Goal: Task Accomplishment & Management: Manage account settings

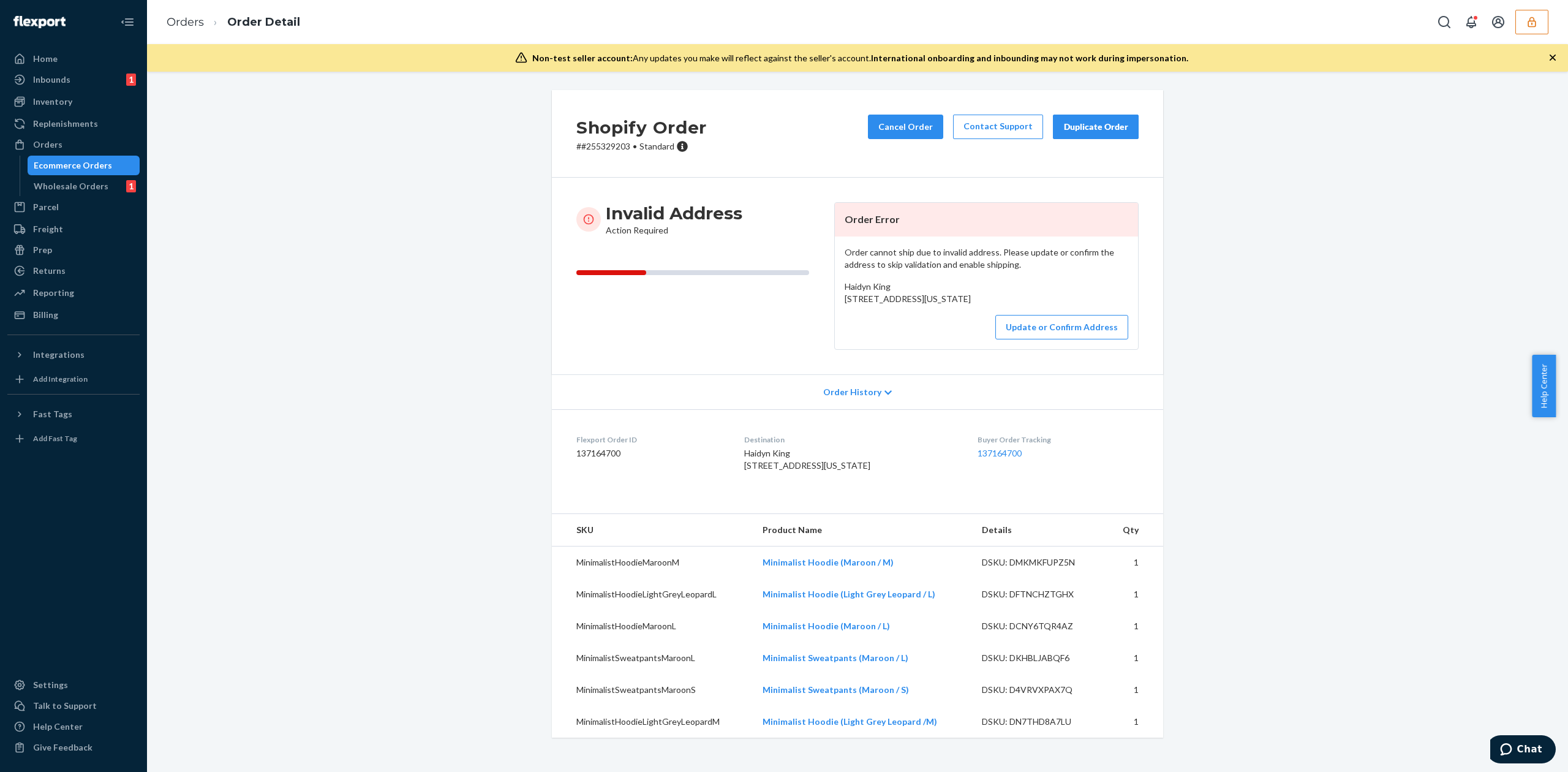
drag, startPoint x: 836, startPoint y: 300, endPoint x: 943, endPoint y: 310, distance: 107.5
click at [943, 310] on div "Order cannot ship due to invalid address. Please update or confirm the address …" at bounding box center [987, 292] width 303 height 113
copy span "2594 Sweet Acres Lane Twim Falls, Idaho 83301"
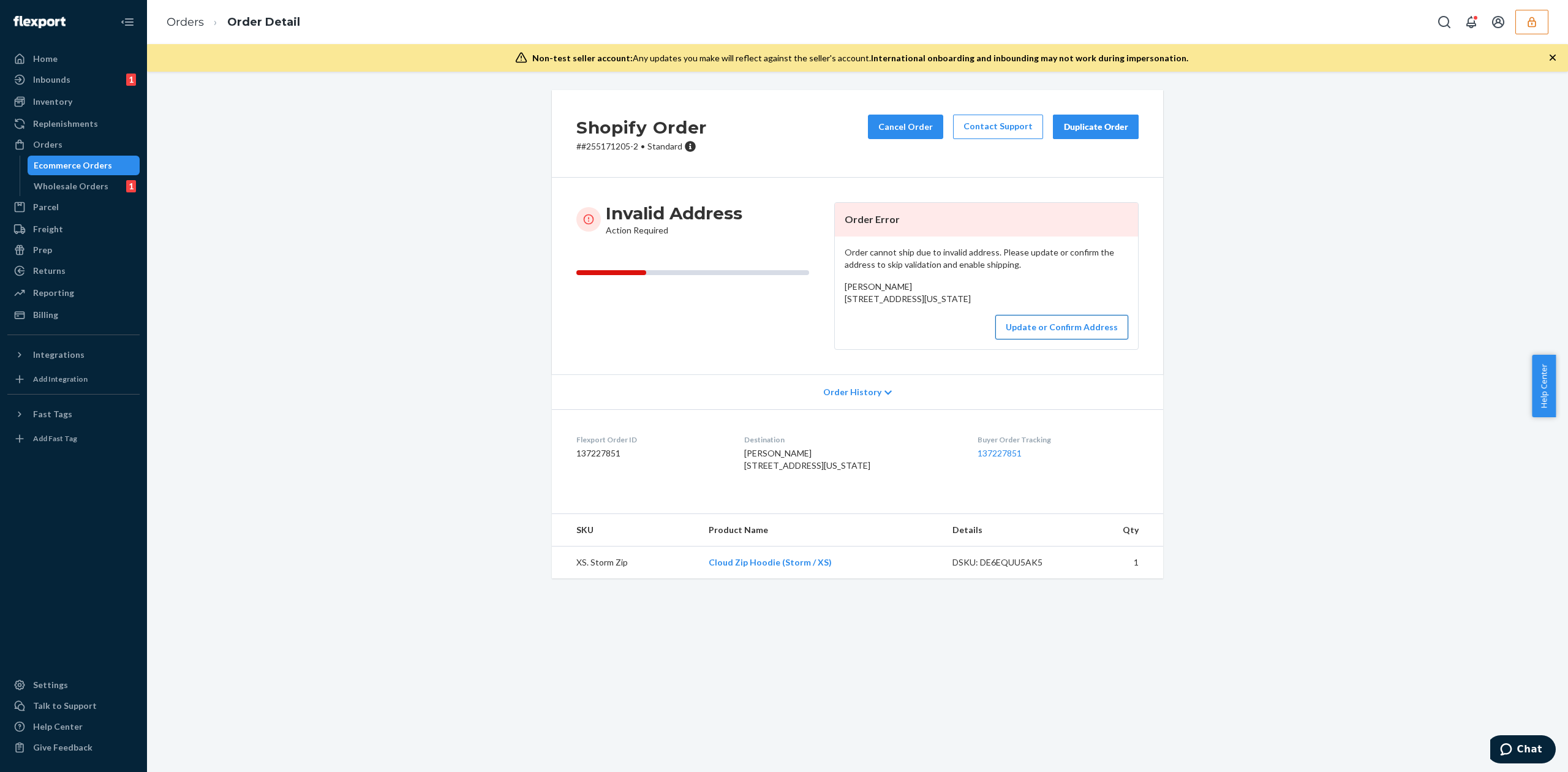
click at [1034, 339] on button "Update or Confirm Address" at bounding box center [1062, 327] width 133 height 25
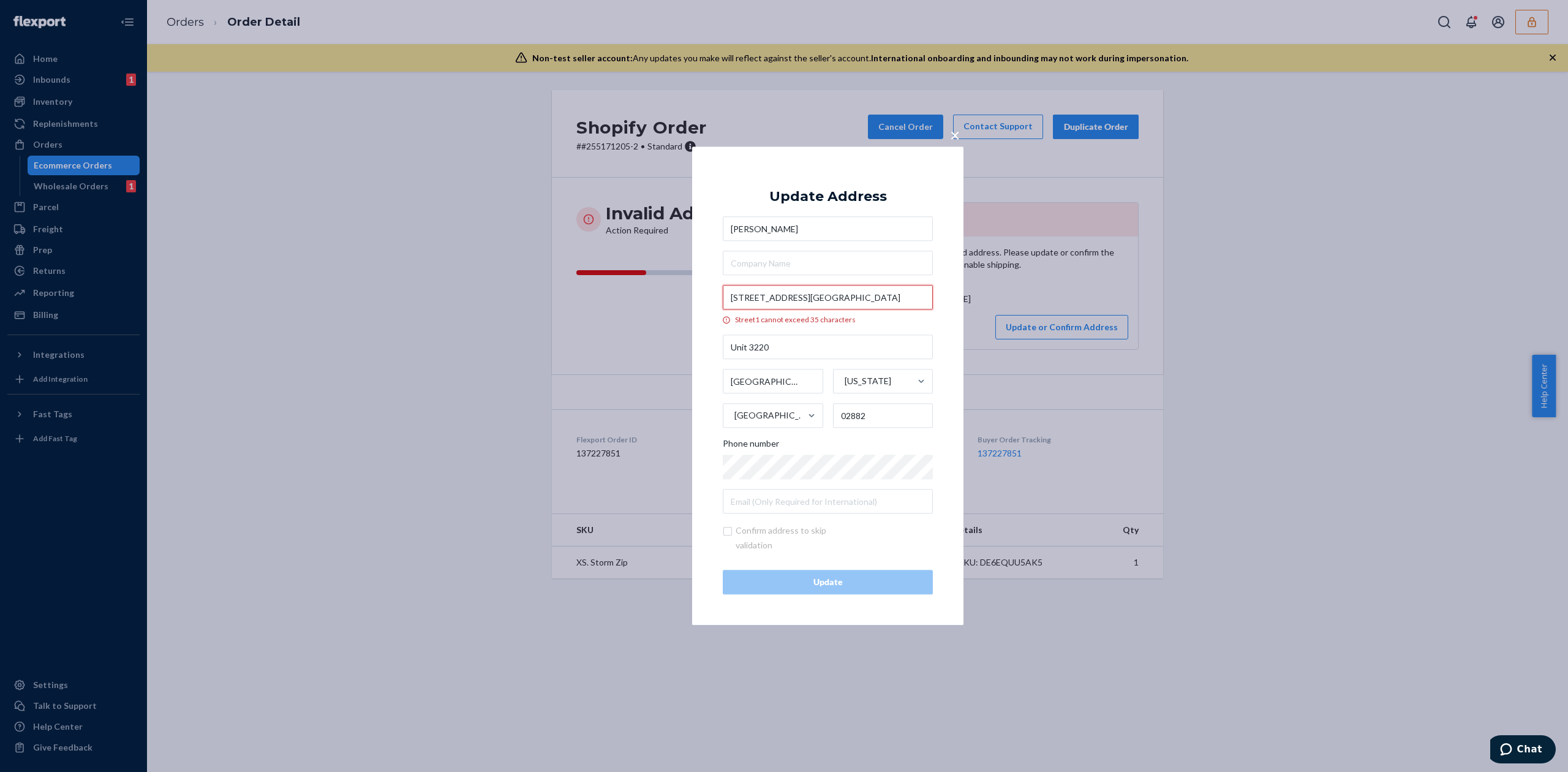
drag, startPoint x: 821, startPoint y: 297, endPoint x: 882, endPoint y: 297, distance: 61.0
click at [882, 297] on input "50 Lower College Road, Union Express" at bounding box center [827, 297] width 210 height 25
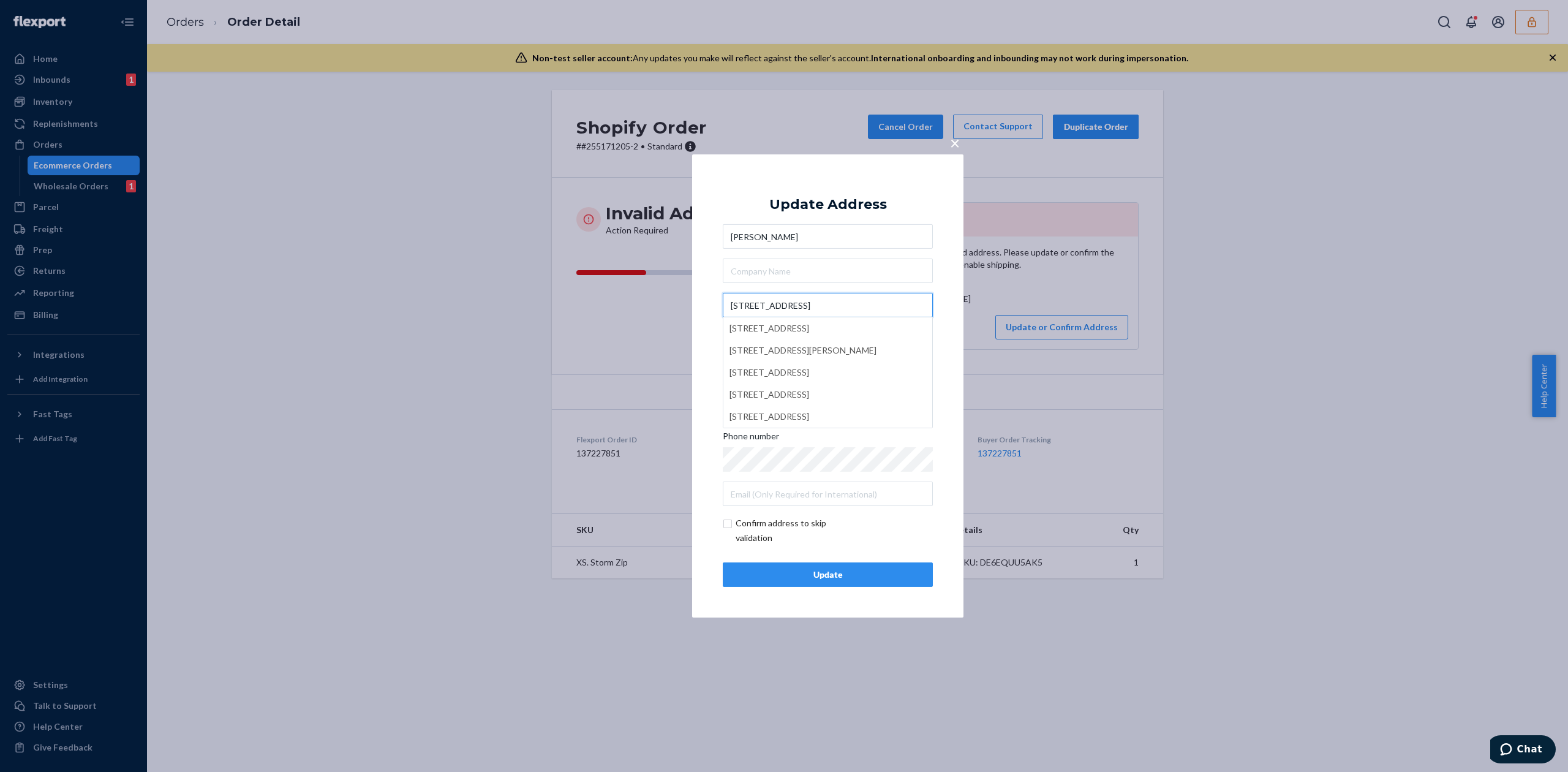
type input "50 Lower College Rd"
click at [856, 211] on div "Update Address" at bounding box center [827, 205] width 117 height 15
click at [786, 272] on input "text" at bounding box center [827, 271] width 210 height 25
paste input "Union Express"
type input "Union Express"
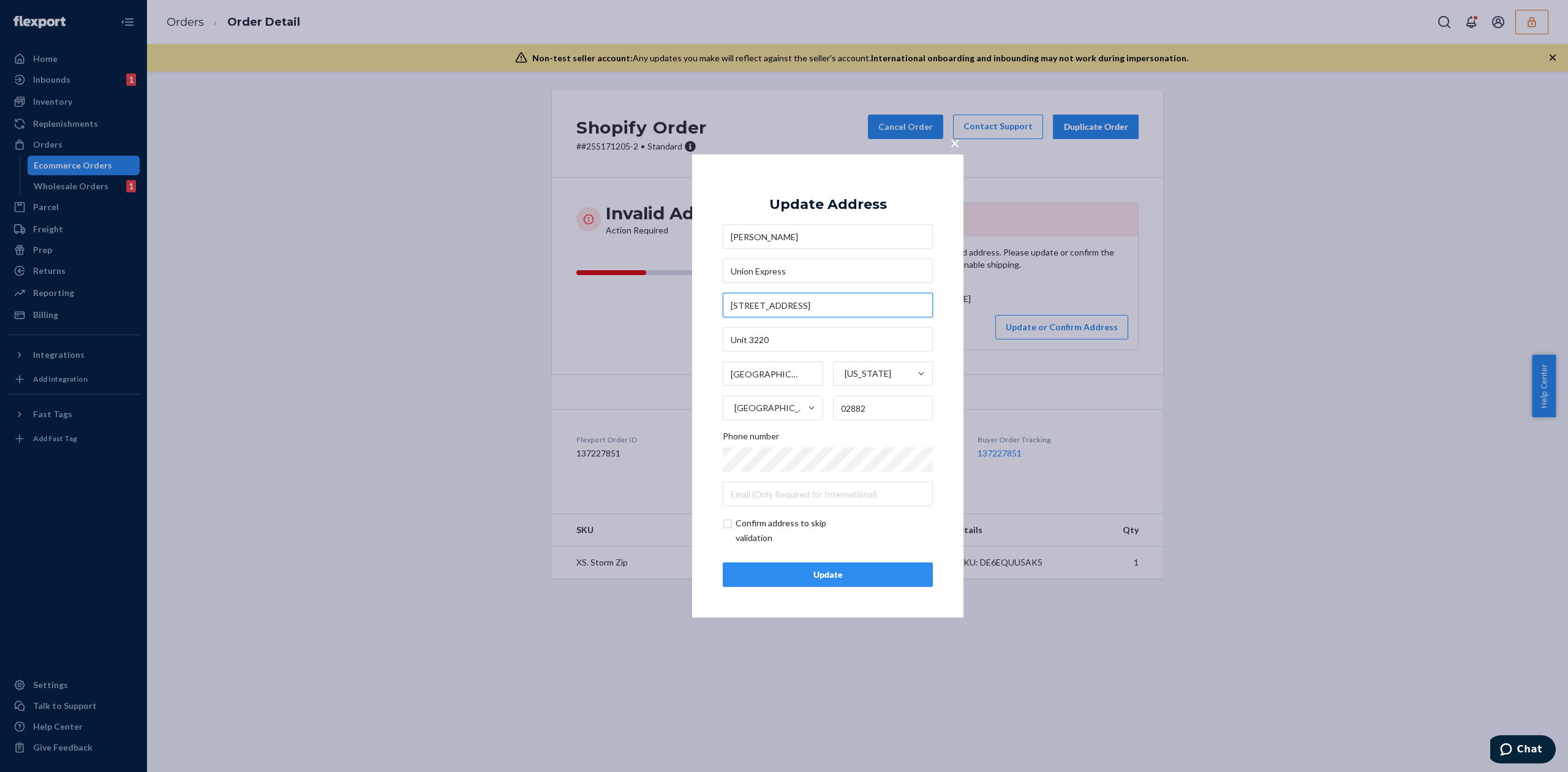
click at [806, 303] on input "50 Lower College Rd" at bounding box center [827, 305] width 210 height 25
type input "50 Lower College Rd"
click at [833, 215] on div "Update Address ellie scarsilloni Union Express 50 Lower College Rd 50 Lower Col…" at bounding box center [827, 386] width 210 height 402
click at [742, 525] on input "checkbox" at bounding box center [794, 530] width 142 height 29
checkbox input "true"
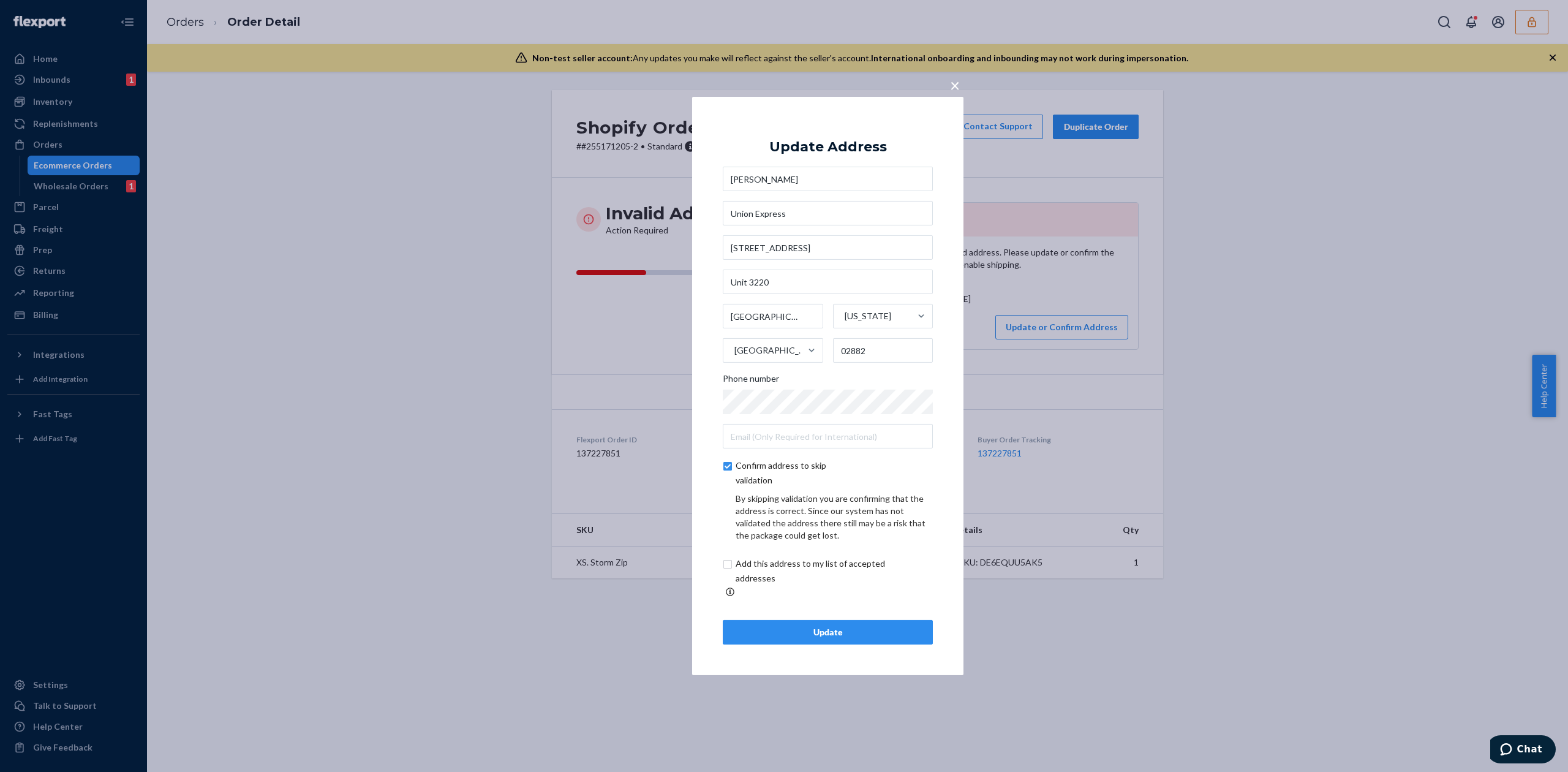
click at [894, 626] on div "Update" at bounding box center [827, 632] width 189 height 12
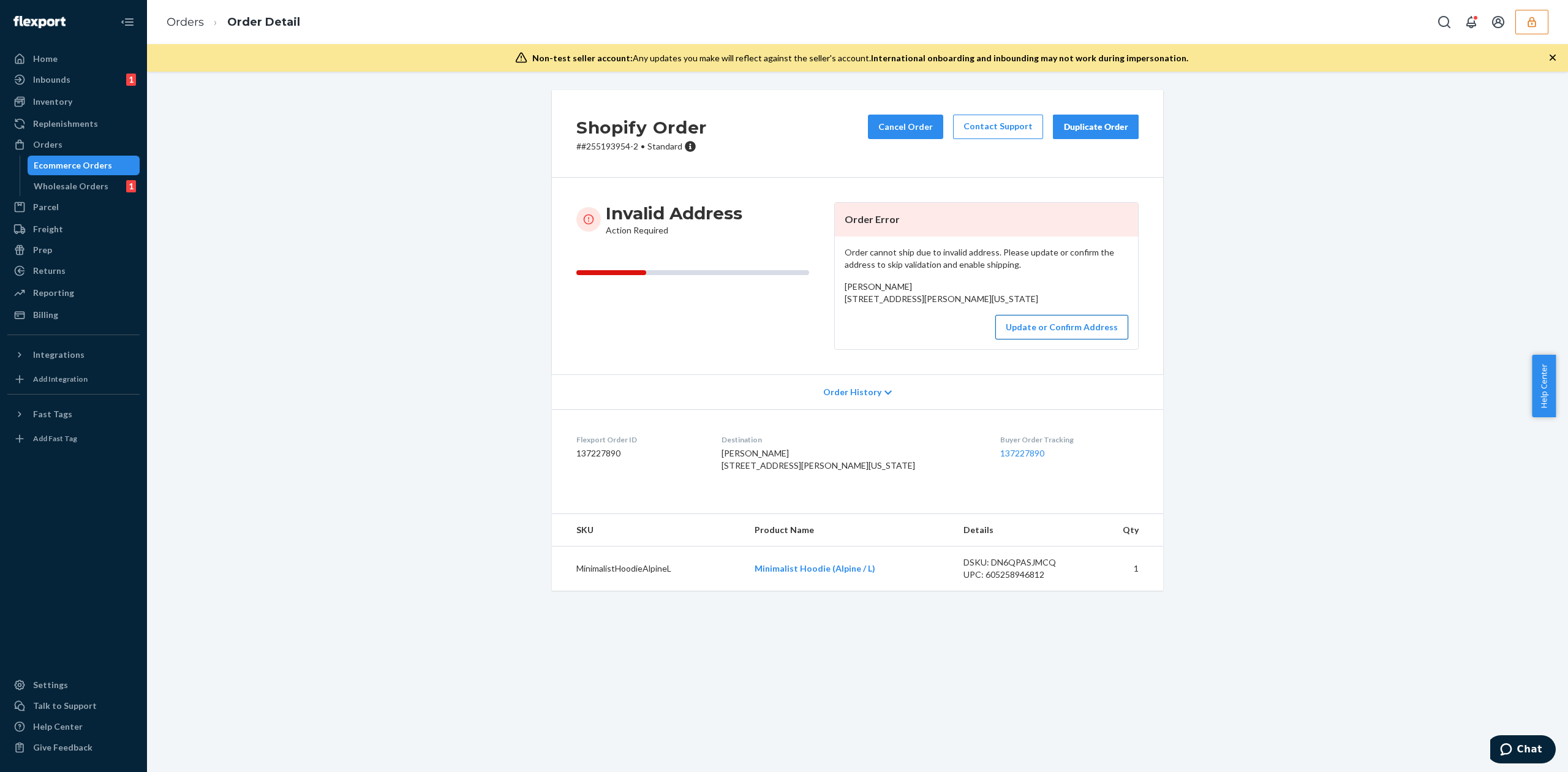
click at [1072, 339] on button "Update or Confirm Address" at bounding box center [1062, 327] width 133 height 25
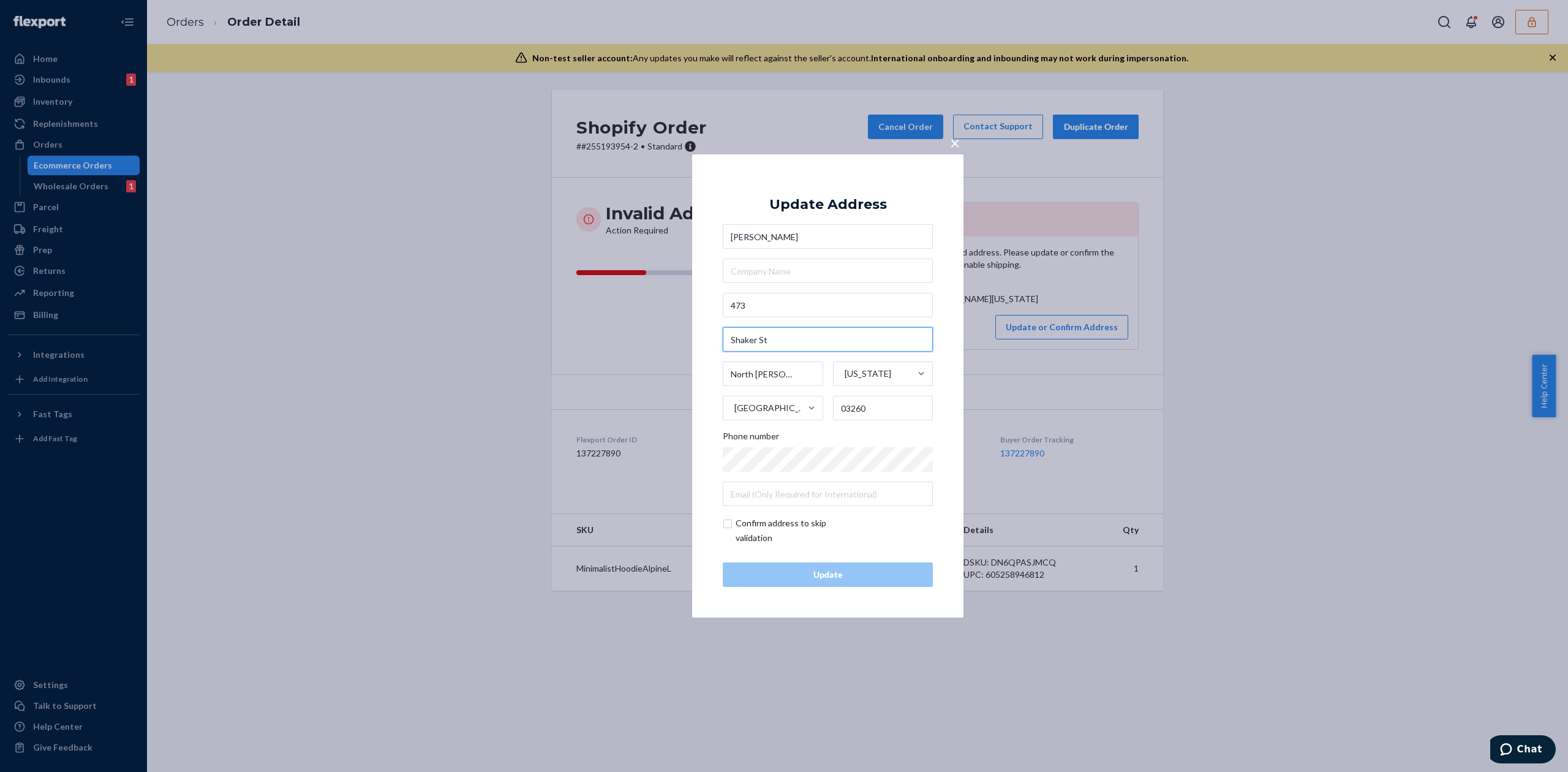
click at [790, 351] on input "Shaker St" at bounding box center [827, 339] width 210 height 25
click at [770, 309] on input "473" at bounding box center [827, 305] width 210 height 25
paste input "Shaker St"
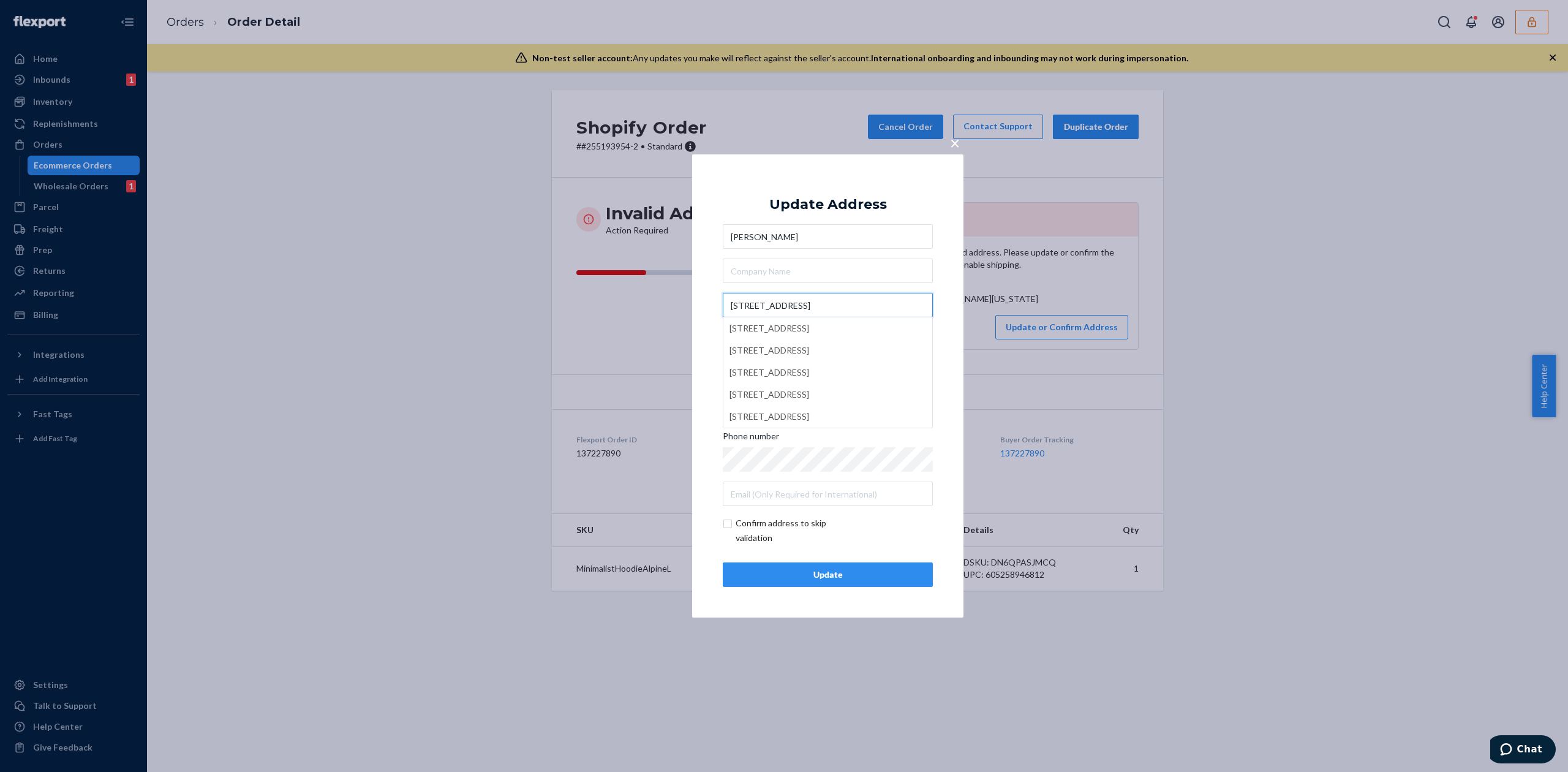
type input "473 Shaker St"
click at [813, 223] on div "Update Address Tori Andrewski 473 Shaker St North Sutton New Hampshire United S…" at bounding box center [827, 386] width 210 height 402
click at [826, 567] on button "Update" at bounding box center [827, 574] width 210 height 25
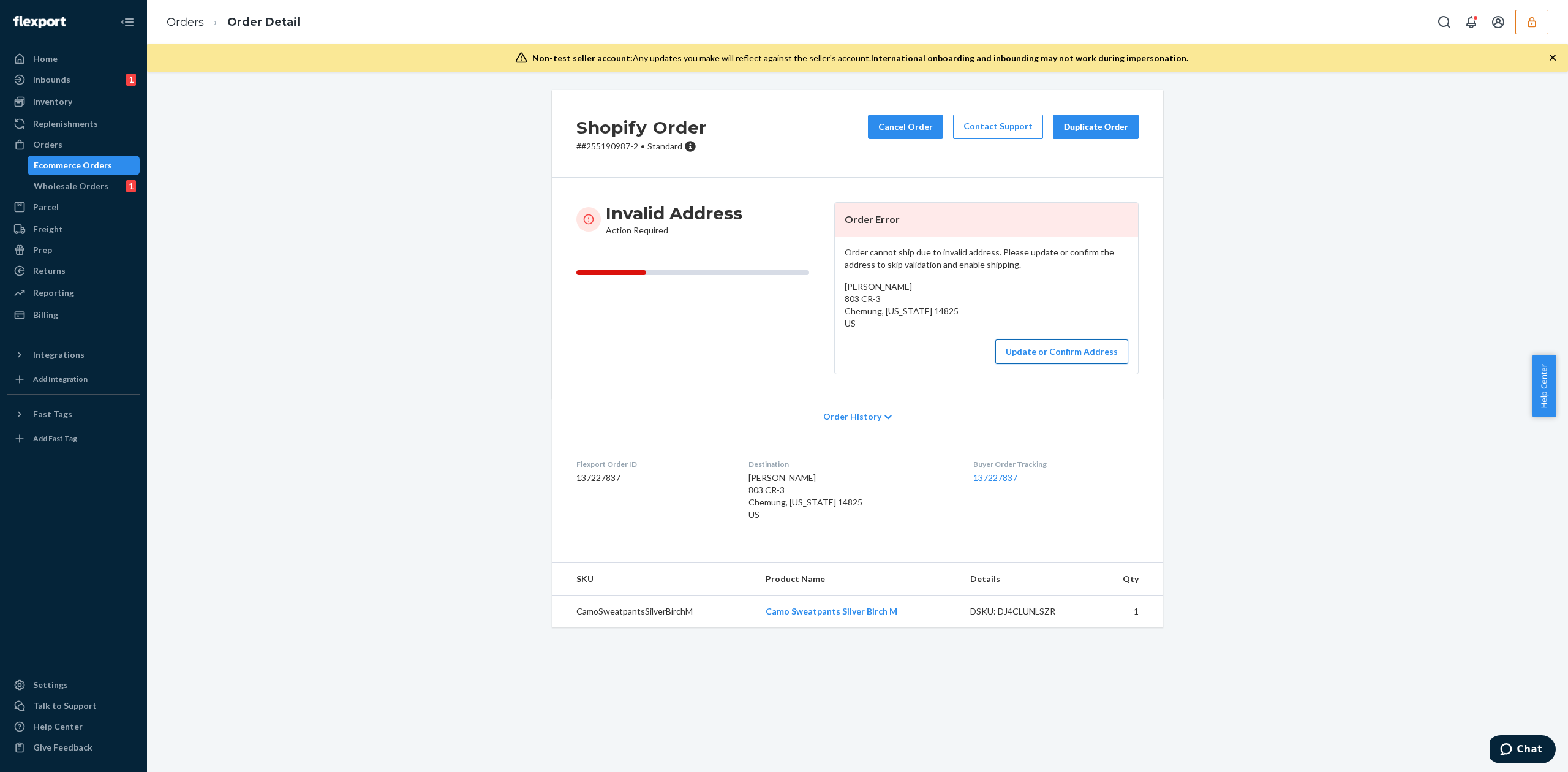
click at [1060, 346] on button "Update or Confirm Address" at bounding box center [1062, 351] width 133 height 25
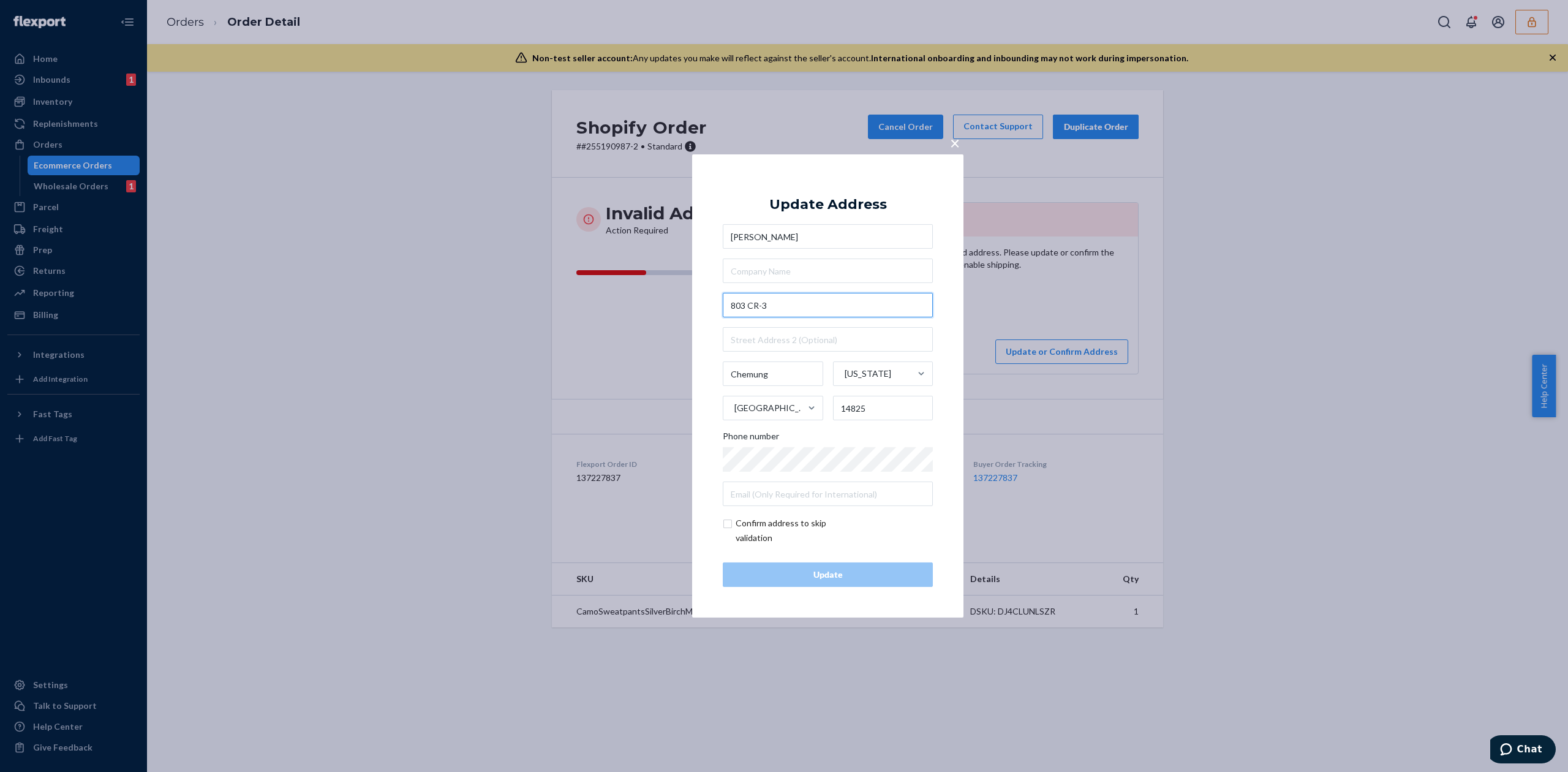
click at [753, 307] on input "803 CR-3" at bounding box center [827, 305] width 210 height 25
type input "803 County Rd 3"
click at [846, 191] on div "Update Address Becka Frazer 803 County Rd 3 803 County Road 3A, Loudonville, OH…" at bounding box center [827, 386] width 210 height 402
click at [867, 575] on div "Update" at bounding box center [827, 574] width 189 height 12
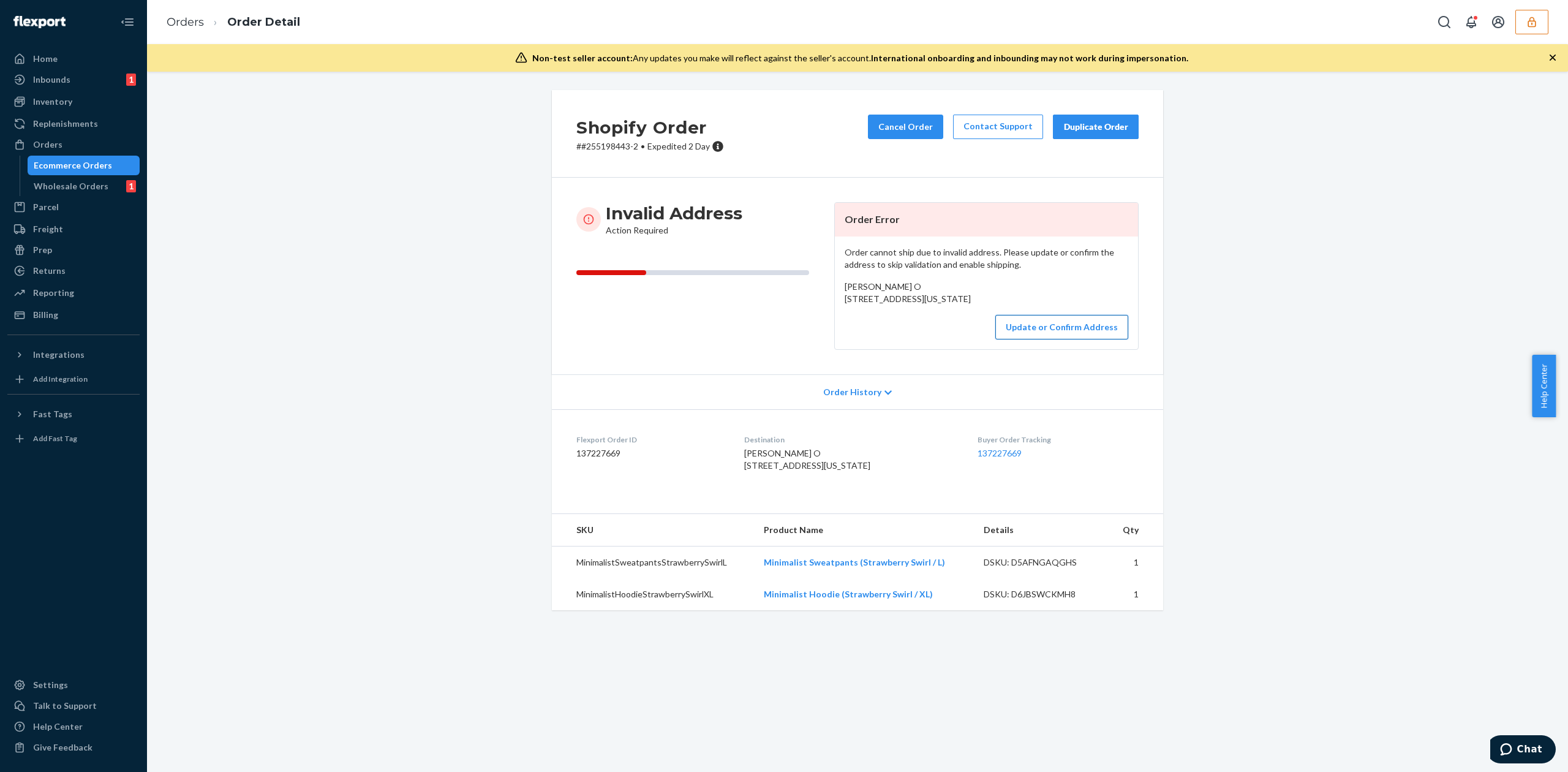
click at [1062, 339] on button "Update or Confirm Address" at bounding box center [1062, 327] width 133 height 25
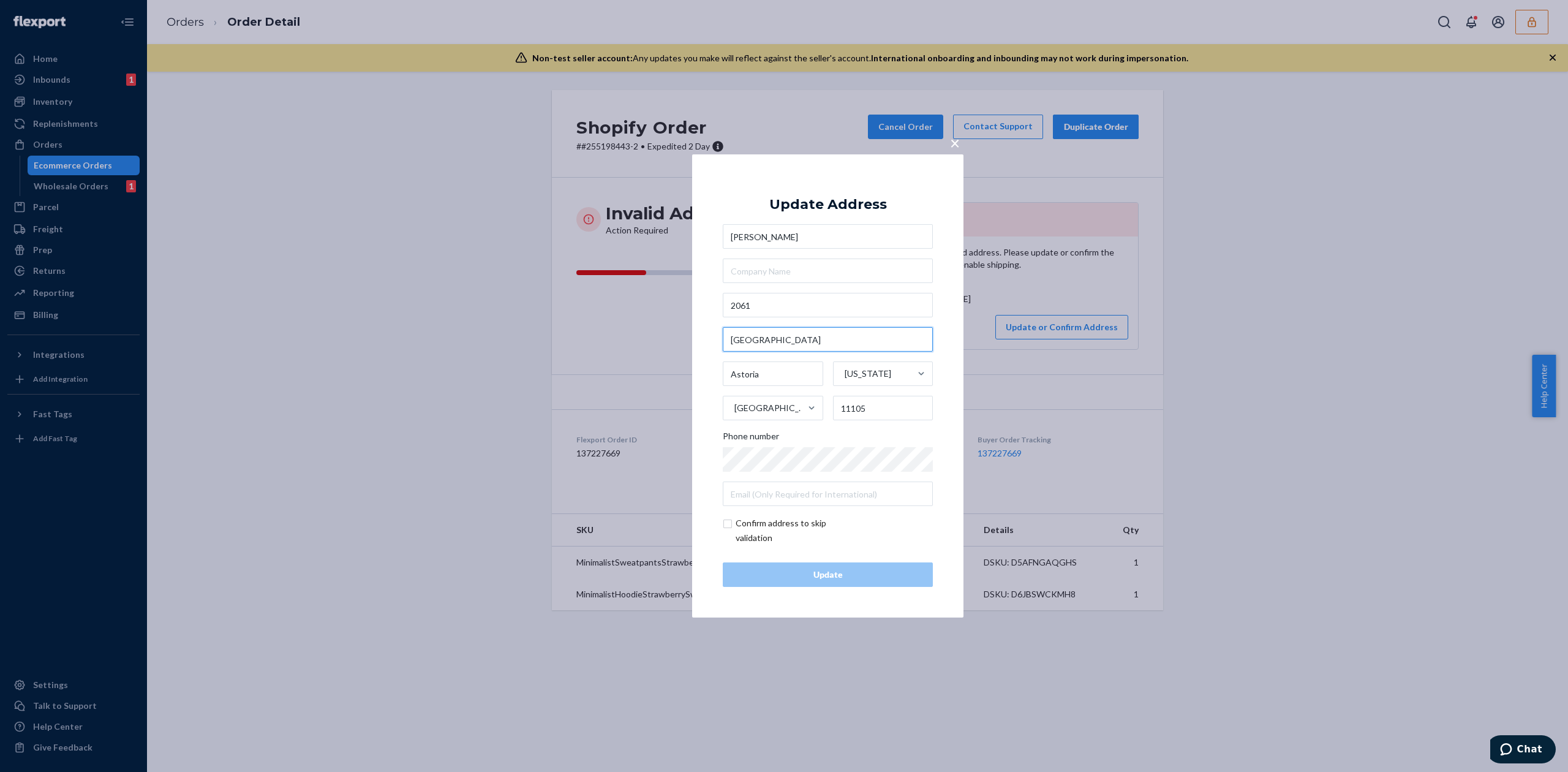
click at [773, 338] on input "18th Street" at bounding box center [827, 339] width 210 height 25
click at [809, 315] on input "2061" at bounding box center [827, 305] width 210 height 25
paste input "18th Street"
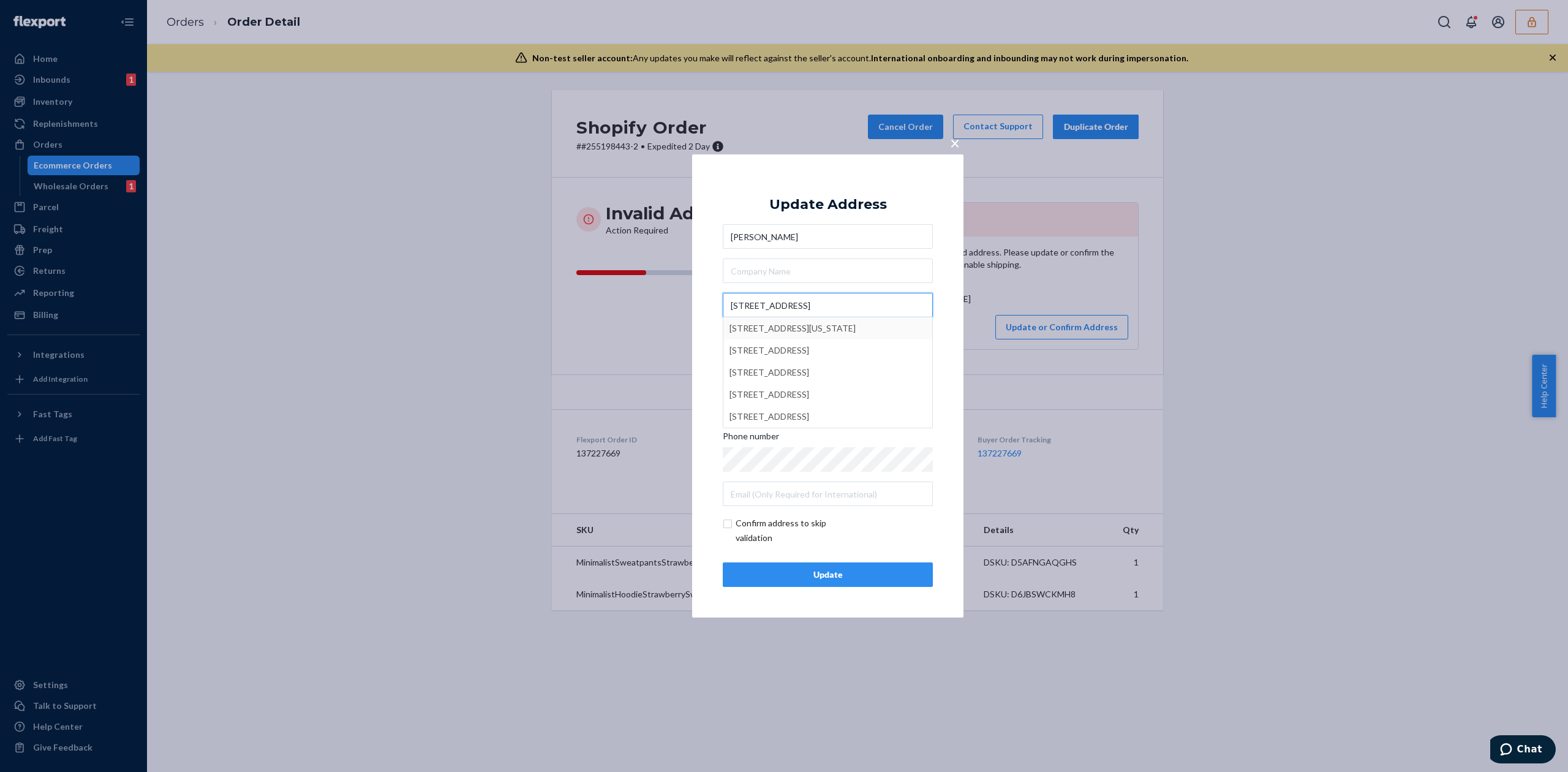
type input "2061 18th St"
click at [802, 211] on div "Update Address" at bounding box center [827, 205] width 117 height 15
click at [844, 572] on div "Update" at bounding box center [827, 574] width 189 height 12
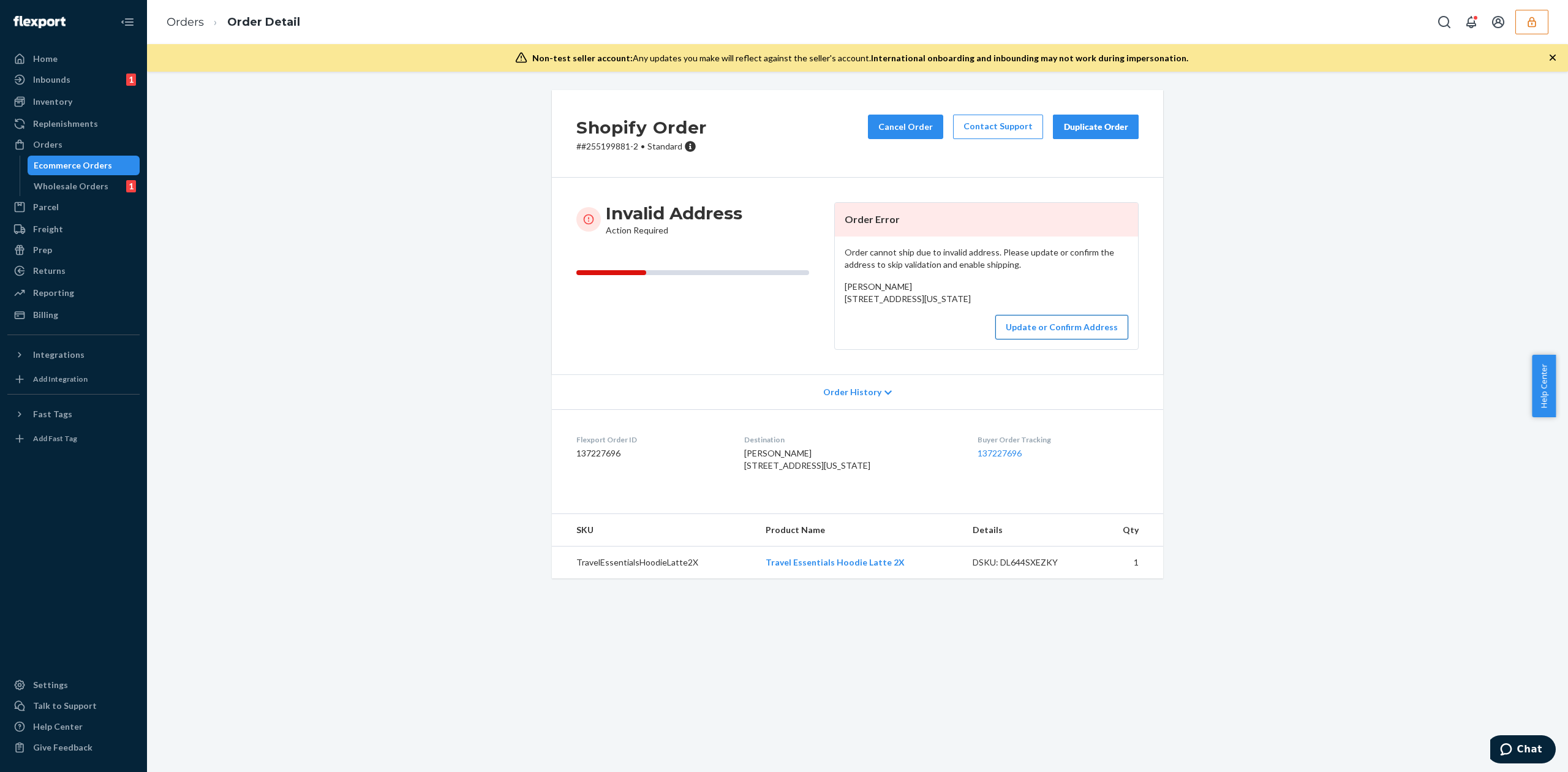
click at [1073, 339] on button "Update or Confirm Address" at bounding box center [1062, 327] width 133 height 25
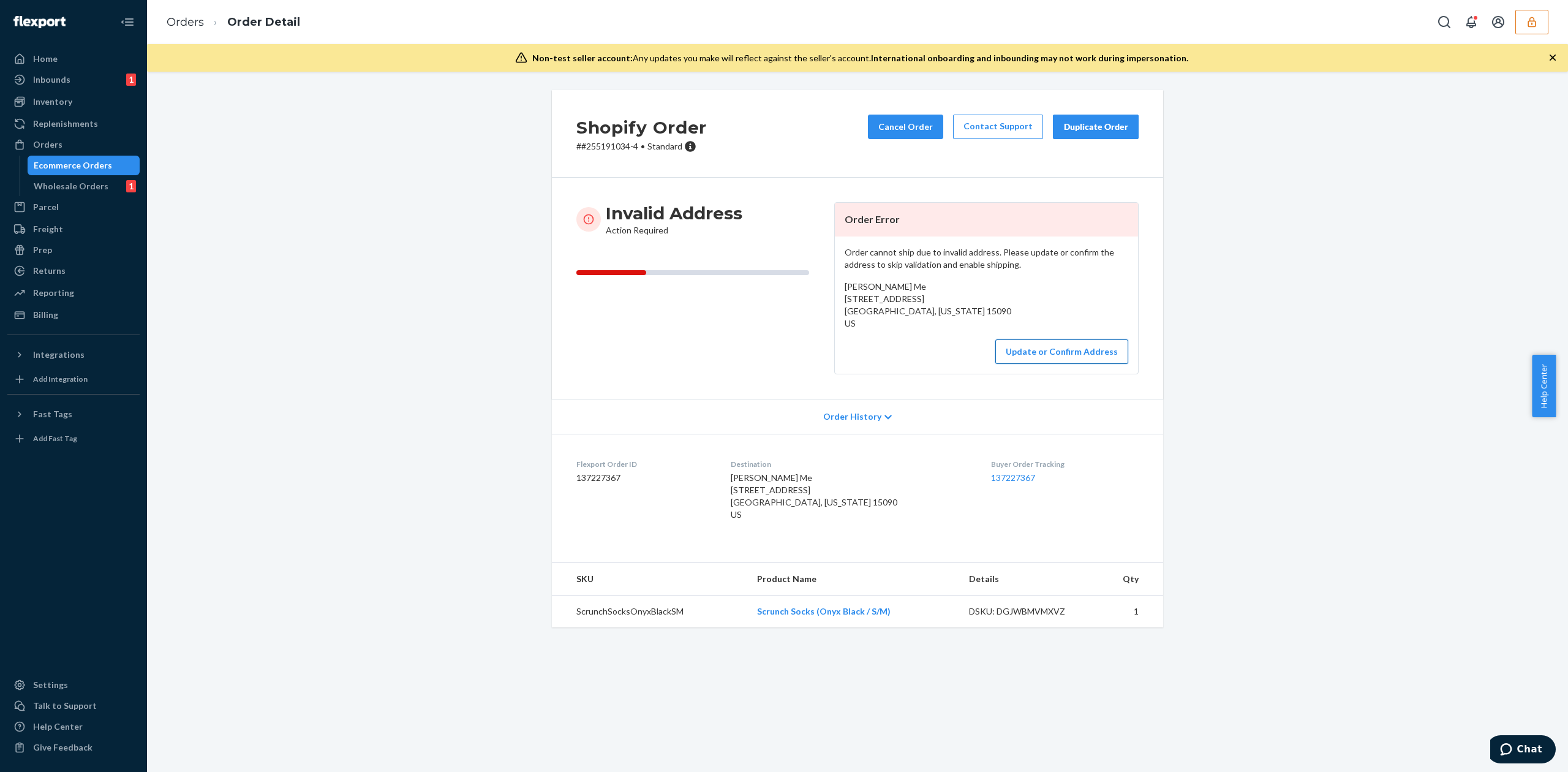
click at [1073, 364] on button "Update or Confirm Address" at bounding box center [1062, 351] width 133 height 25
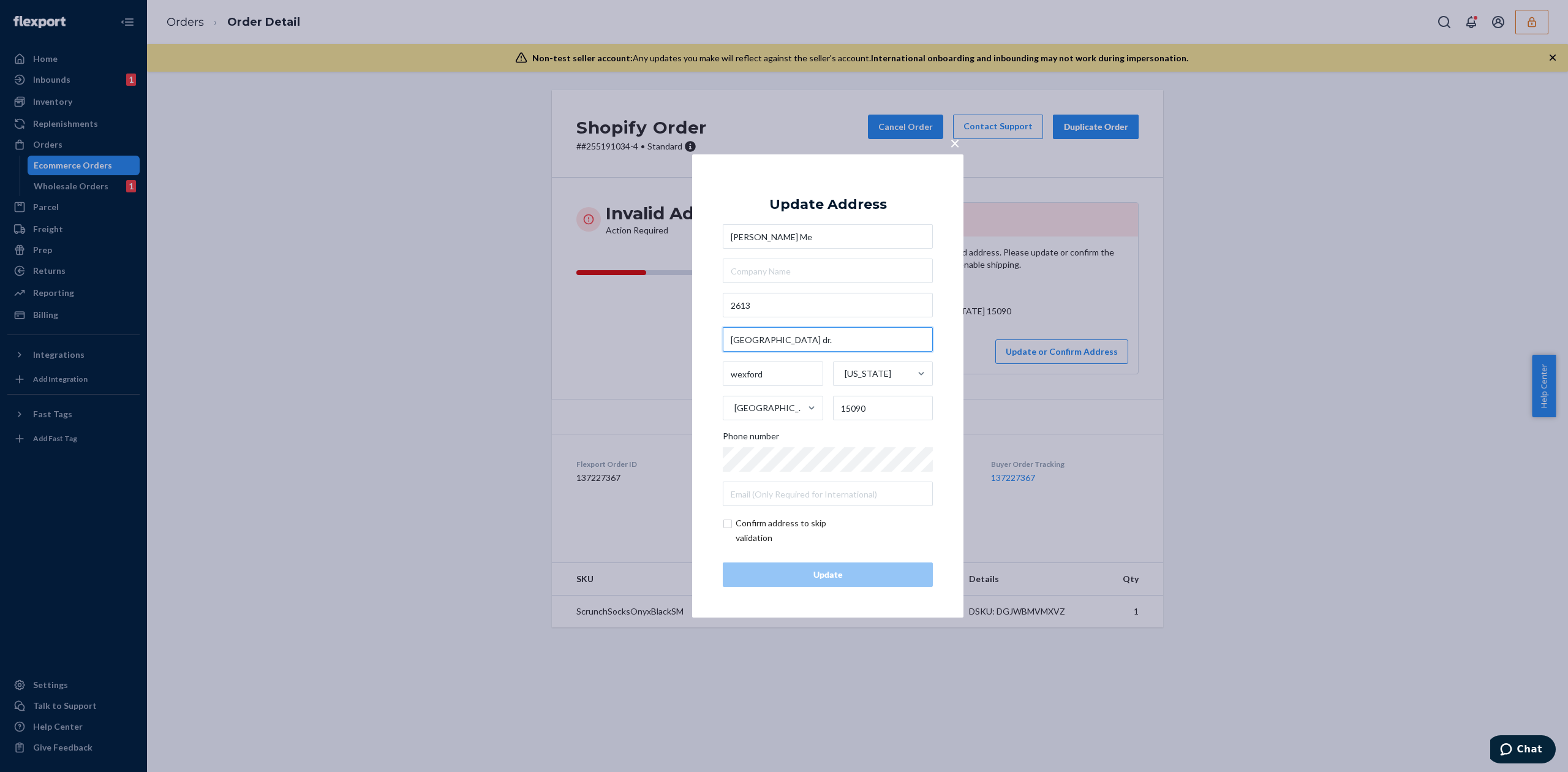
click at [767, 346] on input "[GEOGRAPHIC_DATA] dr." at bounding box center [827, 339] width 210 height 25
click at [767, 347] on input "[GEOGRAPHIC_DATA] dr." at bounding box center [827, 339] width 210 height 25
click at [806, 312] on input "2613" at bounding box center [827, 305] width 210 height 25
paste input "[GEOGRAPHIC_DATA] dr."
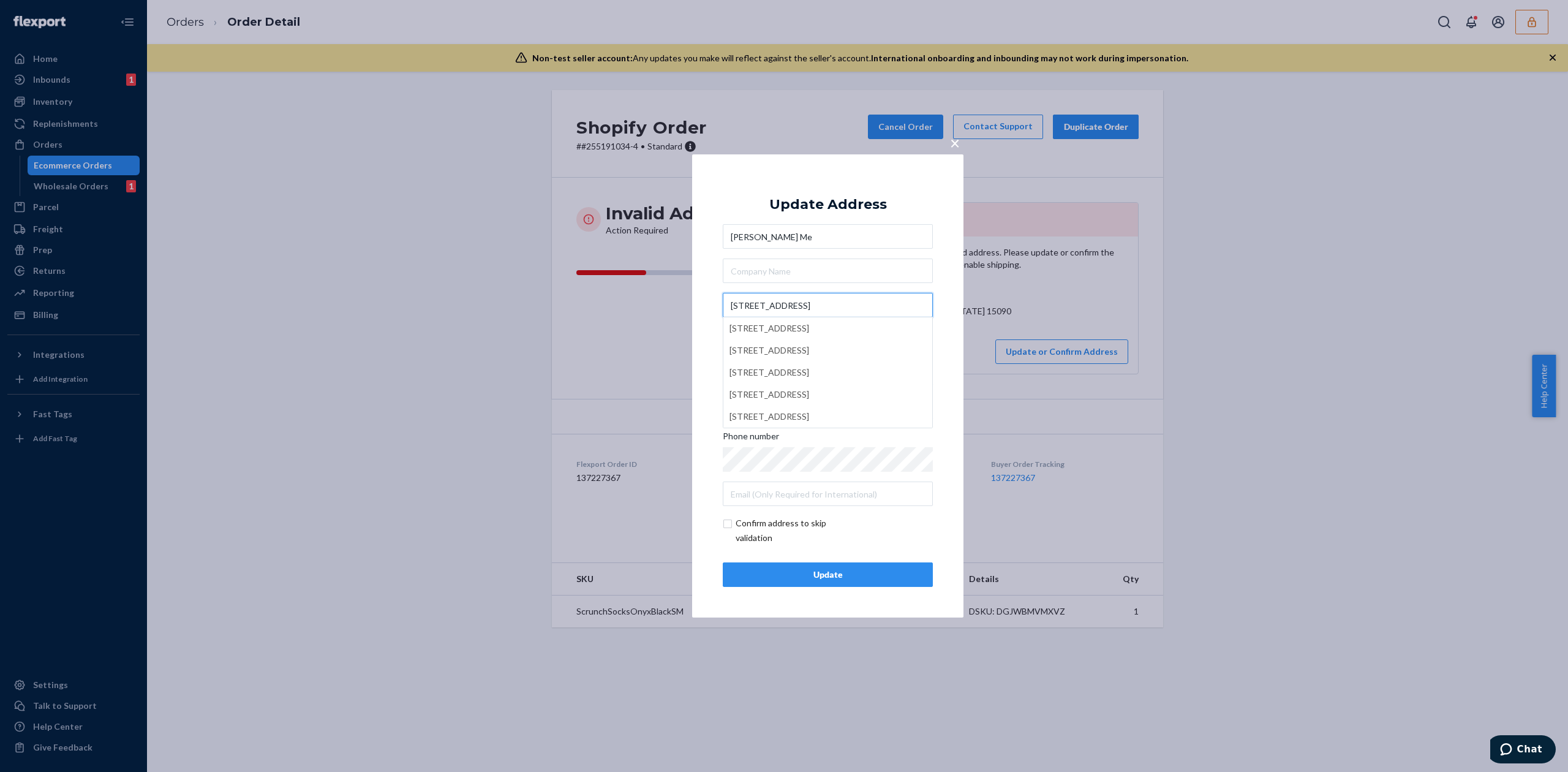
type input "[STREET_ADDRESS]"
click at [870, 207] on div "Update Address" at bounding box center [827, 205] width 117 height 15
click at [880, 581] on div "Update" at bounding box center [827, 574] width 189 height 12
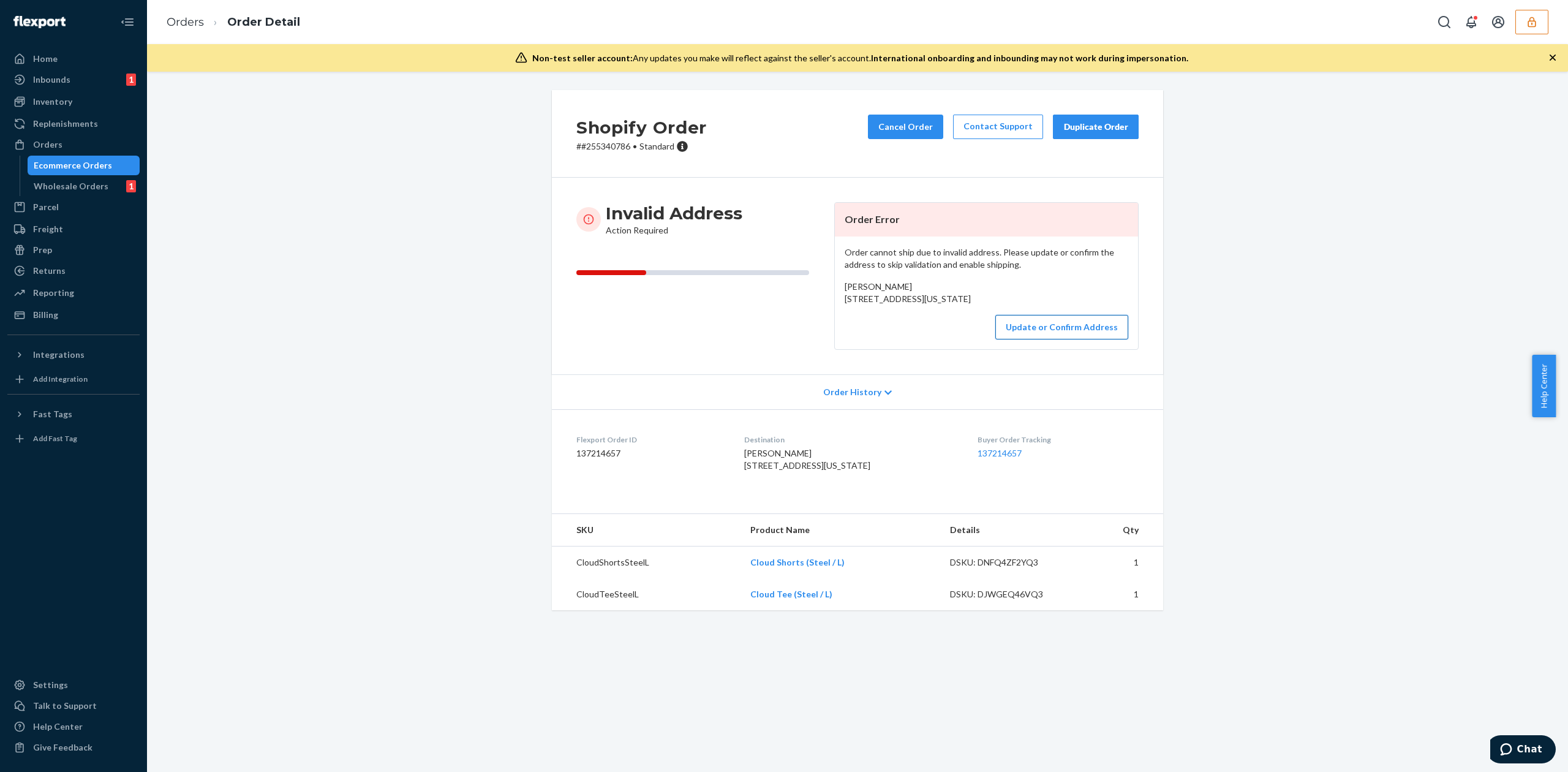
click at [1052, 339] on button "Update or Confirm Address" at bounding box center [1062, 327] width 133 height 25
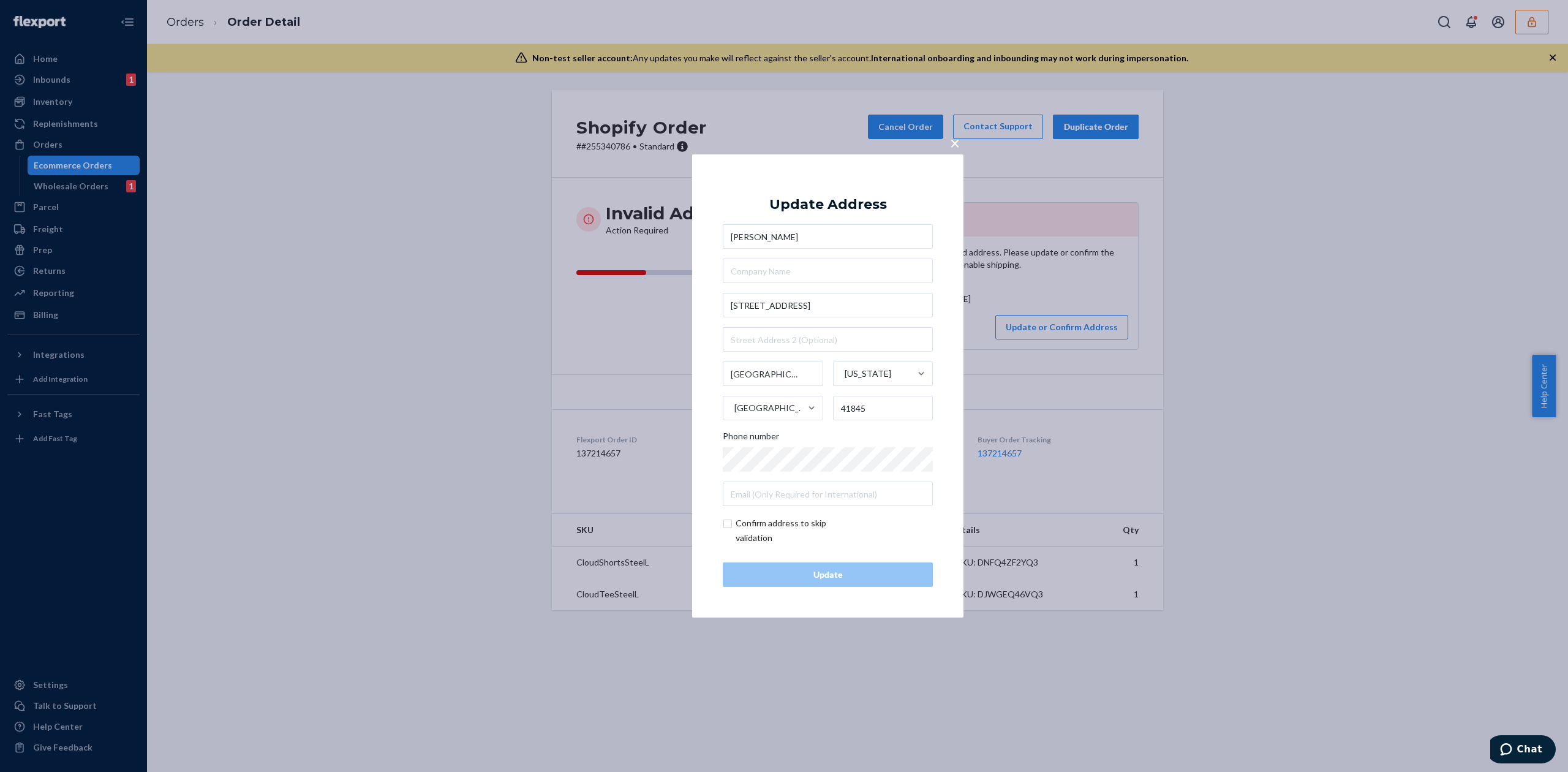
click at [757, 232] on input "[PERSON_NAME]" at bounding box center [827, 236] width 210 height 25
click at [956, 140] on span "×" at bounding box center [954, 143] width 10 height 21
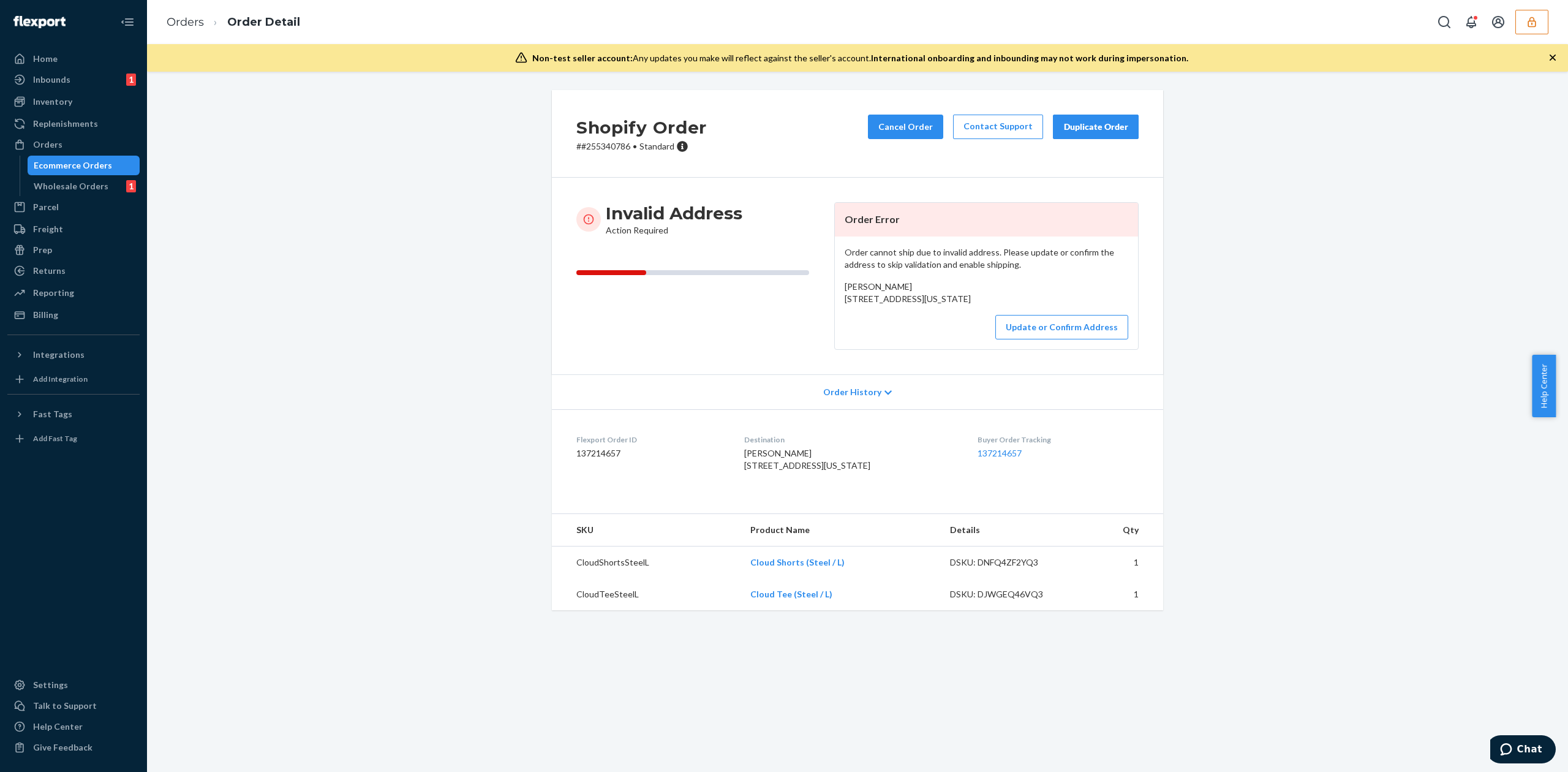
copy span "[STREET_ADDRESS][US_STATE]"
drag, startPoint x: 840, startPoint y: 295, endPoint x: 957, endPoint y: 312, distance: 118.2
click at [957, 305] on div "[PERSON_NAME] [STREET_ADDRESS][US_STATE]" at bounding box center [986, 292] width 283 height 25
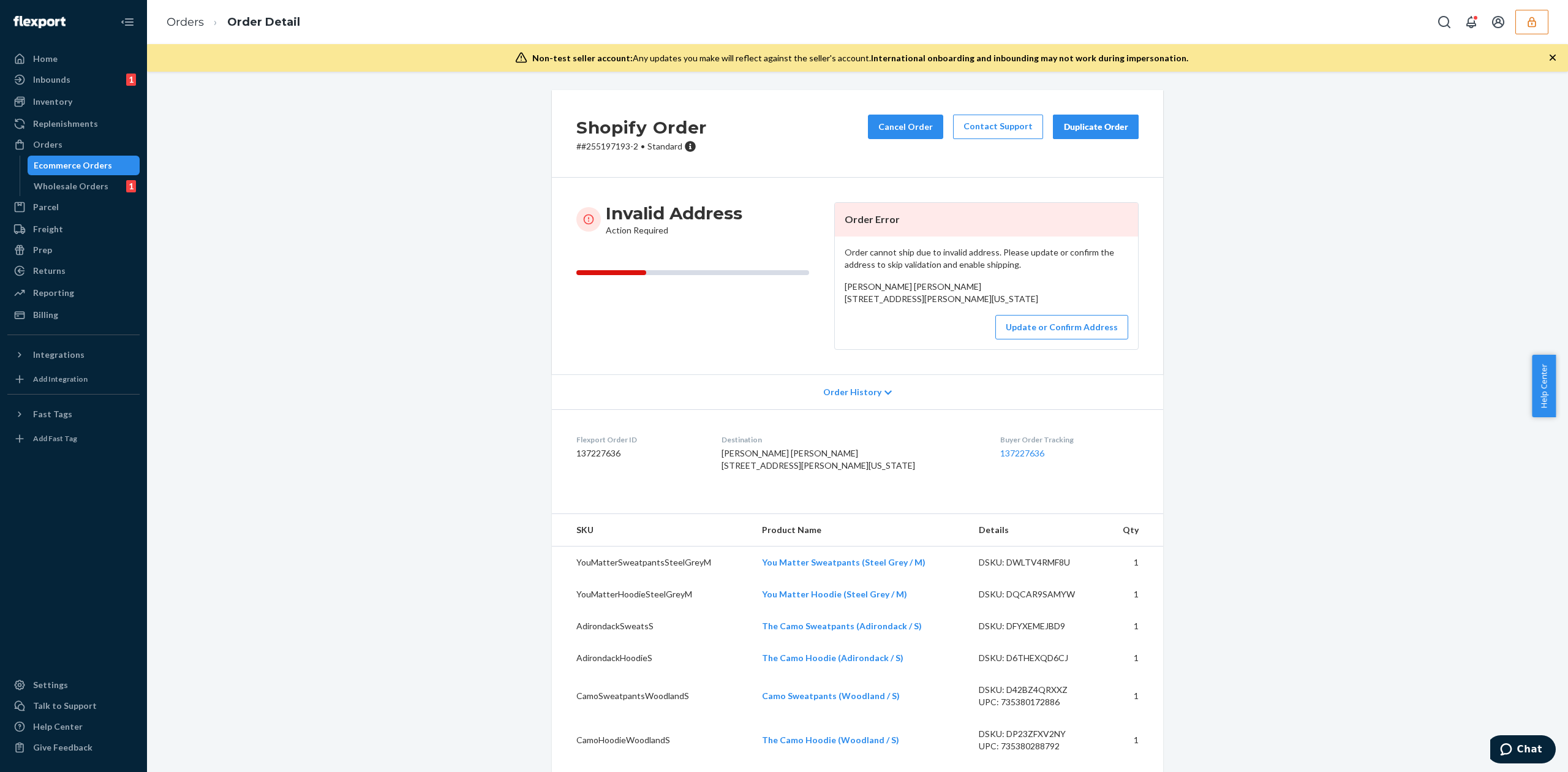
drag, startPoint x: 836, startPoint y: 301, endPoint x: 964, endPoint y: 311, distance: 128.4
click at [964, 311] on div "Order cannot ship due to invalid address. Please update or confirm the address …" at bounding box center [987, 292] width 303 height 113
copy span "1525 shinville rd cornelius, North Carolina 27013"
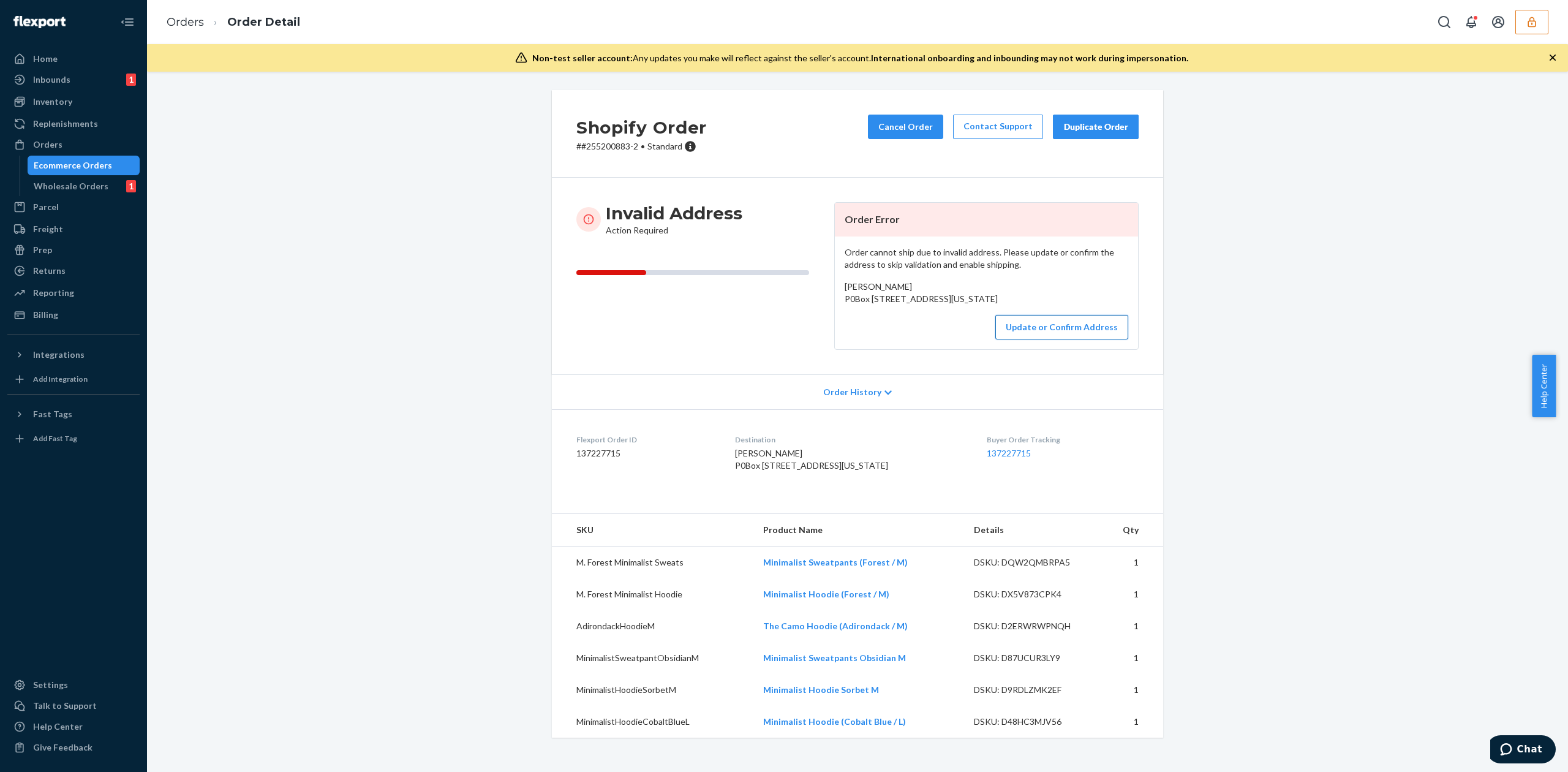
click at [1071, 339] on button "Update or Confirm Address" at bounding box center [1062, 327] width 133 height 25
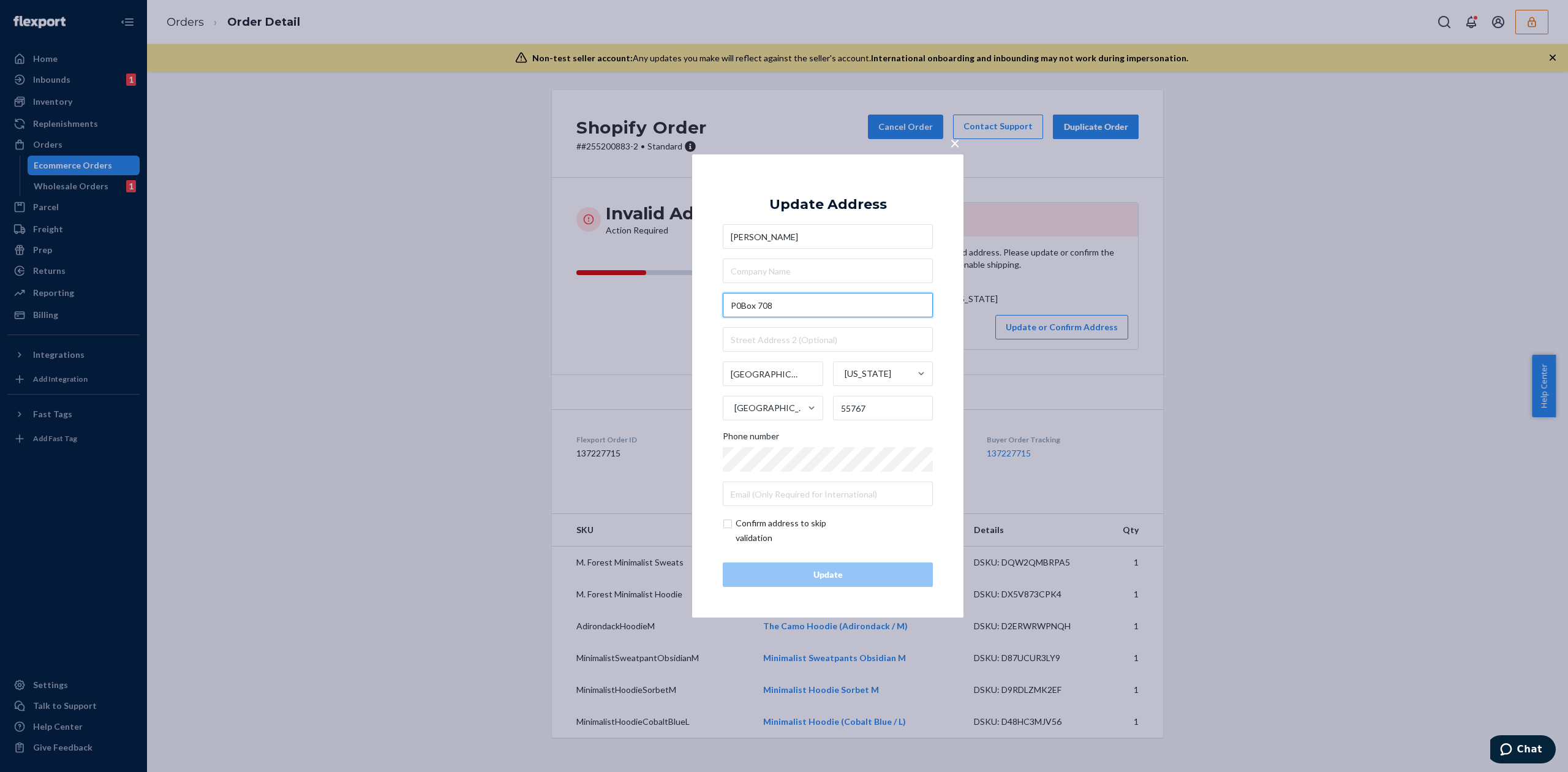
click at [741, 307] on input "P0Box 708" at bounding box center [827, 305] width 210 height 25
type input "PO Box 708"
click at [801, 192] on div "Update Address [PERSON_NAME][GEOGRAPHIC_DATA][STREET_ADDRESS][US_STATE] Phone n…" at bounding box center [827, 386] width 210 height 402
click at [830, 578] on div "Update" at bounding box center [827, 574] width 189 height 12
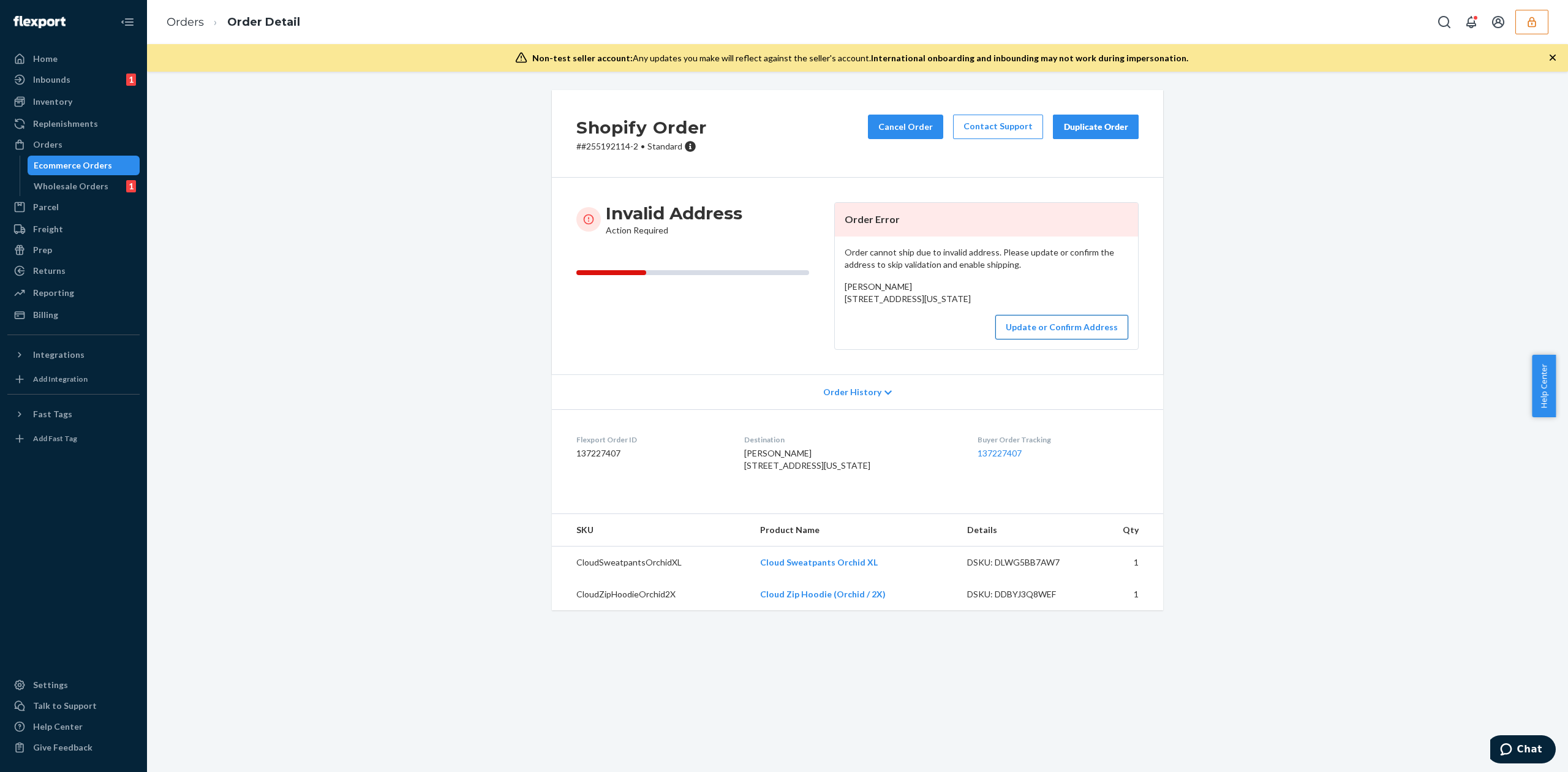
click at [1061, 339] on button "Update or Confirm Address" at bounding box center [1062, 327] width 133 height 25
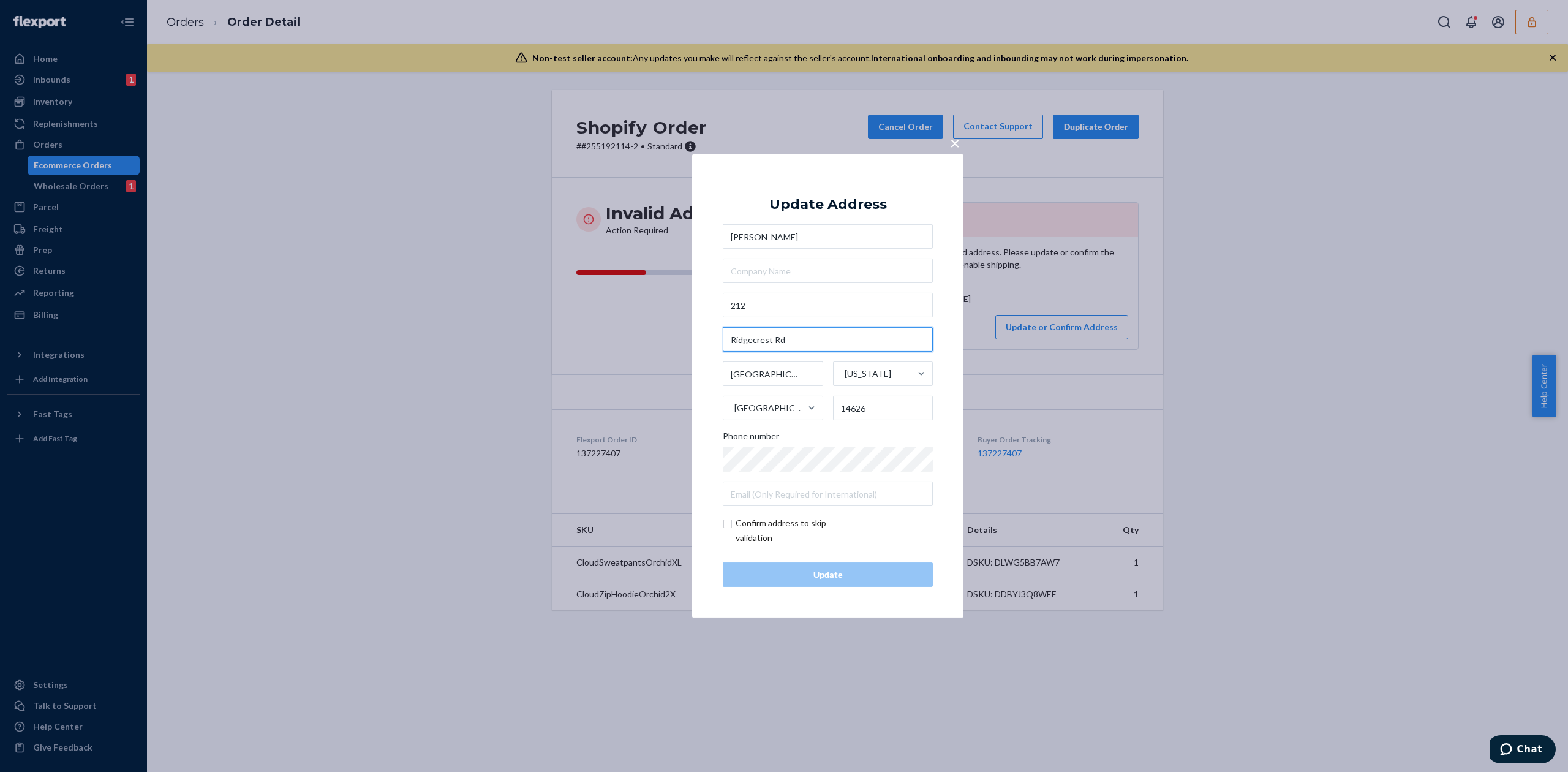
click at [799, 339] on input "Ridgecrest Rd" at bounding box center [827, 339] width 210 height 25
click at [797, 307] on input "212" at bounding box center [827, 305] width 210 height 25
paste input "Ridgecrest Rd"
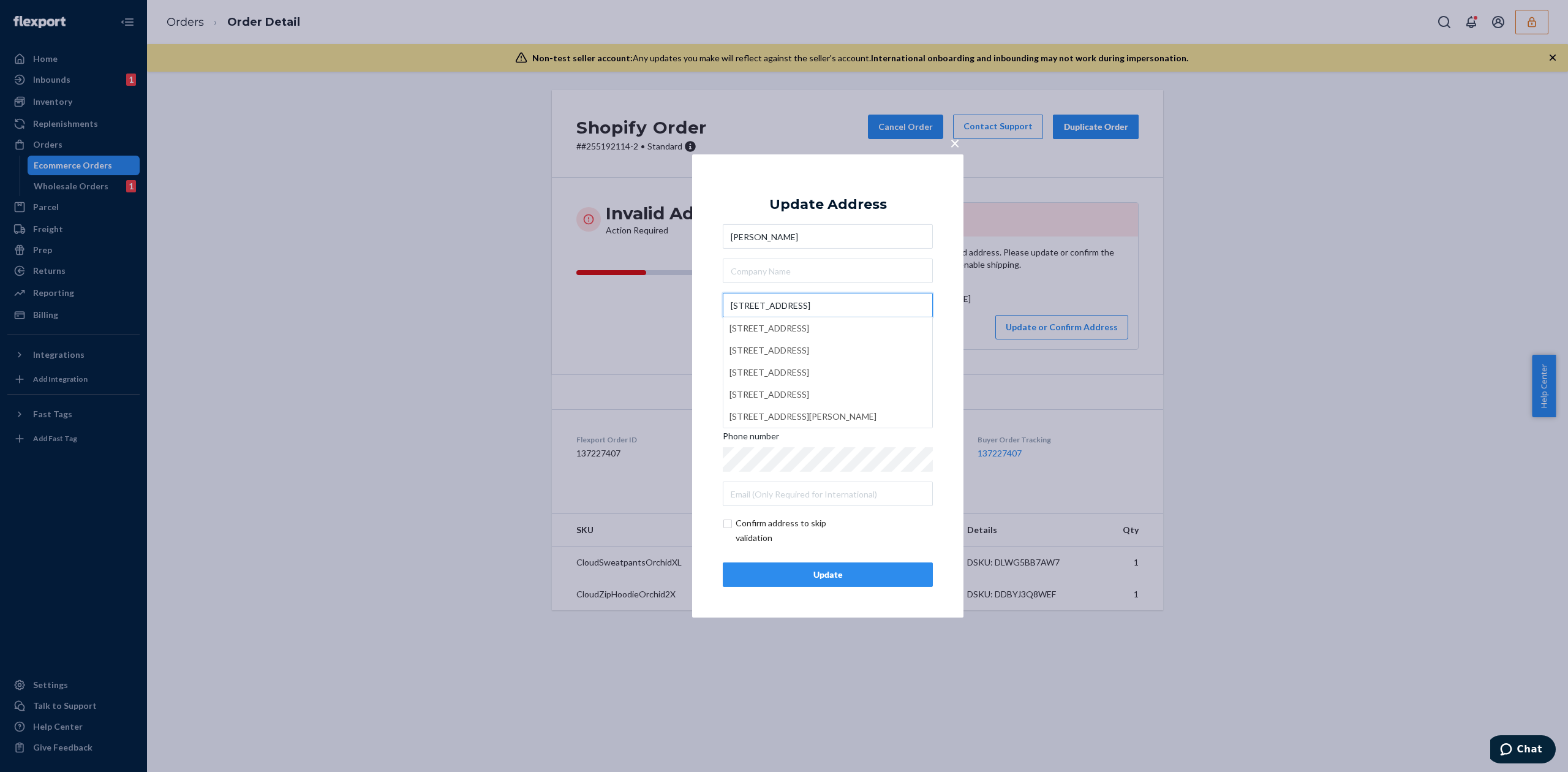
type input "212 Ridgecrest Rd"
click at [877, 191] on div "Update Address Dawn Bourbonnais 212 Ridgecrest Rd Greece New York United States…" at bounding box center [827, 386] width 210 height 402
click at [851, 588] on div "× Update Address Dawn Bourbonnais 212 Ridgecrest Rd Greece New York United Stat…" at bounding box center [827, 386] width 271 height 463
click at [853, 584] on button "Update" at bounding box center [827, 574] width 210 height 25
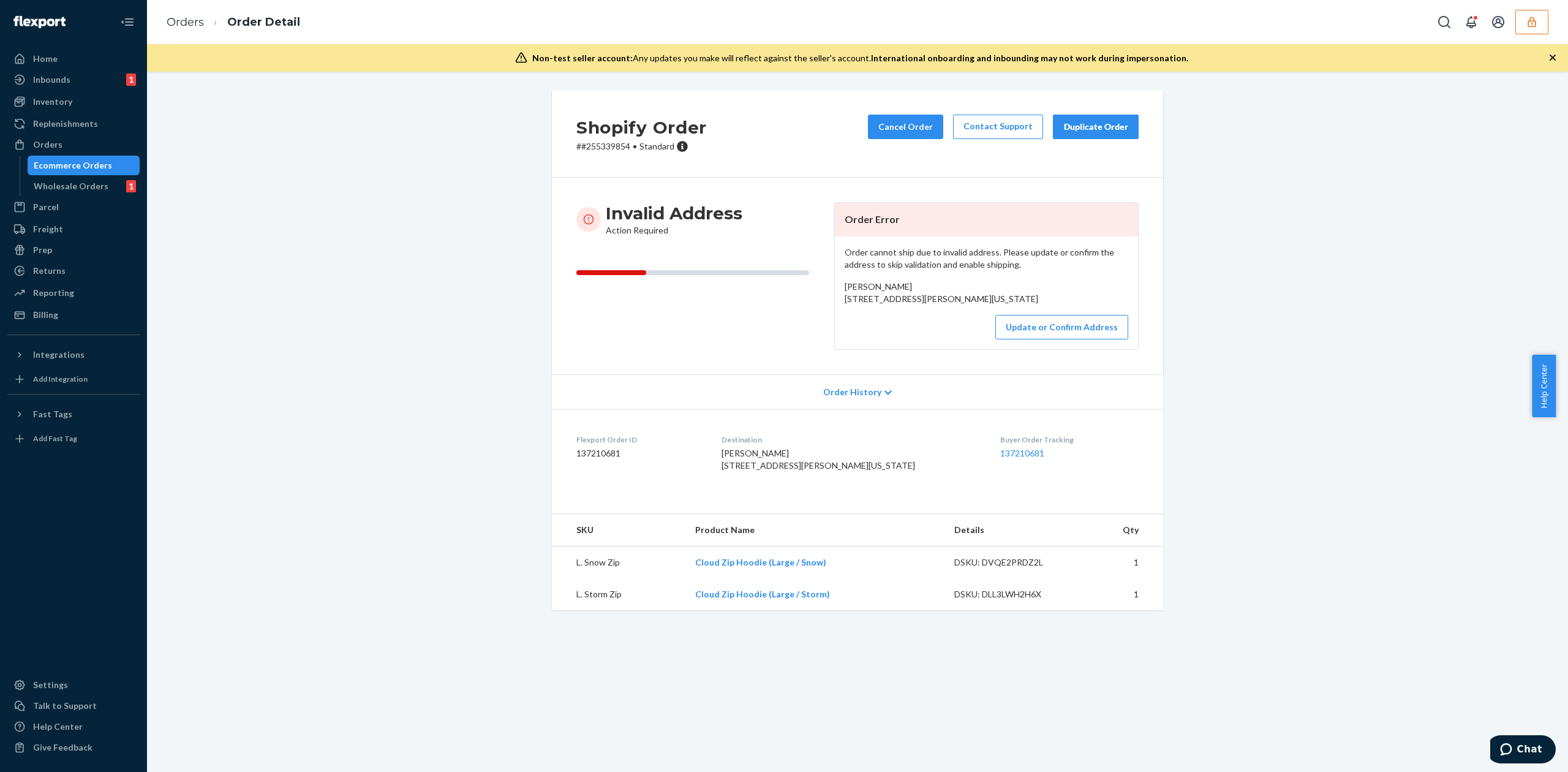
click at [853, 283] on span "Molly Quattrucci 3c4 Tana Court Newark, Delaware 19702 US" at bounding box center [941, 292] width 194 height 22
copy span "Molly Quattrucci"
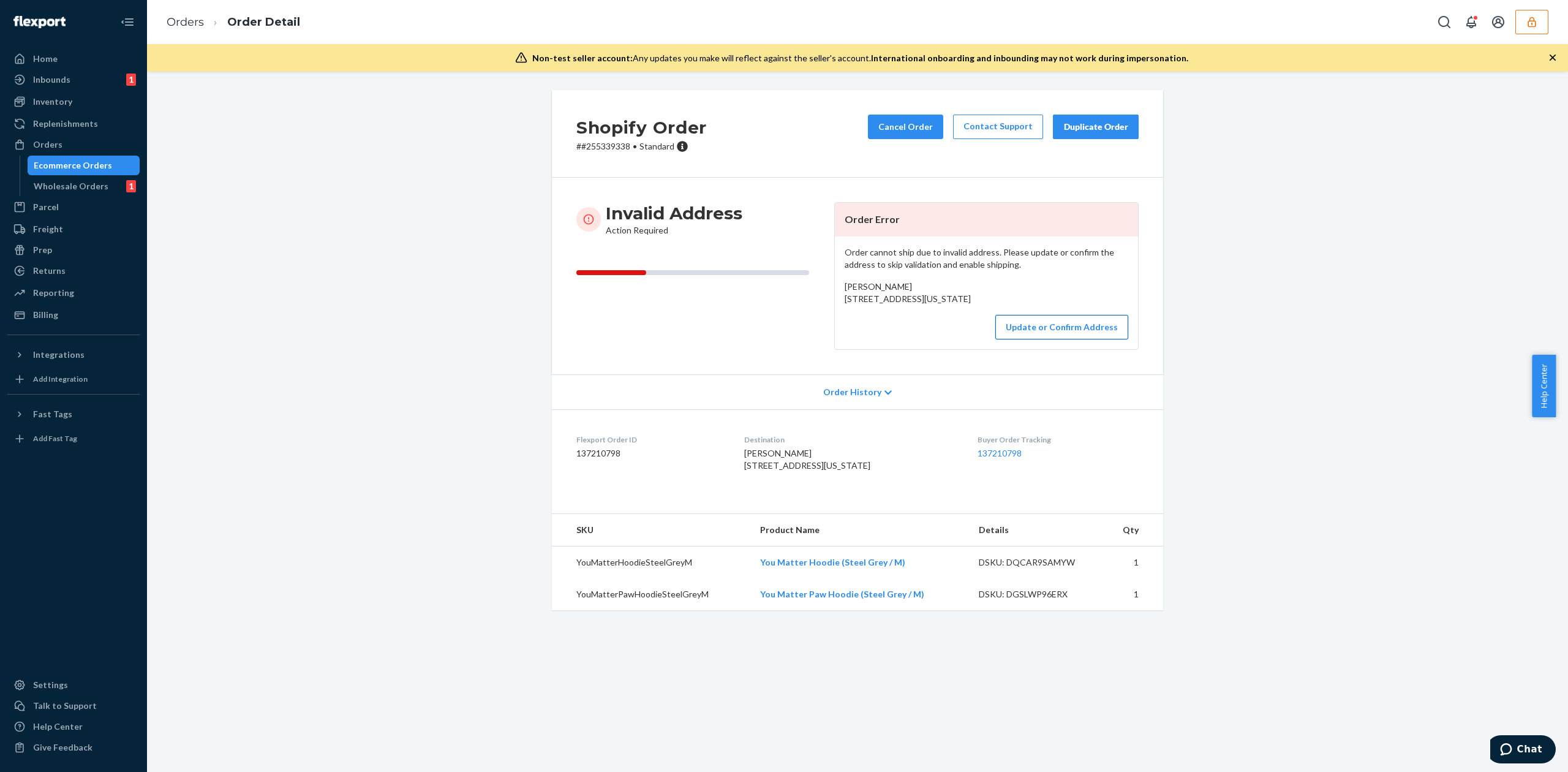
click at [1055, 339] on button "Update or Confirm Address" at bounding box center [1062, 327] width 133 height 25
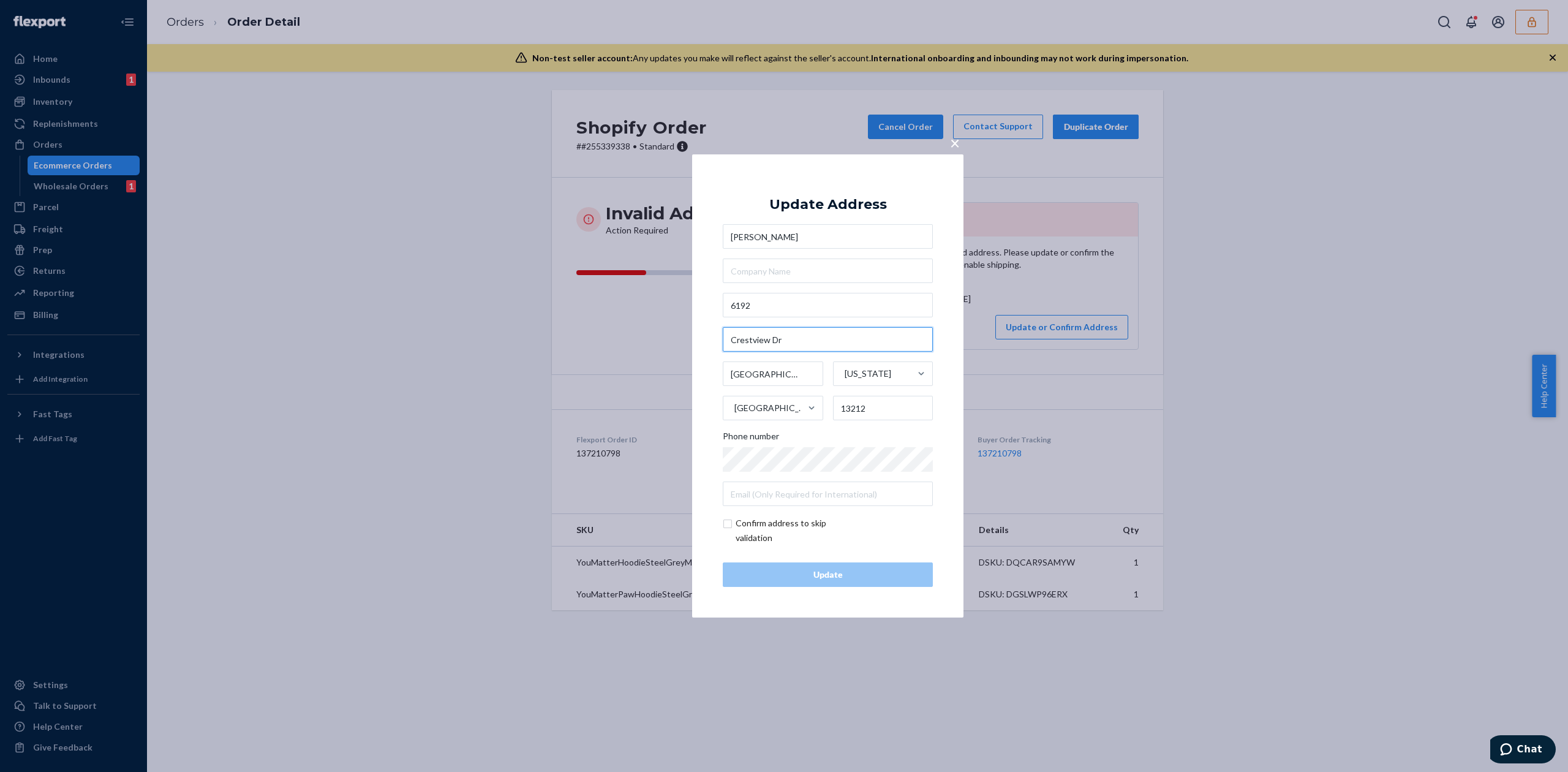
click at [765, 349] on input "Crestview Dr" at bounding box center [827, 339] width 210 height 25
click at [785, 312] on input "6192" at bounding box center [827, 305] width 210 height 25
paste input "Crestview Dr"
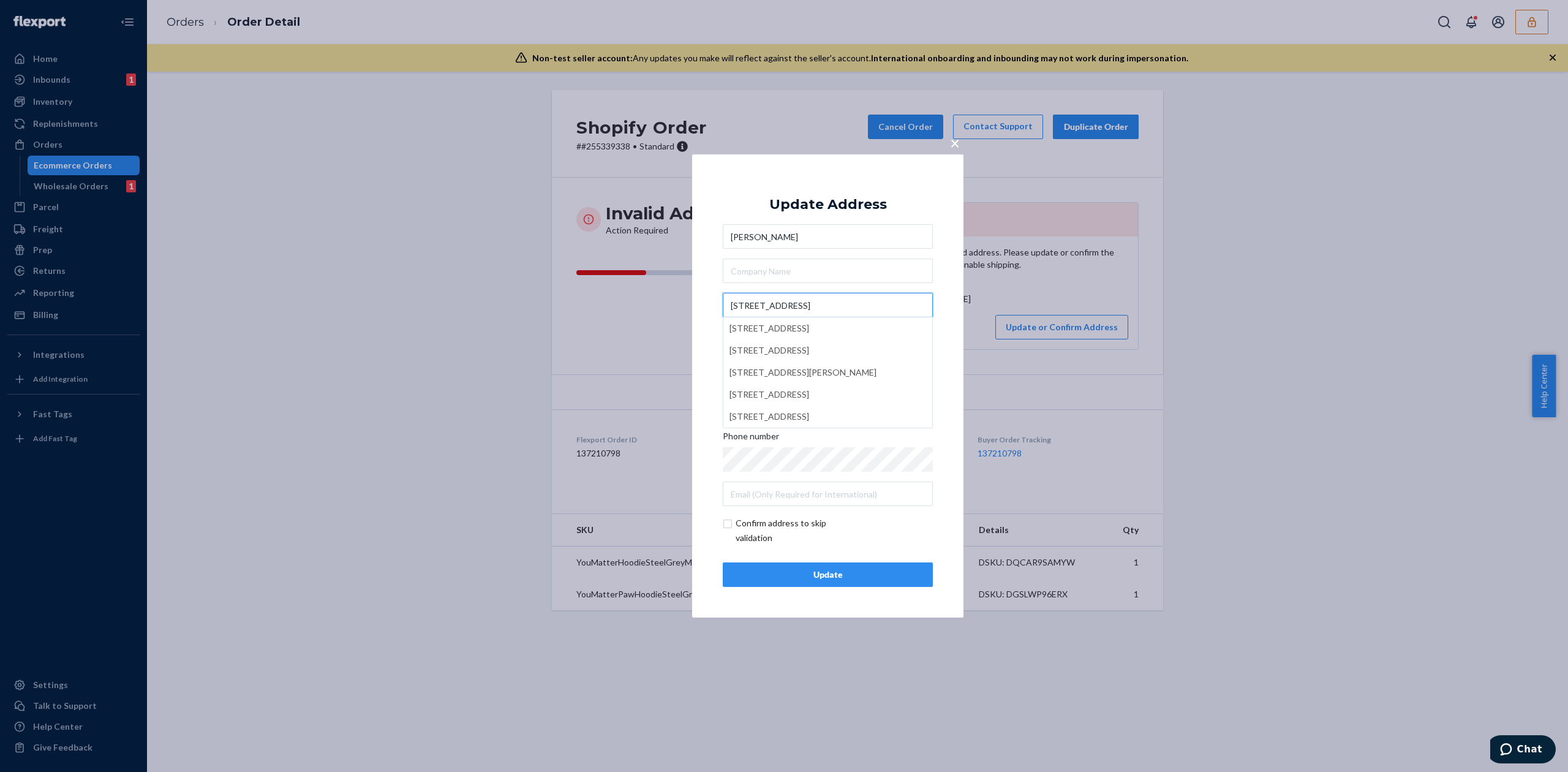
type input "[STREET_ADDRESS]"
click at [839, 194] on div "Update Address [PERSON_NAME] [STREET_ADDRESS][GEOGRAPHIC_DATA][STREET_ADDRESS][…" at bounding box center [827, 386] width 210 height 402
click at [846, 586] on button "Update" at bounding box center [827, 574] width 210 height 25
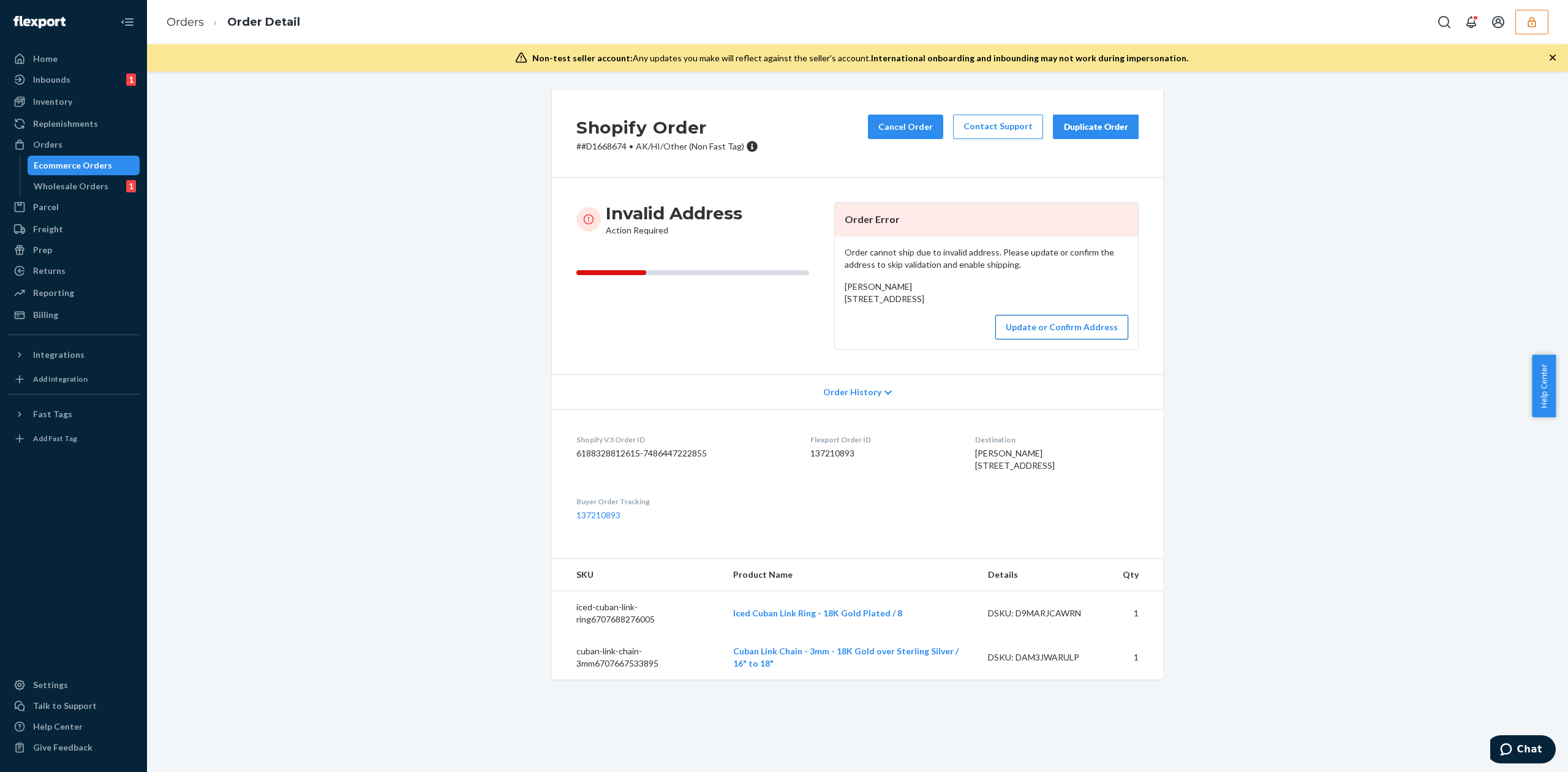
click at [1040, 339] on button "Update or Confirm Address" at bounding box center [1062, 327] width 133 height 25
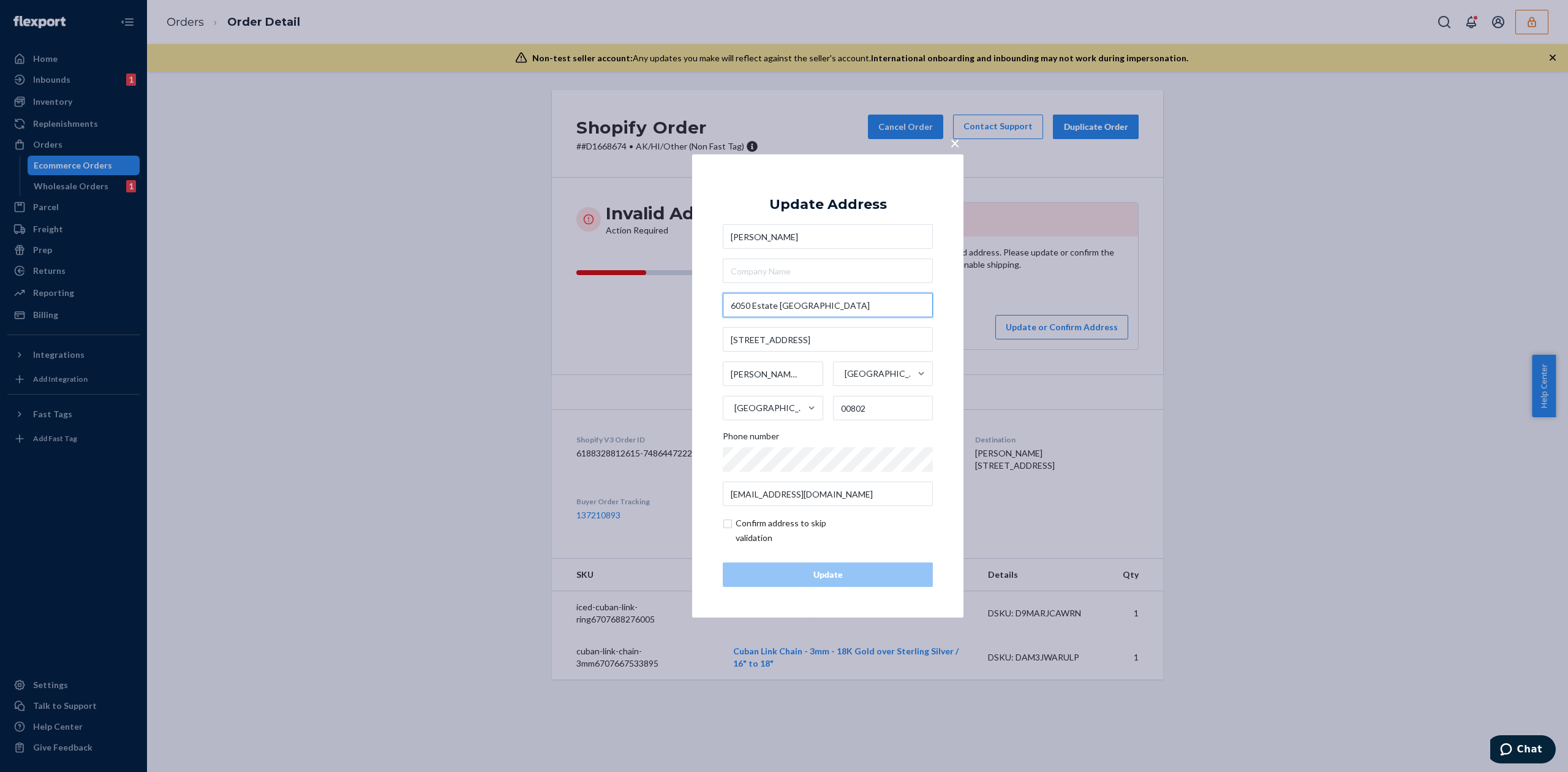
drag, startPoint x: 800, startPoint y: 305, endPoint x: 856, endPoint y: 307, distance: 56.0
click at [856, 307] on input "6050 Estate Lovenlund" at bounding box center [827, 305] width 210 height 25
type input "6050 Estate Love nlund"
click at [860, 214] on div "Update Address Amya Hodge 6050 Estate Love nlund 6050 Estate Avenue, Indianapol…" at bounding box center [827, 386] width 210 height 402
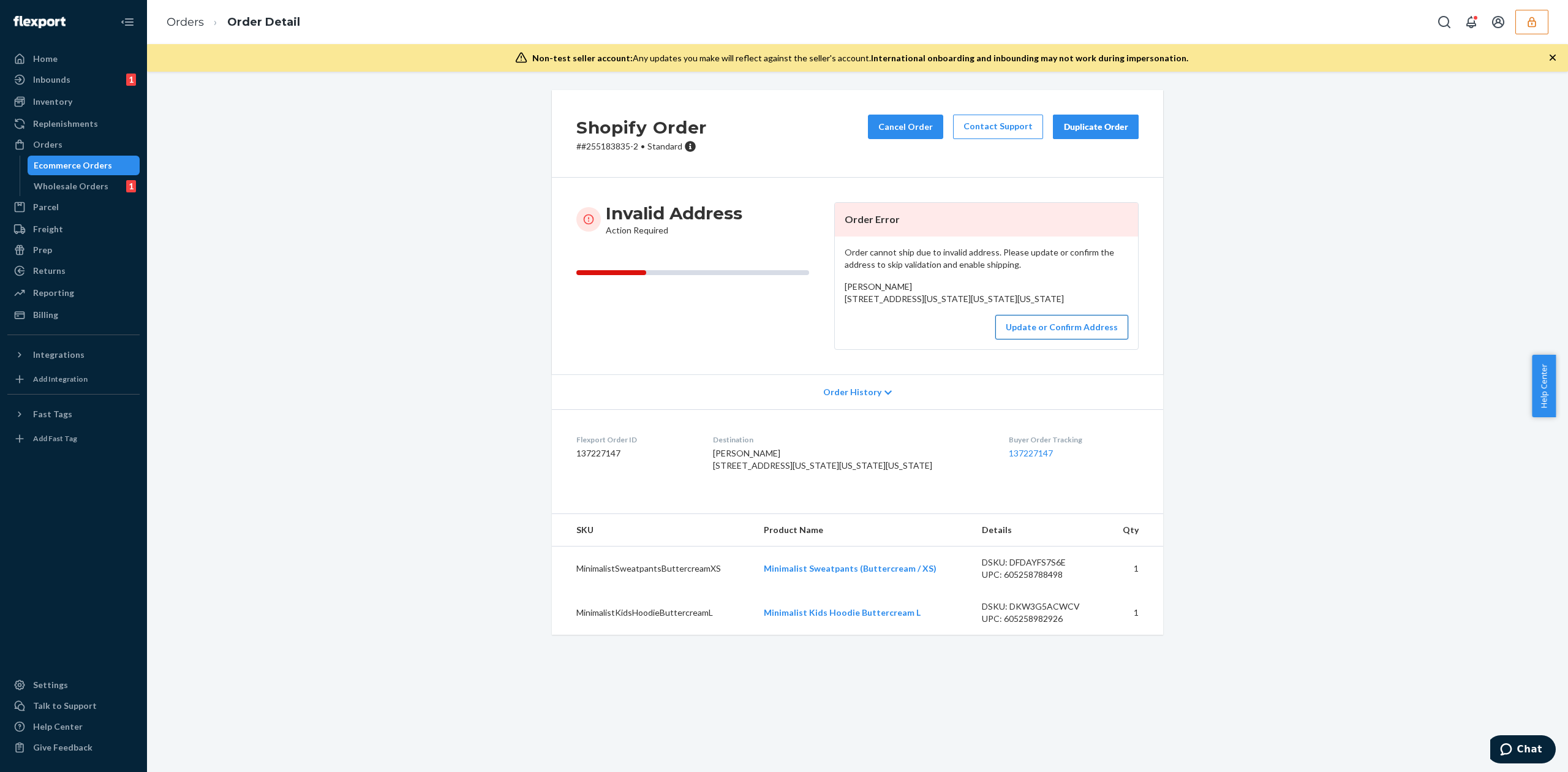
click at [1054, 339] on button "Update or Confirm Address" at bounding box center [1062, 327] width 133 height 25
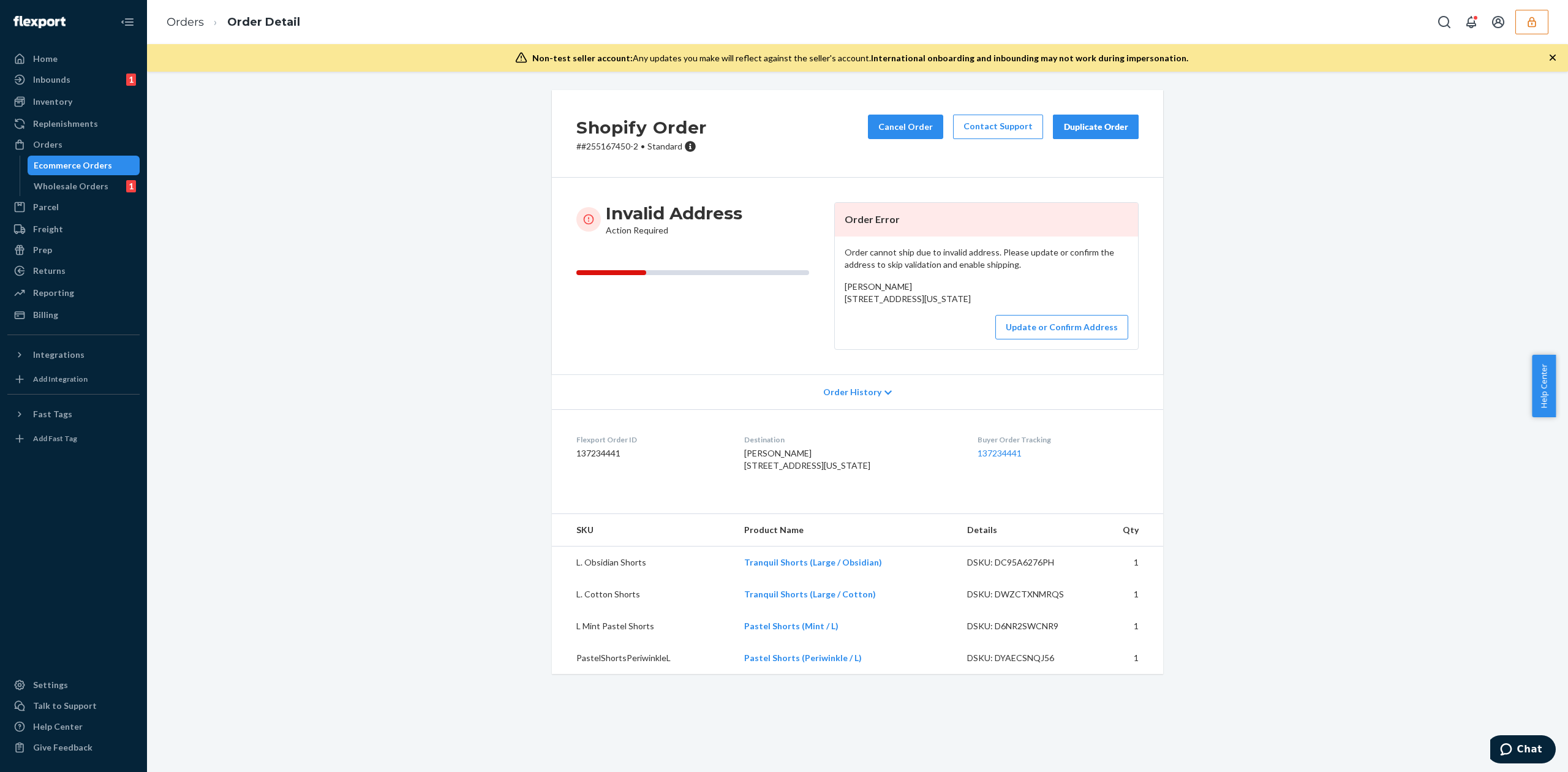
drag, startPoint x: 841, startPoint y: 300, endPoint x: 962, endPoint y: 330, distance: 124.7
click at [962, 305] on div "[PERSON_NAME] [STREET_ADDRESS][US_STATE]" at bounding box center [986, 292] width 283 height 25
copy span "[STREET_ADDRESS][US_STATE]"
click at [851, 285] on span "[PERSON_NAME] [STREET_ADDRESS][US_STATE]" at bounding box center [907, 292] width 126 height 22
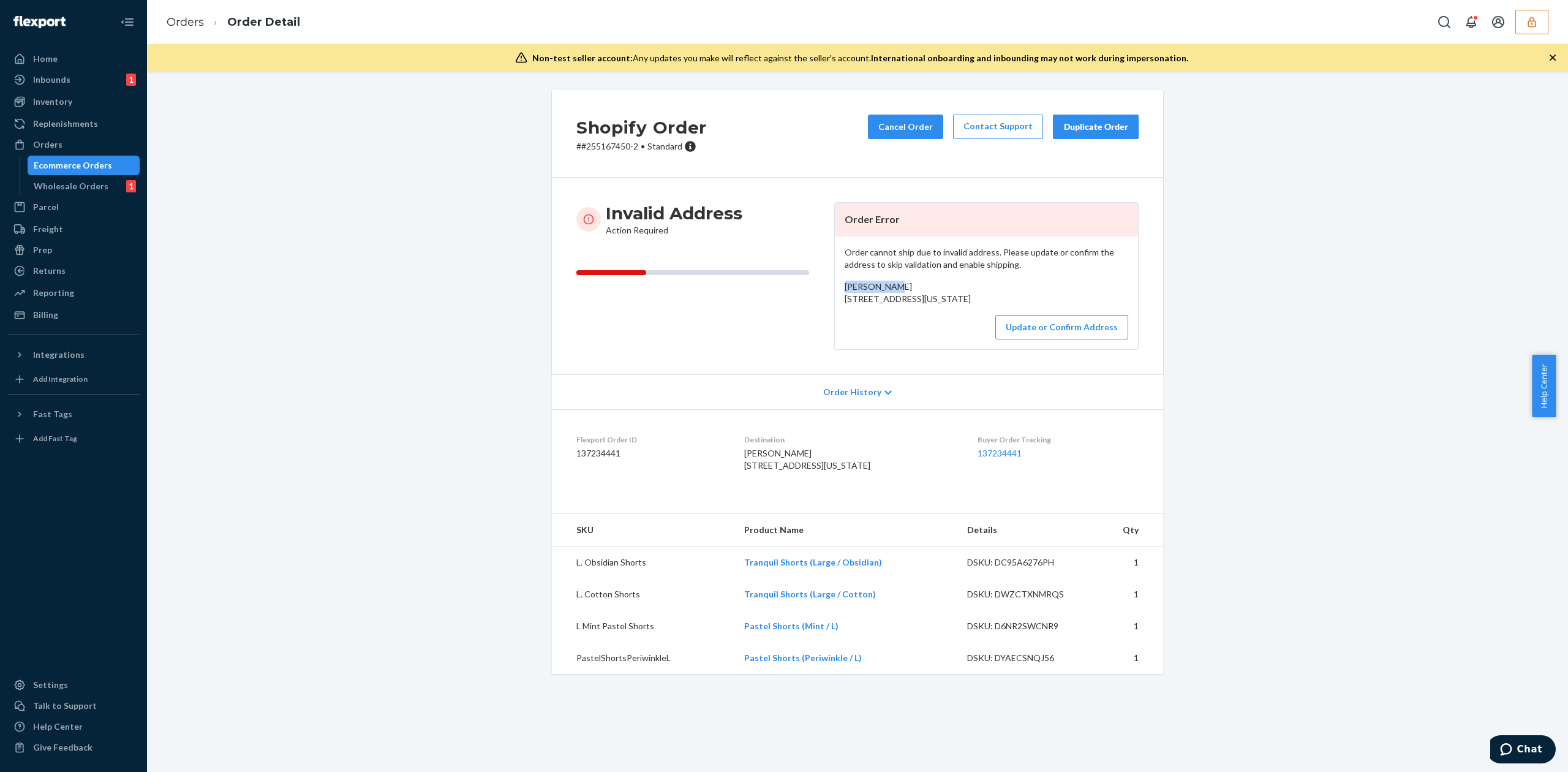
click at [851, 285] on span "[PERSON_NAME] [STREET_ADDRESS][US_STATE]" at bounding box center [907, 292] width 126 height 22
copy span "[PERSON_NAME]"
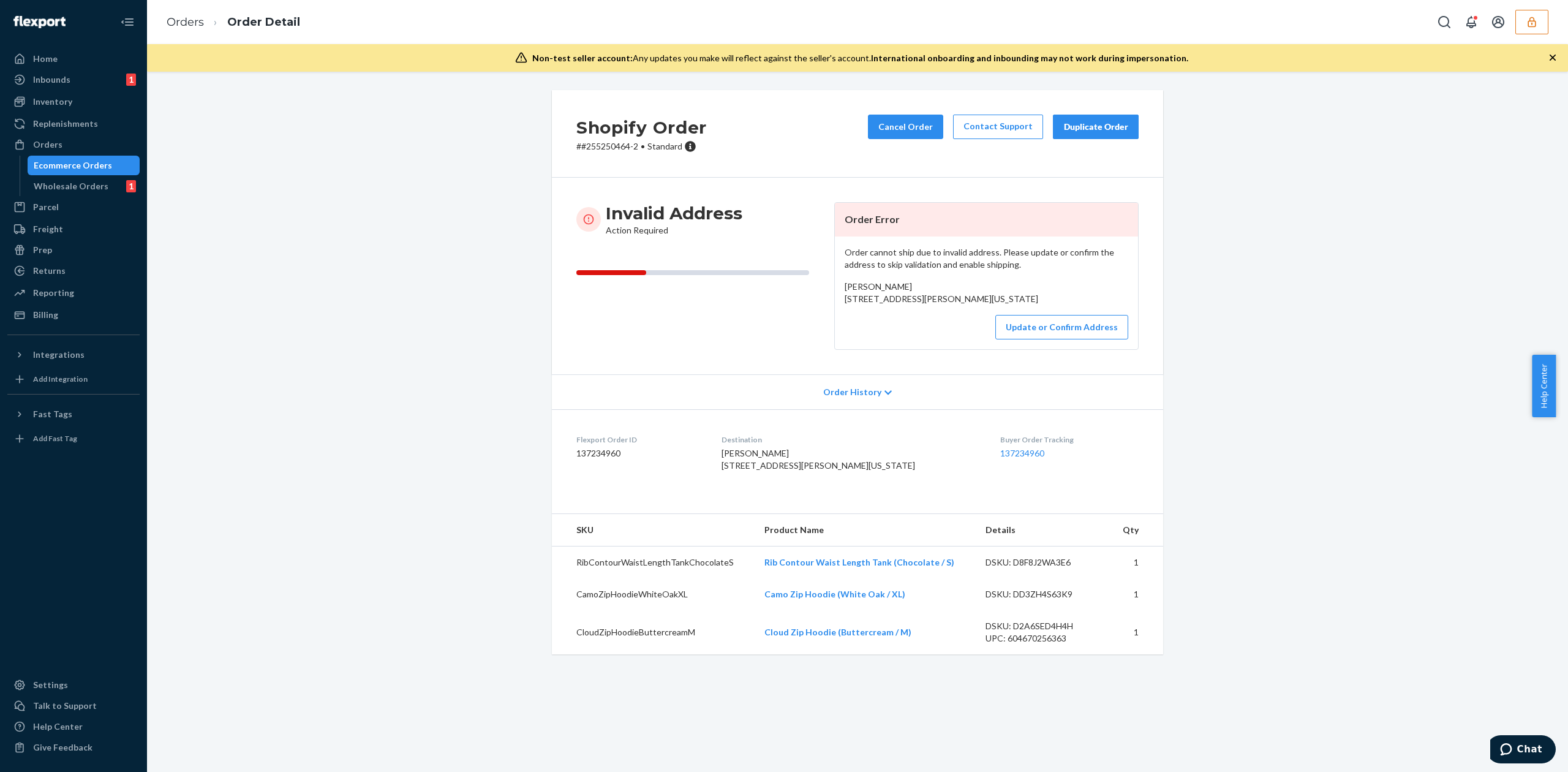
drag, startPoint x: 836, startPoint y: 300, endPoint x: 949, endPoint y: 326, distance: 116.0
click at [949, 326] on div "Order cannot ship due to invalid address. Please update or confirm the address …" at bounding box center [987, 292] width 303 height 113
copy span "8018 Caroline Ave L107 Junction City, Kansas 66441"
click at [1112, 339] on button "Update or Confirm Address" at bounding box center [1062, 327] width 133 height 25
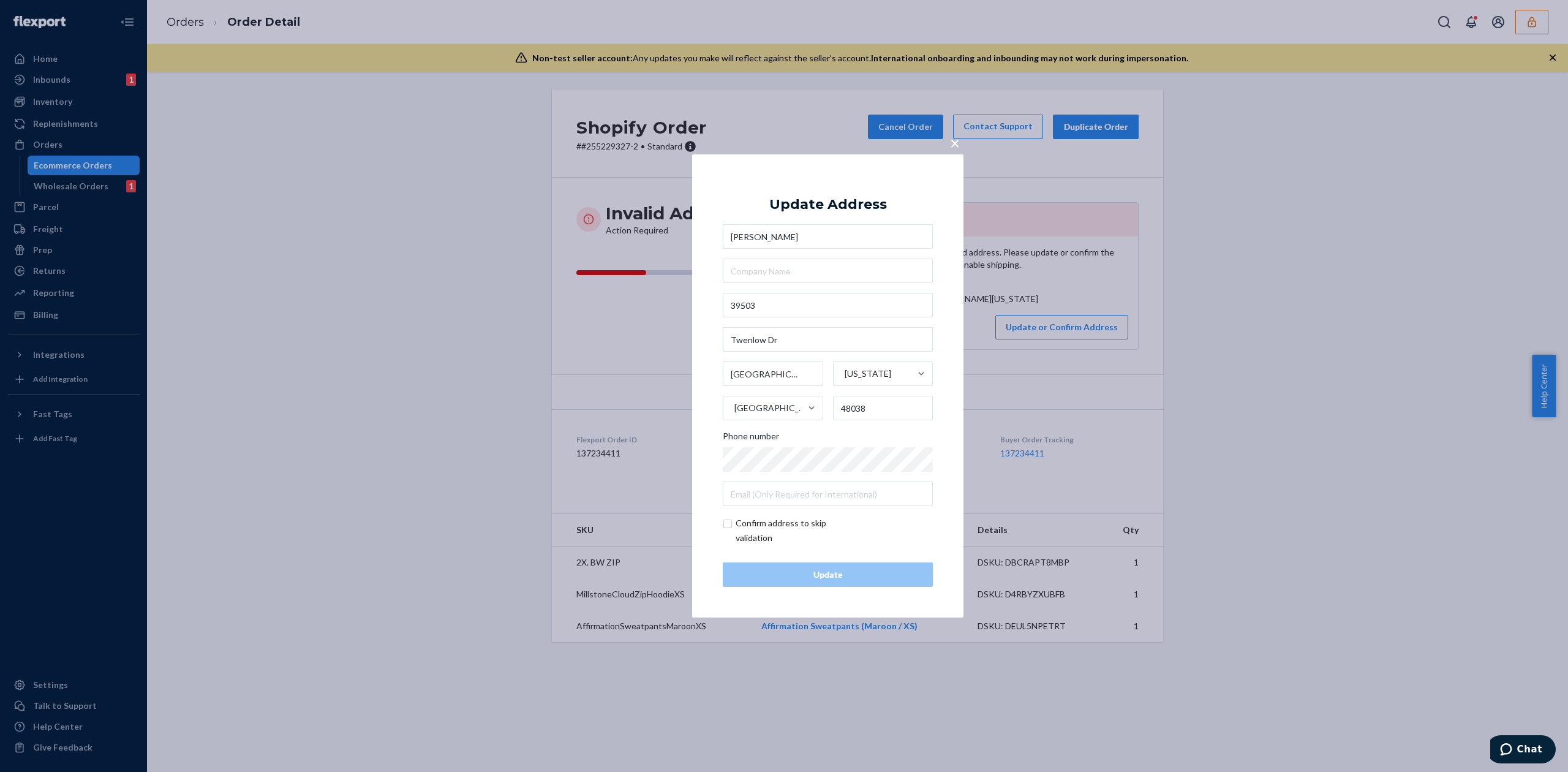
click at [811, 351] on div "Natasha Iqbal 39503 Twenlow Dr Clinton Township Michigan United States 48038 Ph…" at bounding box center [827, 365] width 210 height 282
click at [816, 345] on input "Twenlow Dr" at bounding box center [827, 339] width 210 height 25
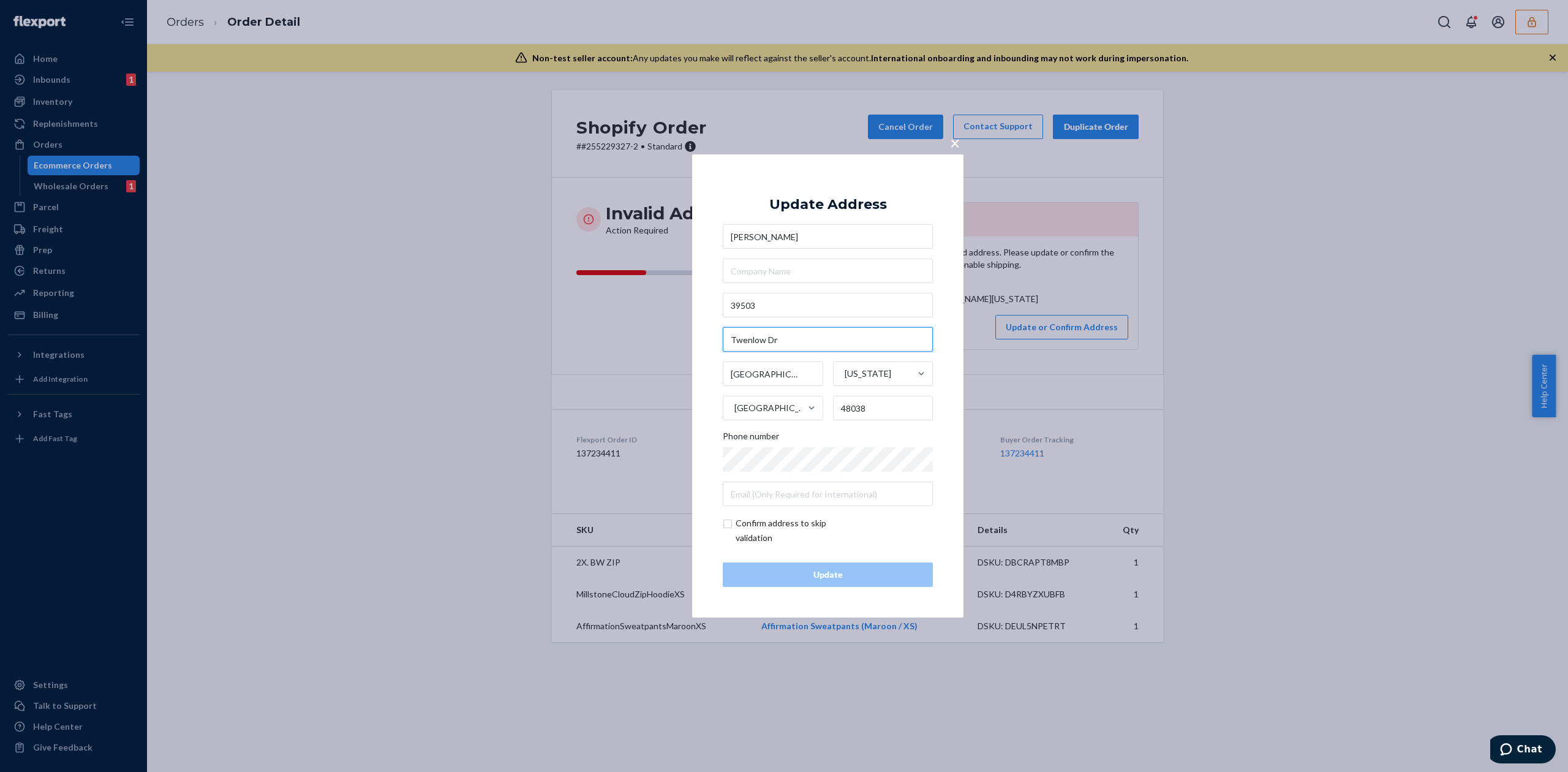
click at [816, 345] on input "Twenlow Dr" at bounding box center [827, 339] width 210 height 25
click at [802, 304] on input "39503" at bounding box center [827, 305] width 210 height 25
paste input "Twenlow Dr"
type input "39503 Twenlow Dr"
click at [836, 197] on div "Update Address" at bounding box center [827, 205] width 117 height 15
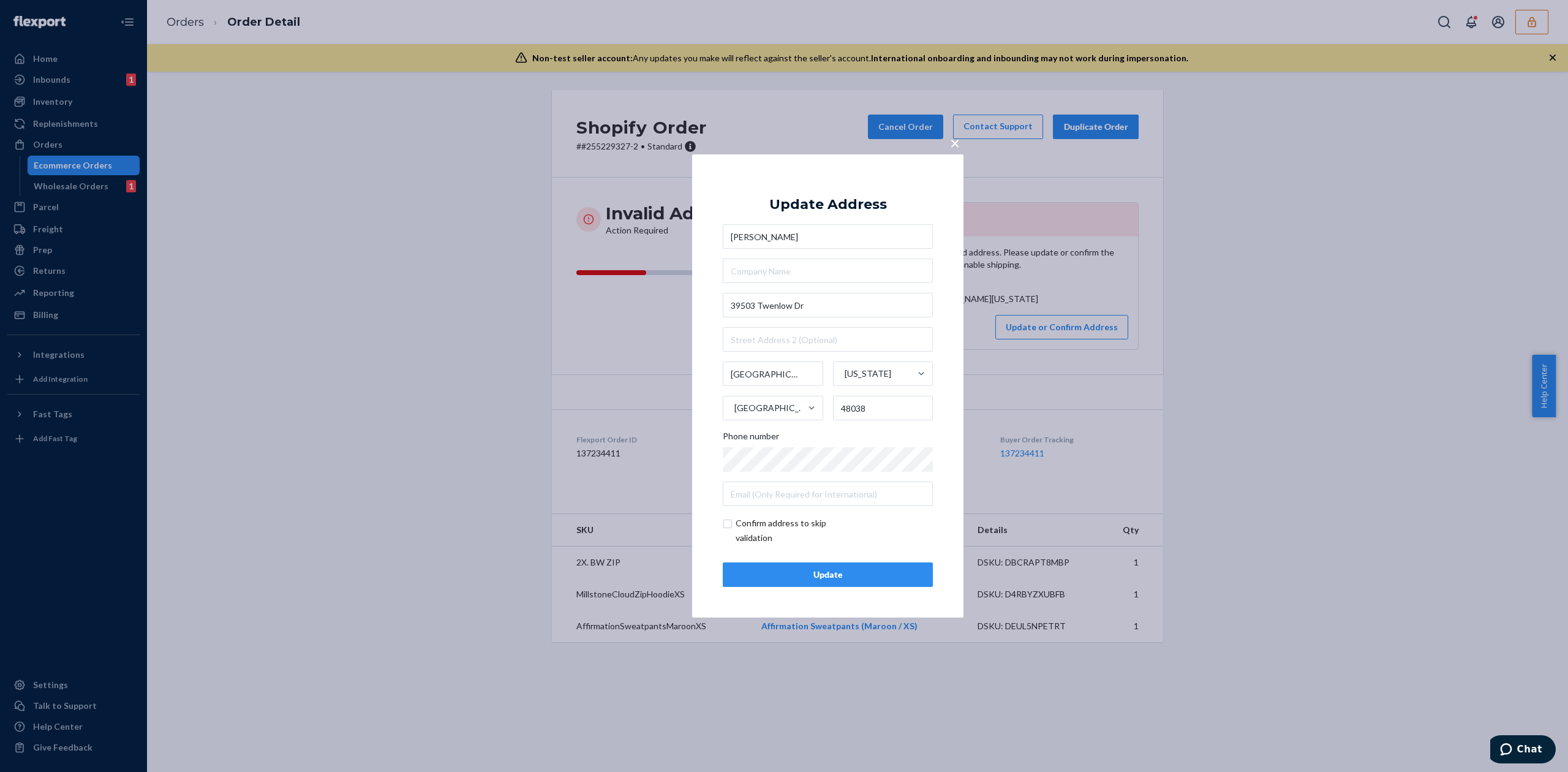
click at [836, 574] on div "Update" at bounding box center [827, 574] width 189 height 12
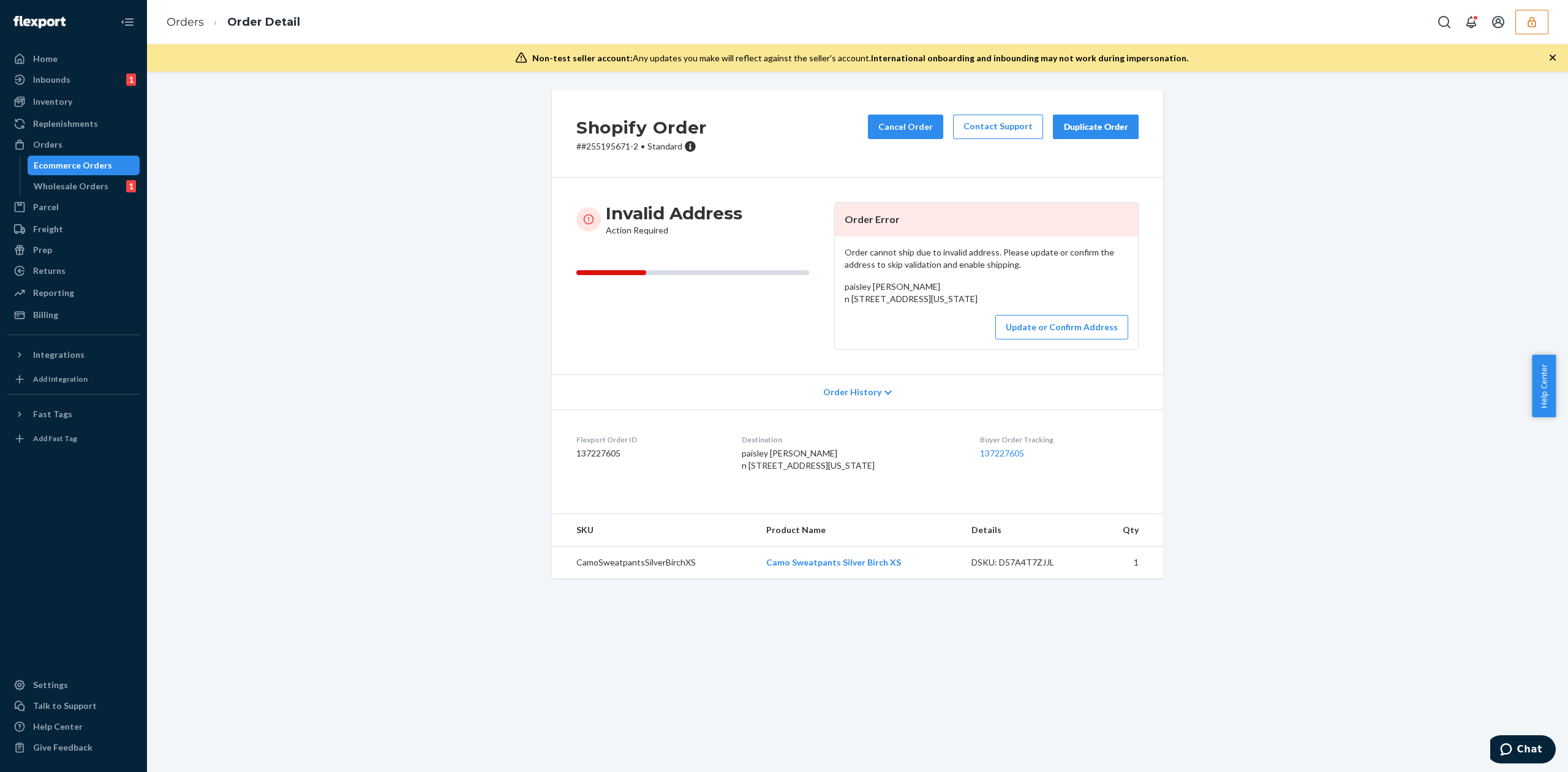
click at [857, 288] on span "paisley [PERSON_NAME] n [STREET_ADDRESS][US_STATE]" at bounding box center [911, 292] width 133 height 22
copy span "paisley [PERSON_NAME]"
click at [1085, 339] on button "Update or Confirm Address" at bounding box center [1062, 327] width 133 height 25
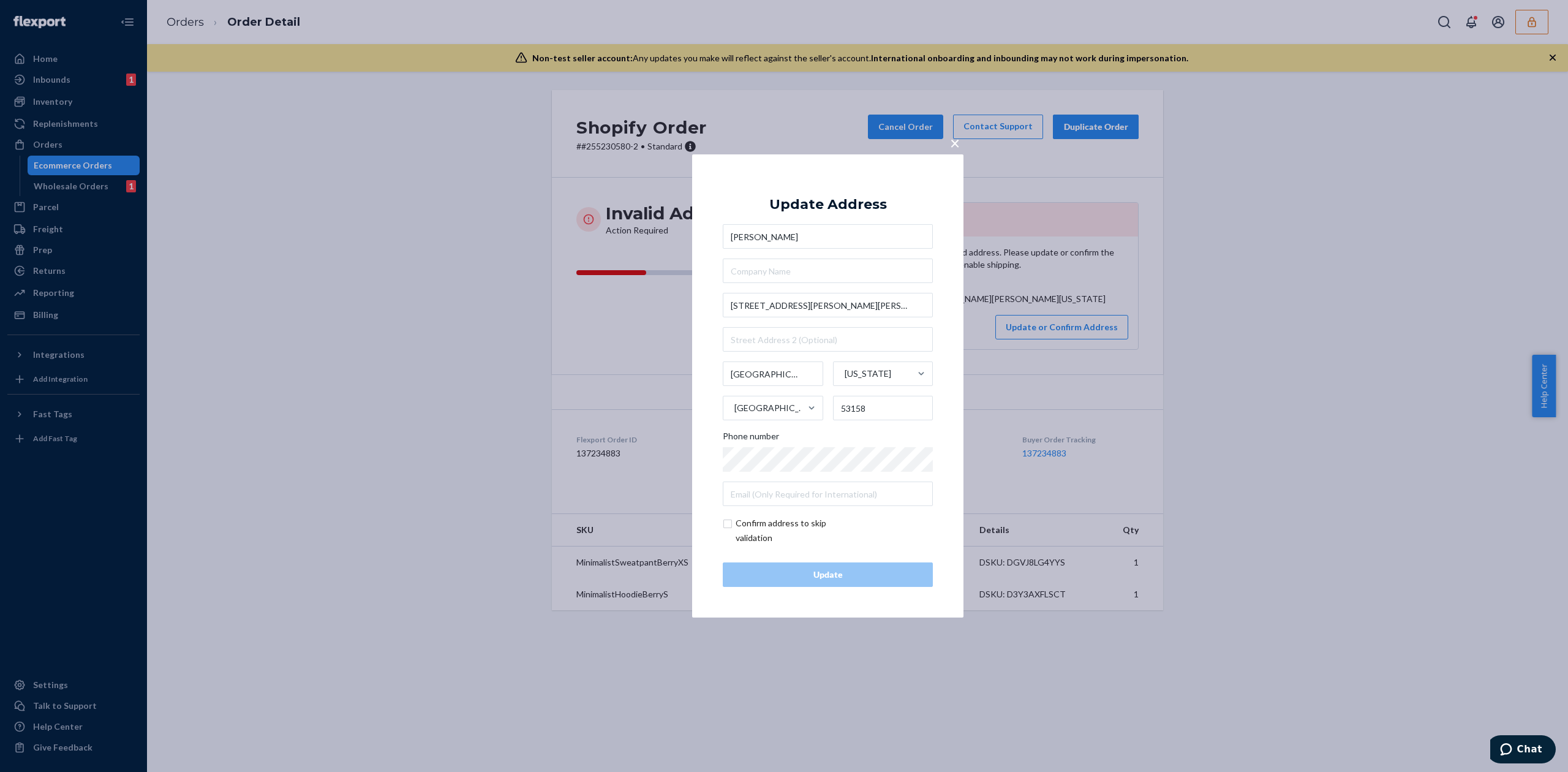
click at [777, 243] on input "[PERSON_NAME]" at bounding box center [827, 236] width 210 height 25
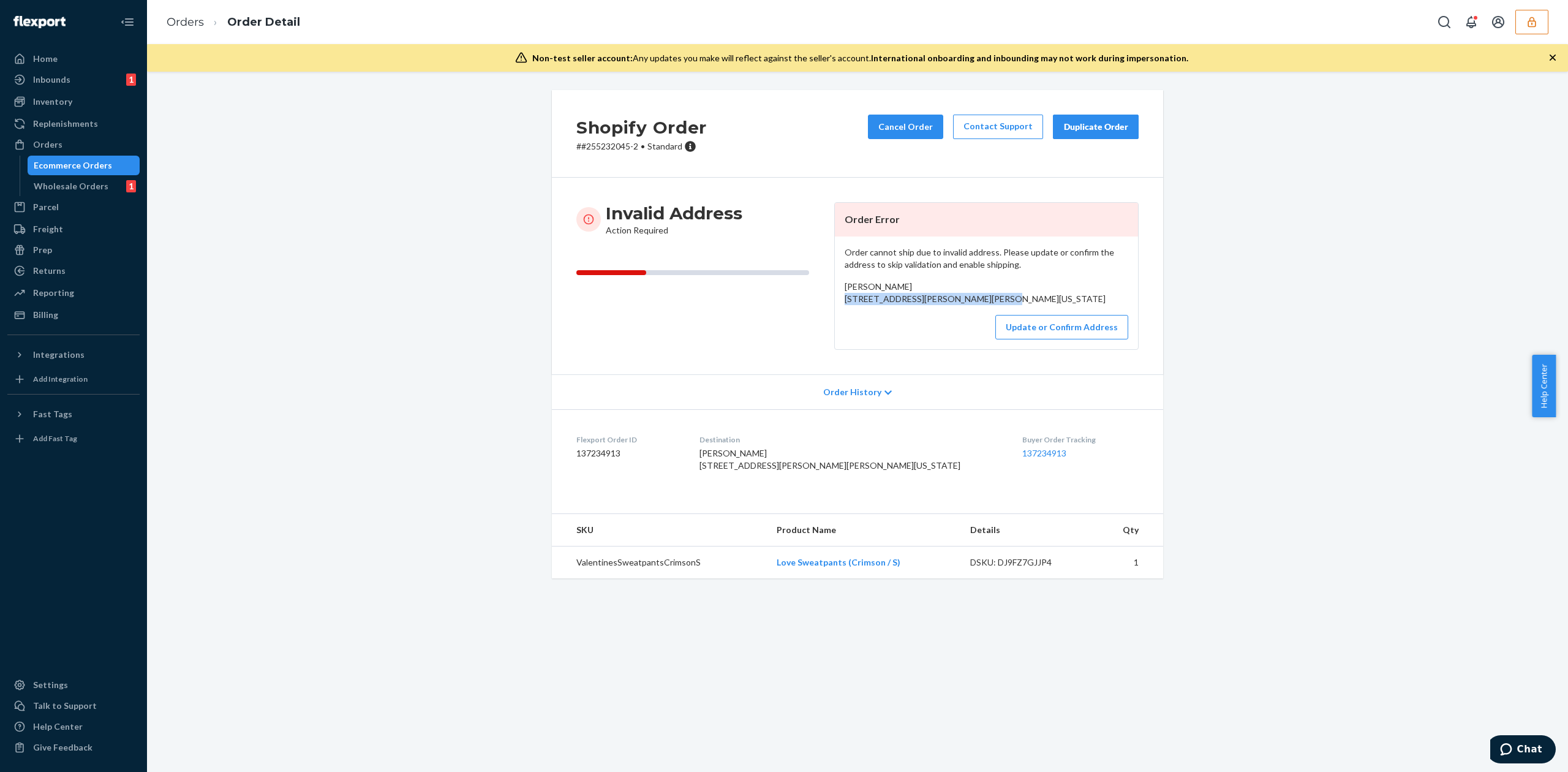
drag, startPoint x: 840, startPoint y: 297, endPoint x: 936, endPoint y: 314, distance: 97.5
click at [936, 305] on div "Bella Malinis 2515 Bonner Dr Hilliard, Ohio 43026 US" at bounding box center [986, 292] width 283 height 25
copy span "2515 Bonner Dr Hilliard, Ohio 43026"
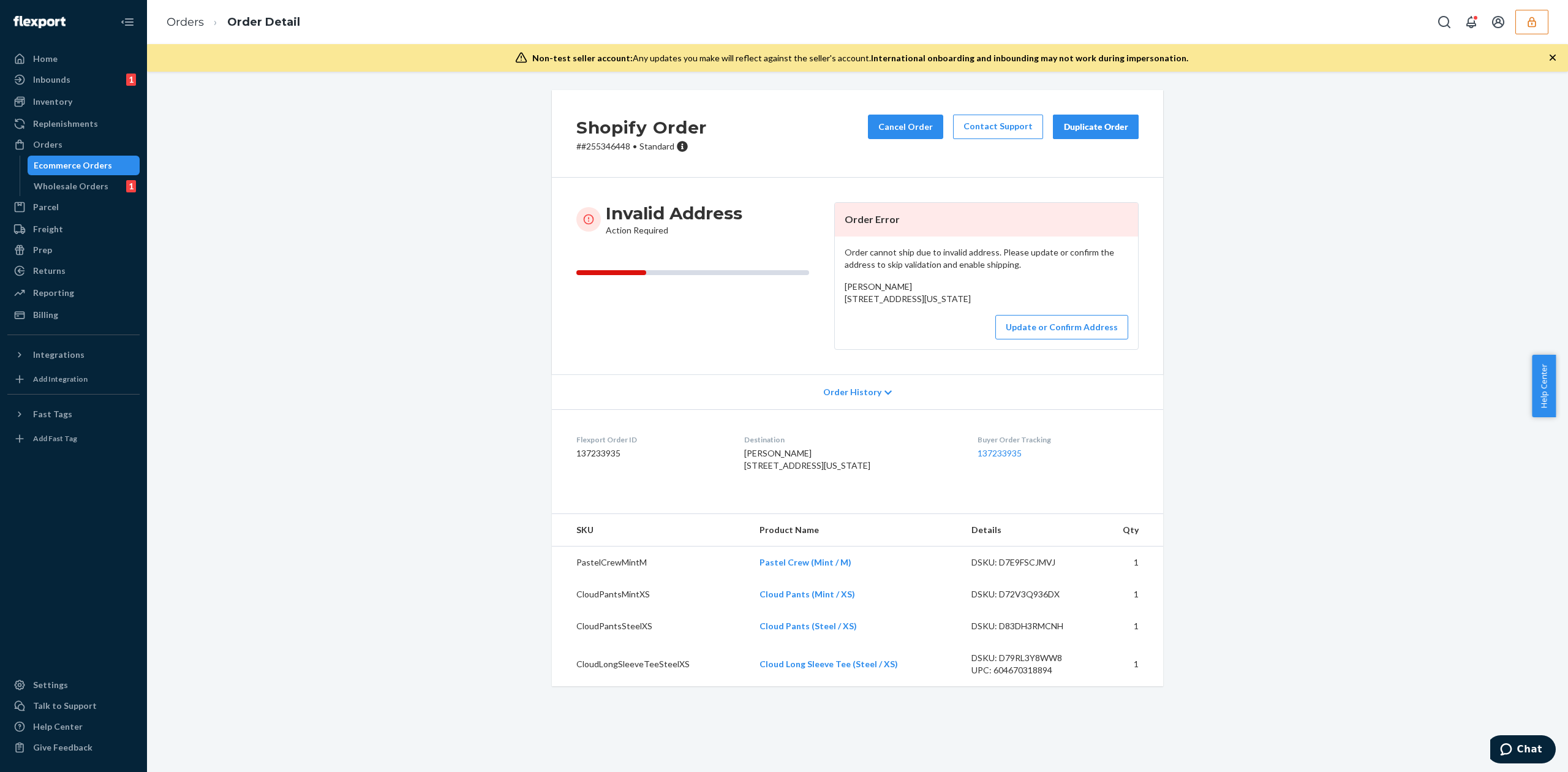
drag, startPoint x: 838, startPoint y: 299, endPoint x: 937, endPoint y: 310, distance: 99.6
click at [937, 310] on div "Order cannot ship due to invalid address. Please update or confirm the address …" at bounding box center [987, 292] width 303 height 113
copy span "3346 E County Road 100 S Anderson, Indiana 46017"
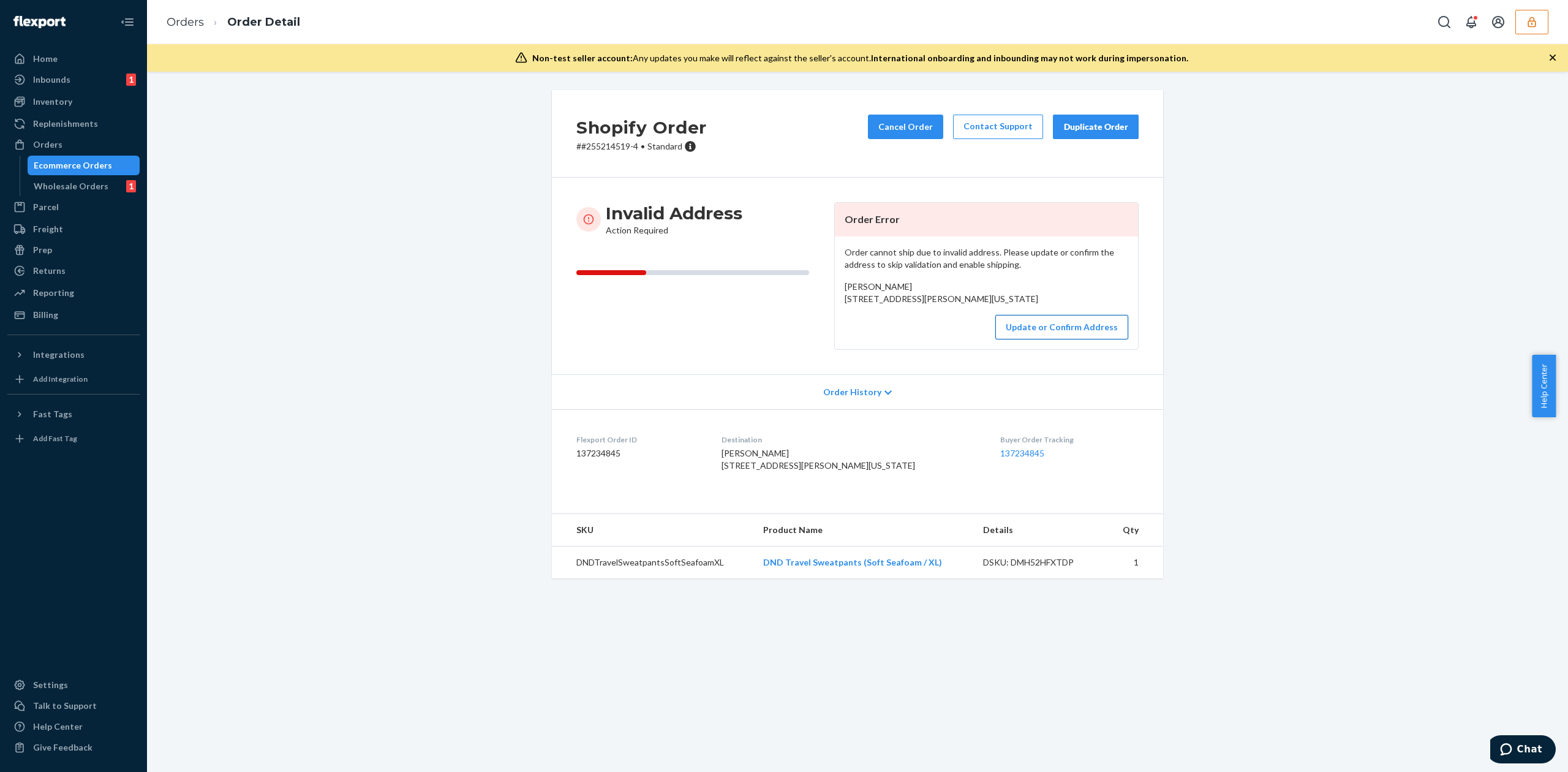
click at [1064, 339] on button "Update or Confirm Address" at bounding box center [1062, 327] width 133 height 25
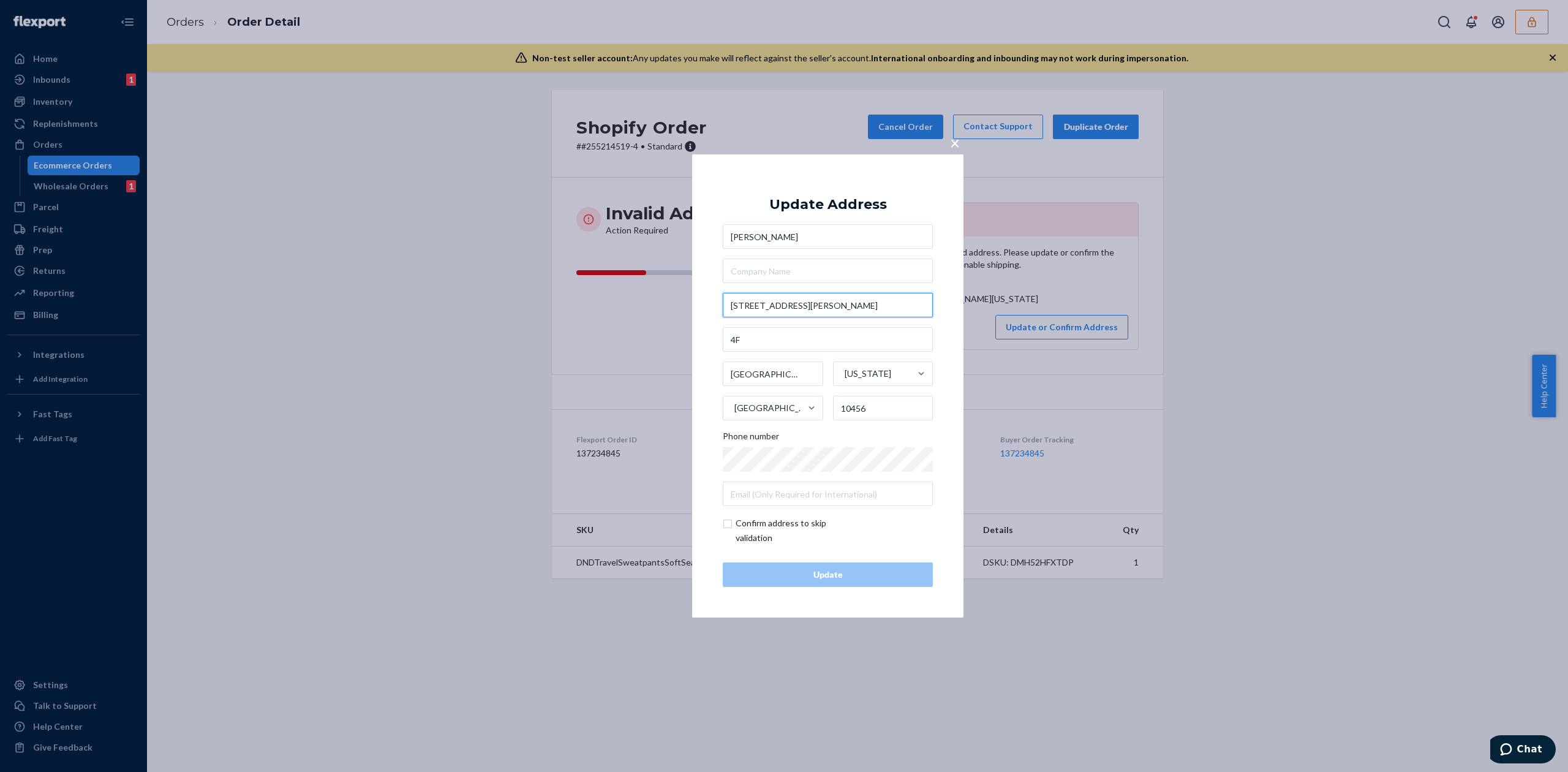
drag, startPoint x: 794, startPoint y: 307, endPoint x: 834, endPoint y: 306, distance: 40.0
click at [834, 306] on input "421 Webster Ave, 4F" at bounding box center [827, 305] width 210 height 25
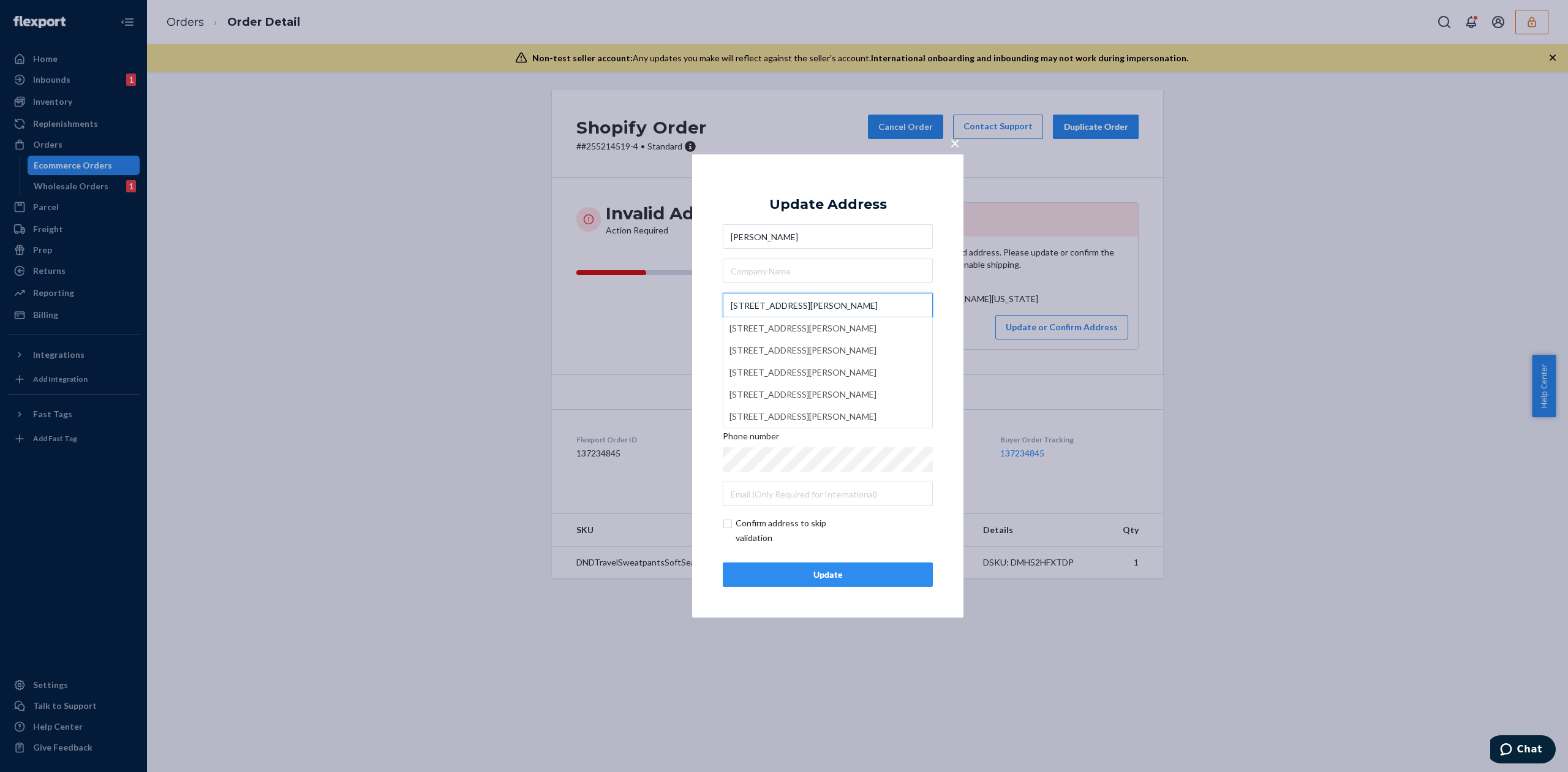
type input "421 Webster Ave"
click at [824, 199] on div "Update Address" at bounding box center [827, 205] width 117 height 15
click at [886, 578] on div "Update" at bounding box center [827, 574] width 189 height 12
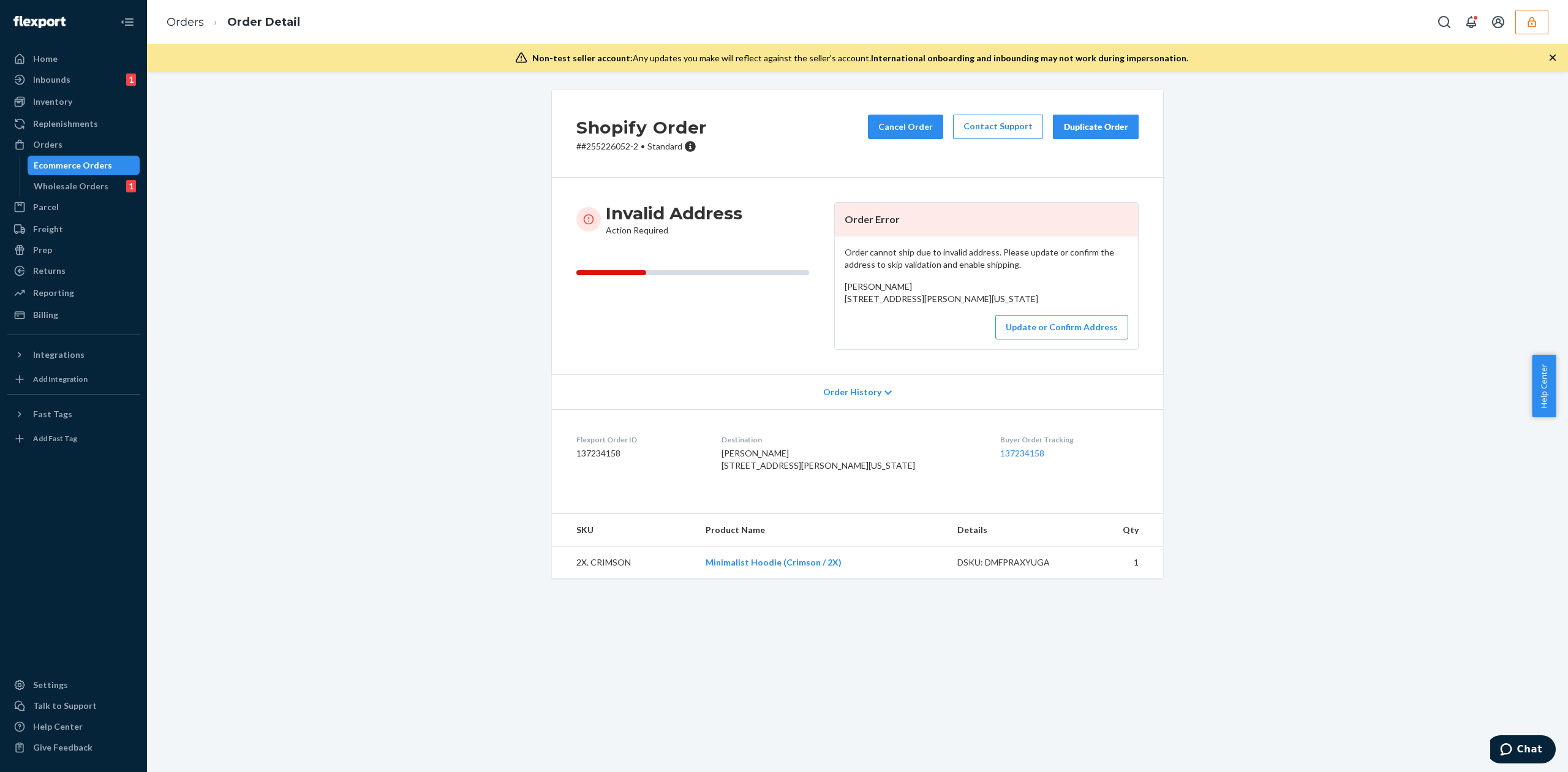
drag, startPoint x: 839, startPoint y: 300, endPoint x: 969, endPoint y: 312, distance: 130.6
click at [969, 305] on div "Addison Skaggs 5425 KY-1192 Mount Sherman, Kentucky 42764 US" at bounding box center [986, 292] width 283 height 25
copy span "5425 KY-1192 Mount Sherman, Kentucky 42764"
click at [1056, 339] on button "Update or Confirm Address" at bounding box center [1062, 327] width 133 height 25
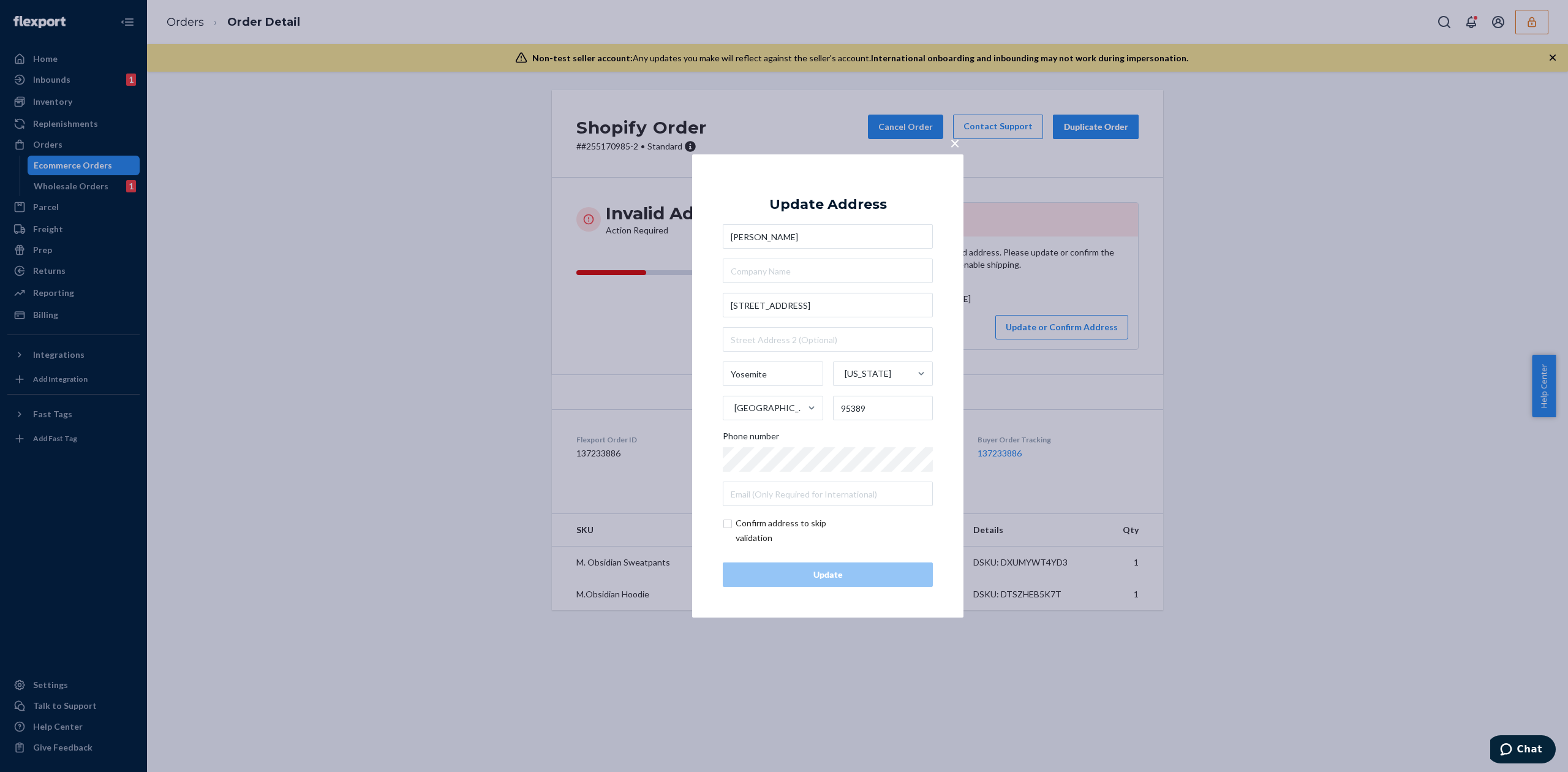
click at [807, 224] on input "Anabelle McClain" at bounding box center [827, 236] width 210 height 25
click at [954, 144] on span "×" at bounding box center [954, 143] width 10 height 21
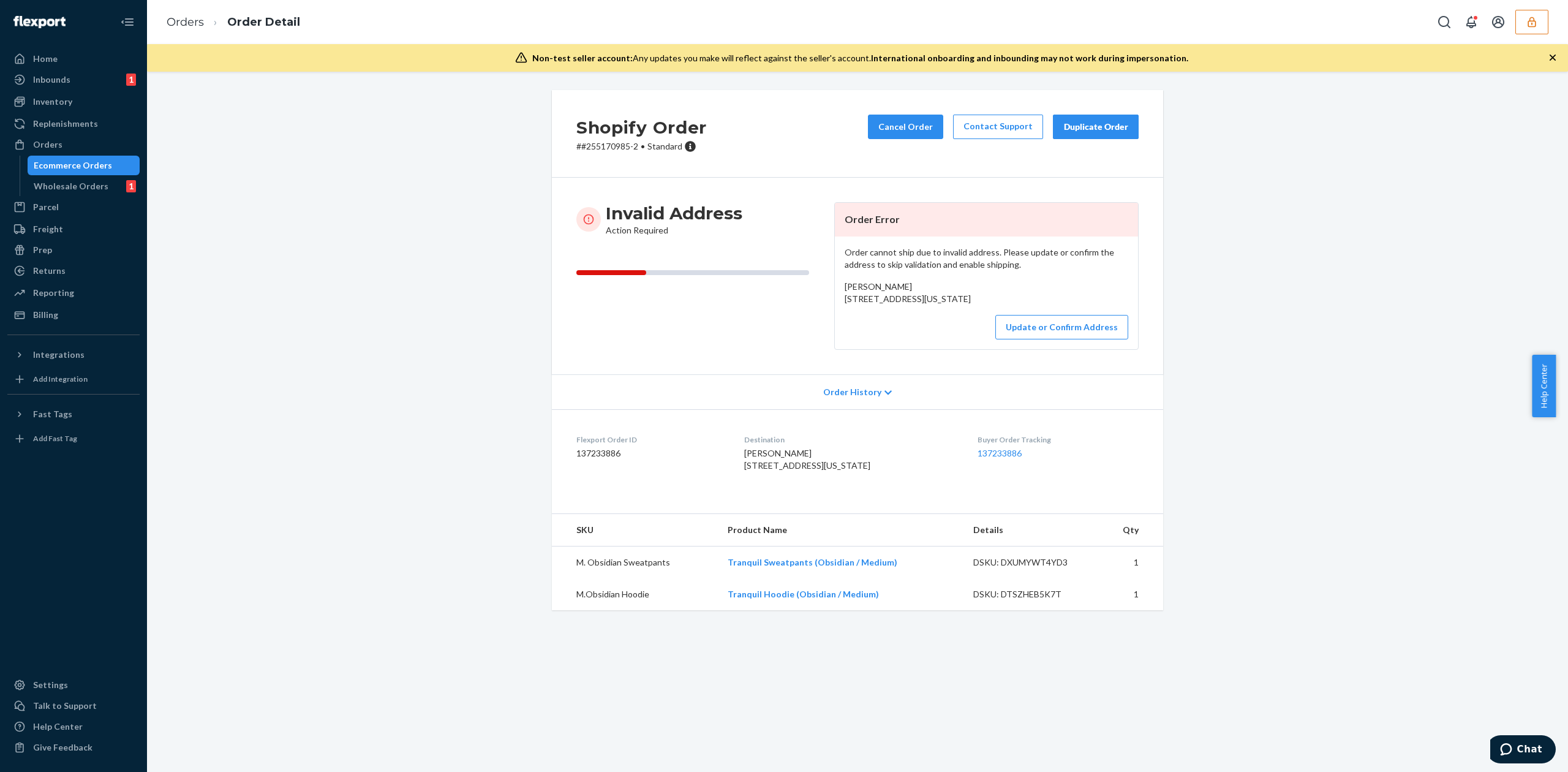
drag, startPoint x: 836, startPoint y: 300, endPoint x: 973, endPoint y: 317, distance: 138.1
click at [973, 317] on div "Order cannot ship due to invalid address. Please update or confirm the address …" at bounding box center [987, 292] width 303 height 113
copy span "8324 Sierra Circle drive Yosemite, California 95389"
drag, startPoint x: 839, startPoint y: 302, endPoint x: 920, endPoint y: 324, distance: 83.9
click at [920, 305] on div "Wells Madalyn 3578 E Hyrum Dr 2 Boise, Idaho 83706 US" at bounding box center [986, 292] width 283 height 25
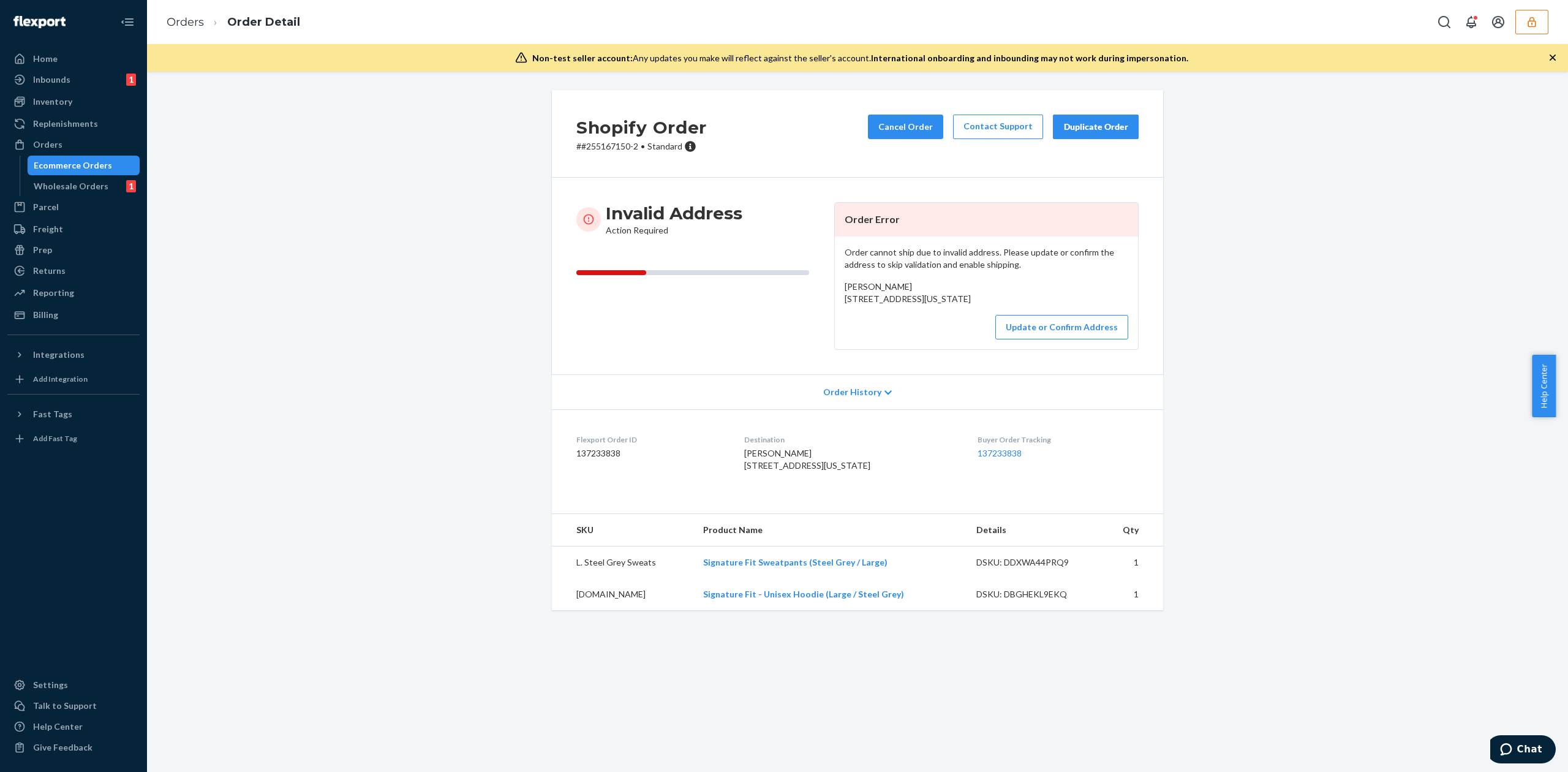
copy span "3578 E Hyrum Dr 2 Boise, Idaho 83706"
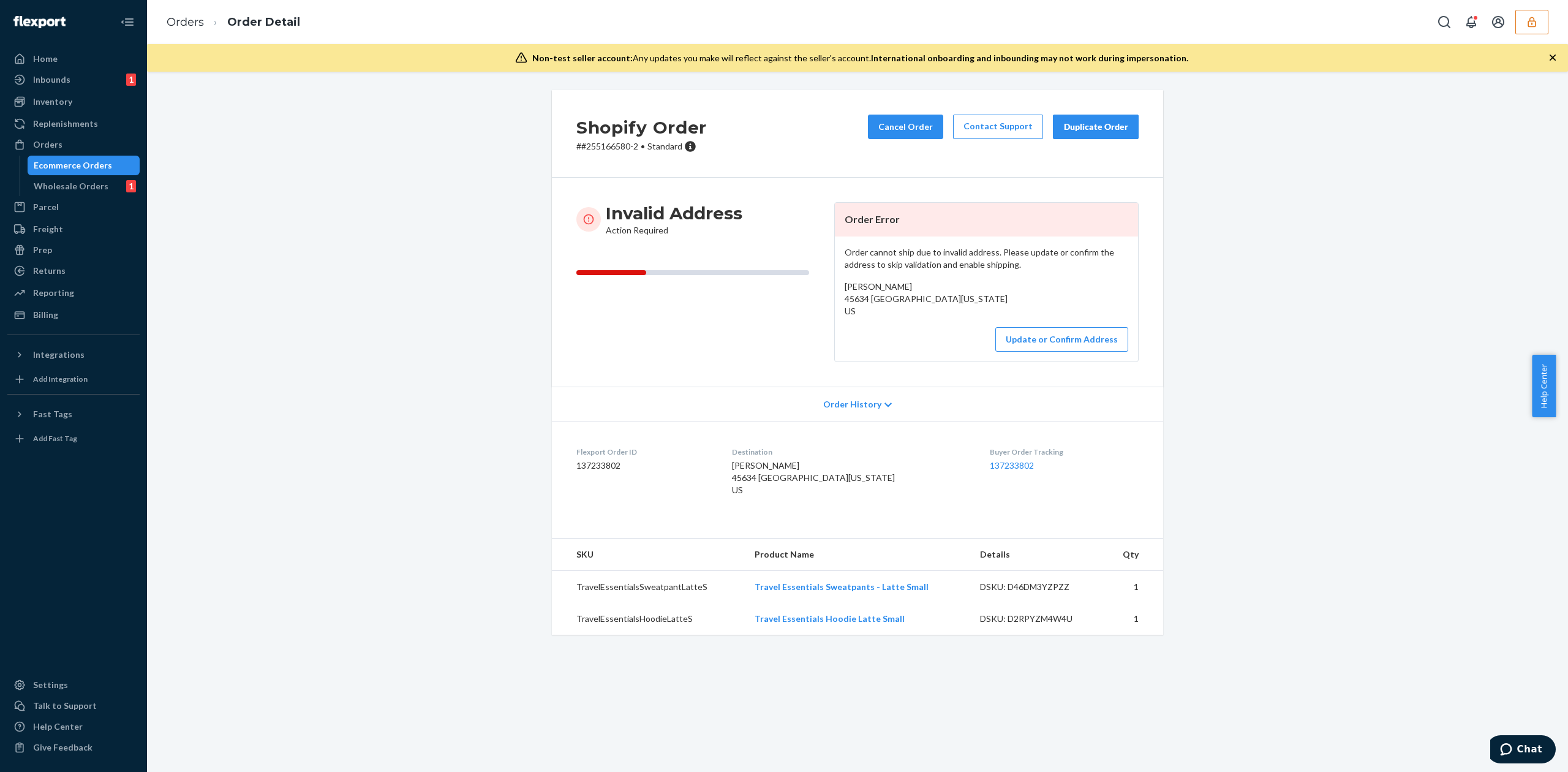
drag, startPoint x: 839, startPoint y: 297, endPoint x: 965, endPoint y: 312, distance: 126.9
click at [965, 312] on div "[PERSON_NAME] 45634 [GEOGRAPHIC_DATA][US_STATE] US" at bounding box center [986, 298] width 283 height 37
copy span "[GEOGRAPHIC_DATA][US_STATE]"
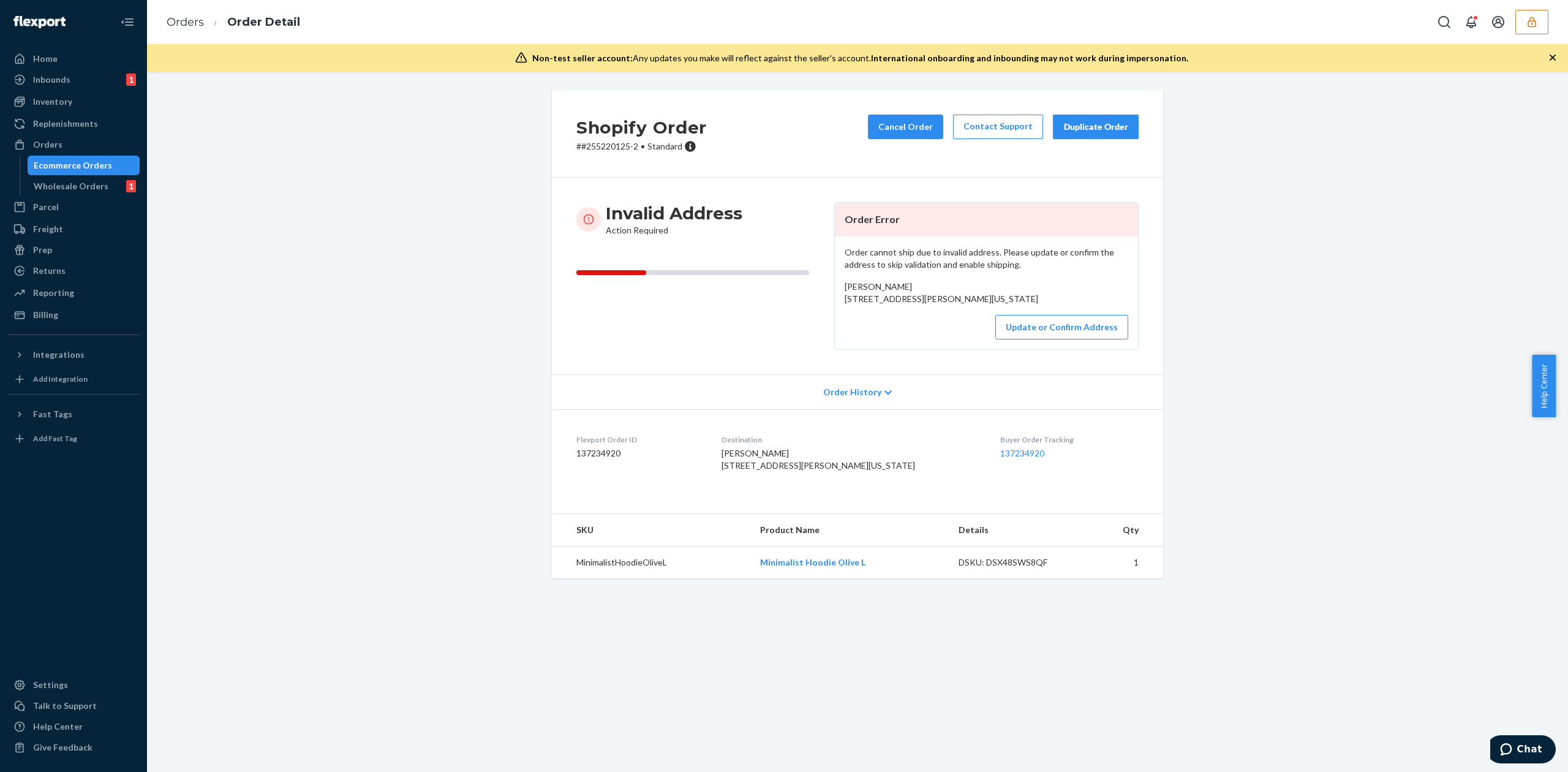
click at [855, 289] on span "Tiana GoodHouse 641 Warrior Street Fort Yates, North Dakota 58538 US" at bounding box center [941, 292] width 194 height 22
copy span "Tiana GoodHouse"
drag, startPoint x: 856, startPoint y: 300, endPoint x: 846, endPoint y: 297, distance: 10.4
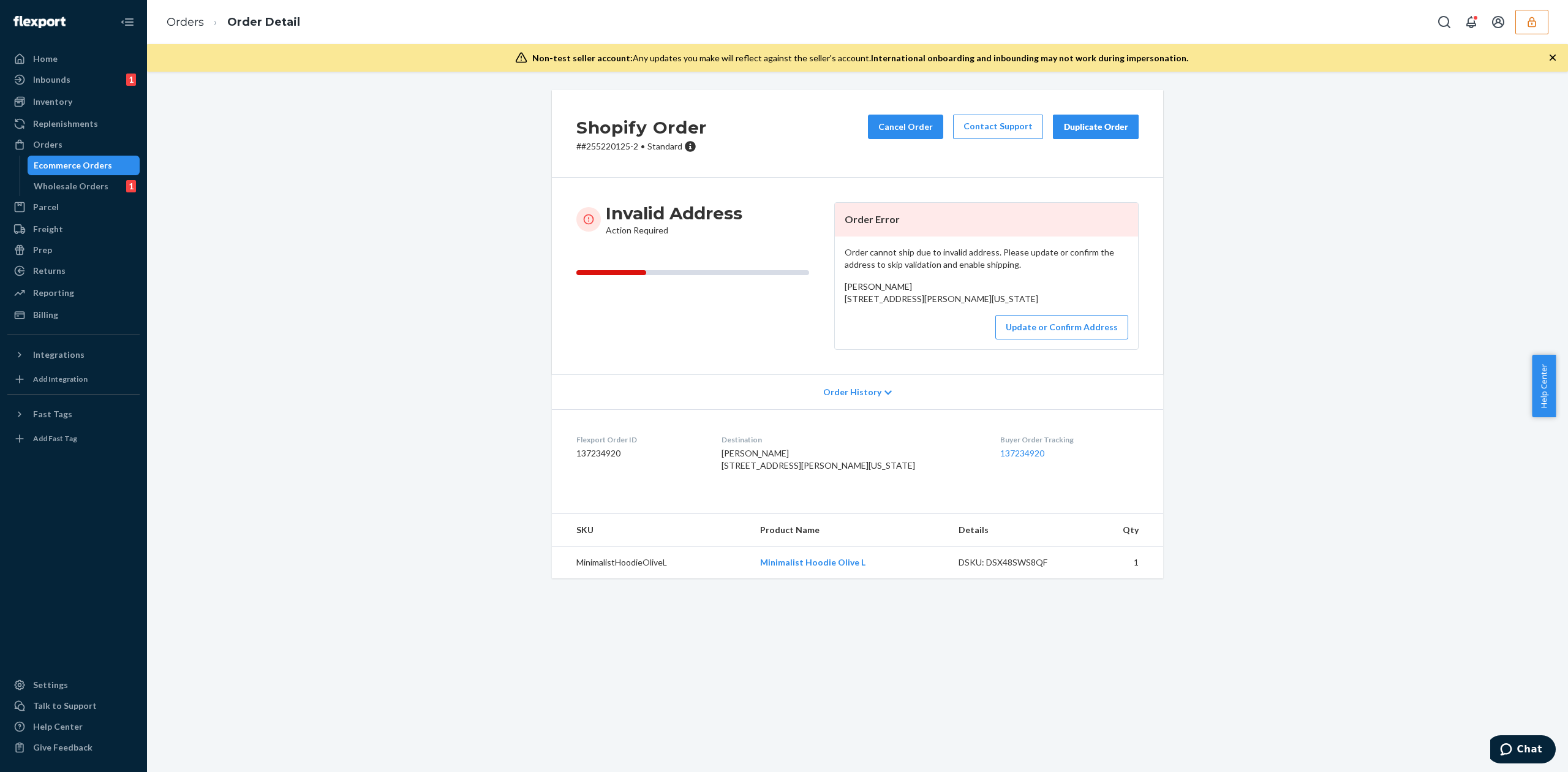
click at [856, 300] on span "Tiana GoodHouse 641 Warrior Street Fort Yates, North Dakota 58538 US" at bounding box center [941, 292] width 194 height 22
drag, startPoint x: 839, startPoint y: 297, endPoint x: 975, endPoint y: 321, distance: 138.1
click at [975, 305] on div "Tiana GoodHouse 641 Warrior Street Fort Yates, North Dakota 58538 US" at bounding box center [986, 292] width 283 height 25
copy span "641 Warrior Street Fort Yates, North Dakota 58538 US"
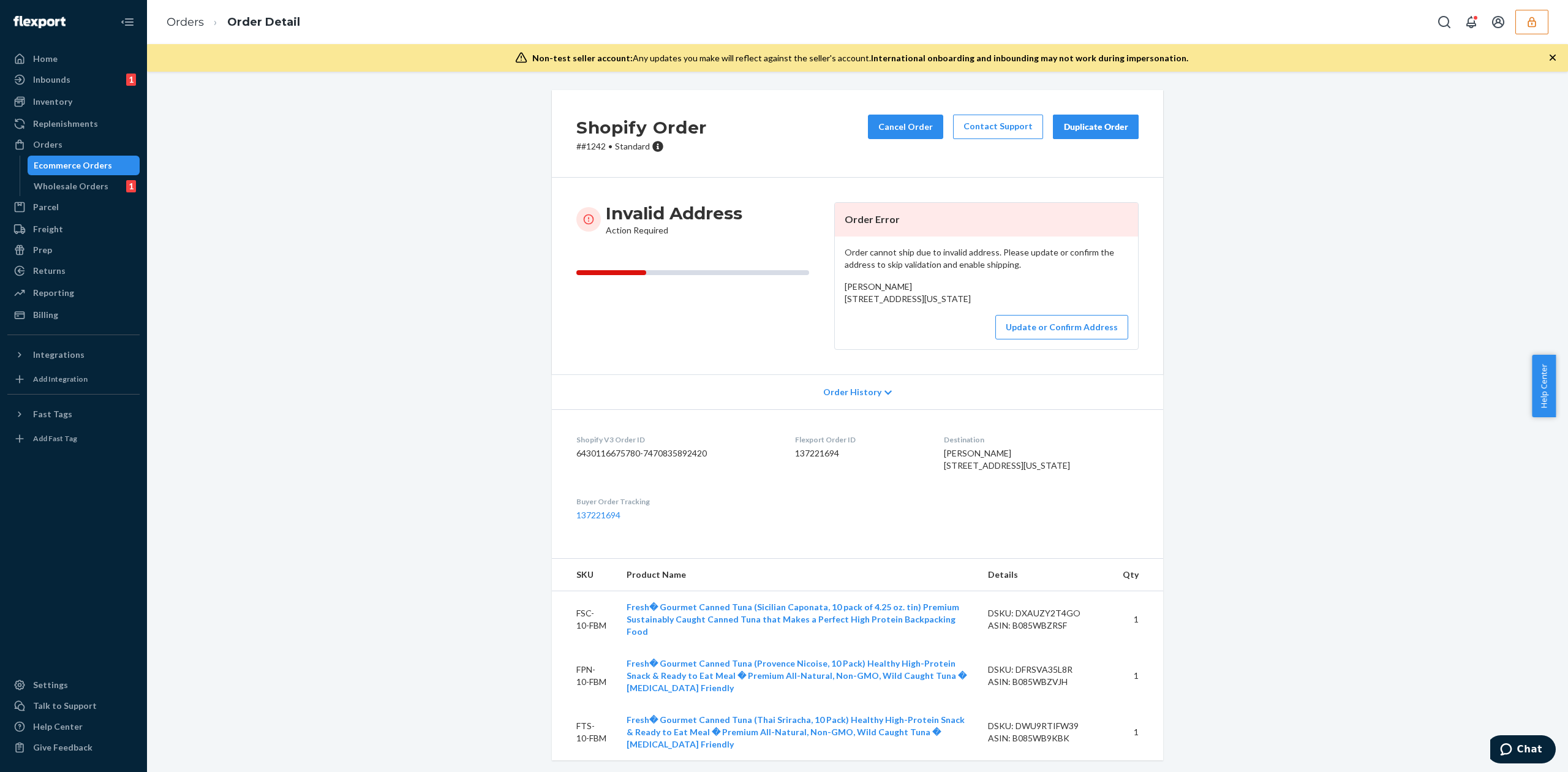
click at [1052, 349] on div "Order cannot ship due to invalid address. Please update or confirm the address …" at bounding box center [987, 292] width 303 height 113
click at [1056, 339] on button "Update or Confirm Address" at bounding box center [1062, 327] width 133 height 25
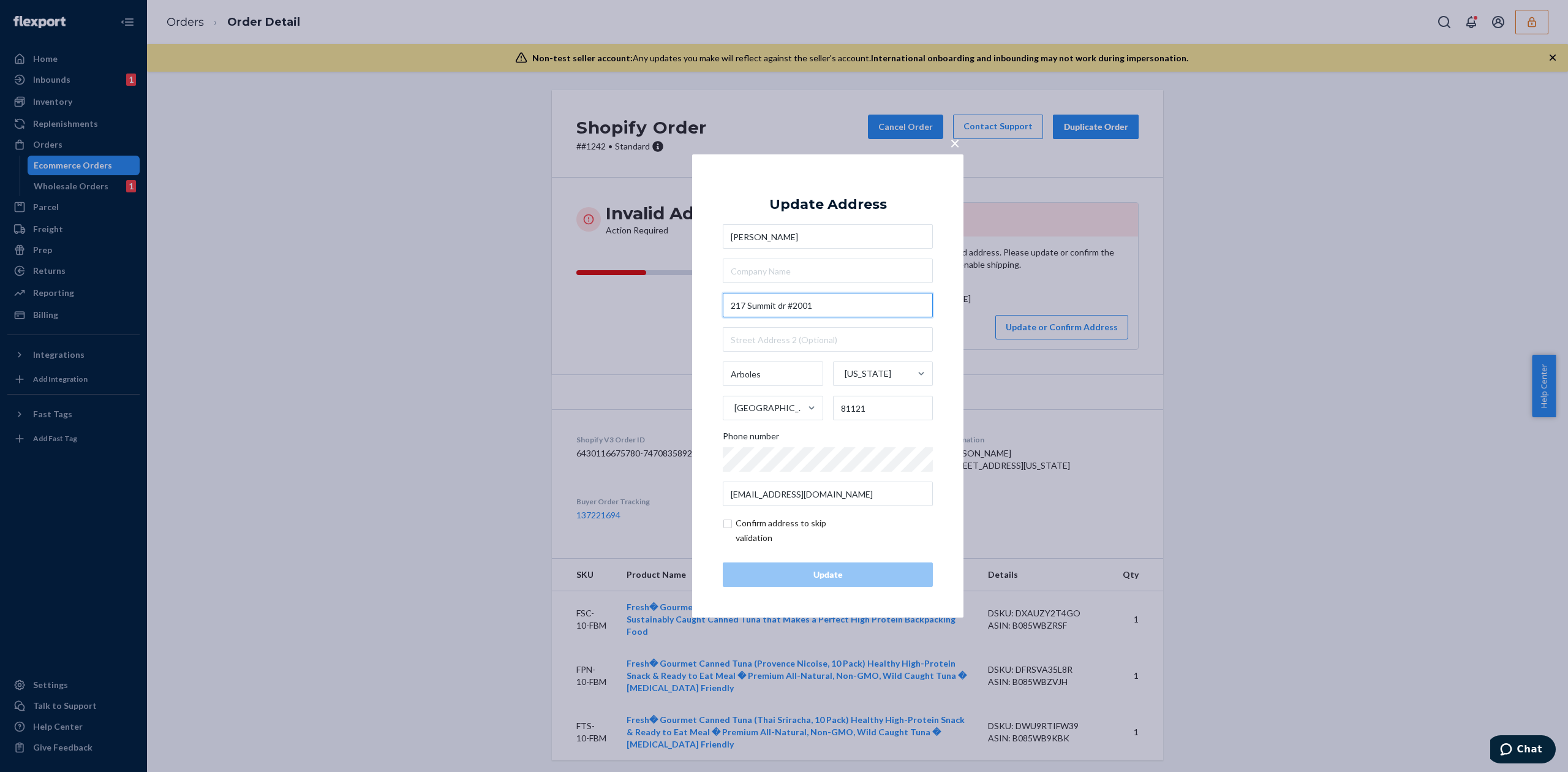
click at [800, 303] on input "217 Summit dr #2001" at bounding box center [827, 305] width 210 height 25
type input "217 Summit dr"
click at [892, 209] on div "Update Address Travis Lukens 217 Summit dr 217 Summit Dr, Front Royal, VA, USA …" at bounding box center [827, 386] width 210 height 402
click at [817, 328] on input "text" at bounding box center [827, 339] width 210 height 25
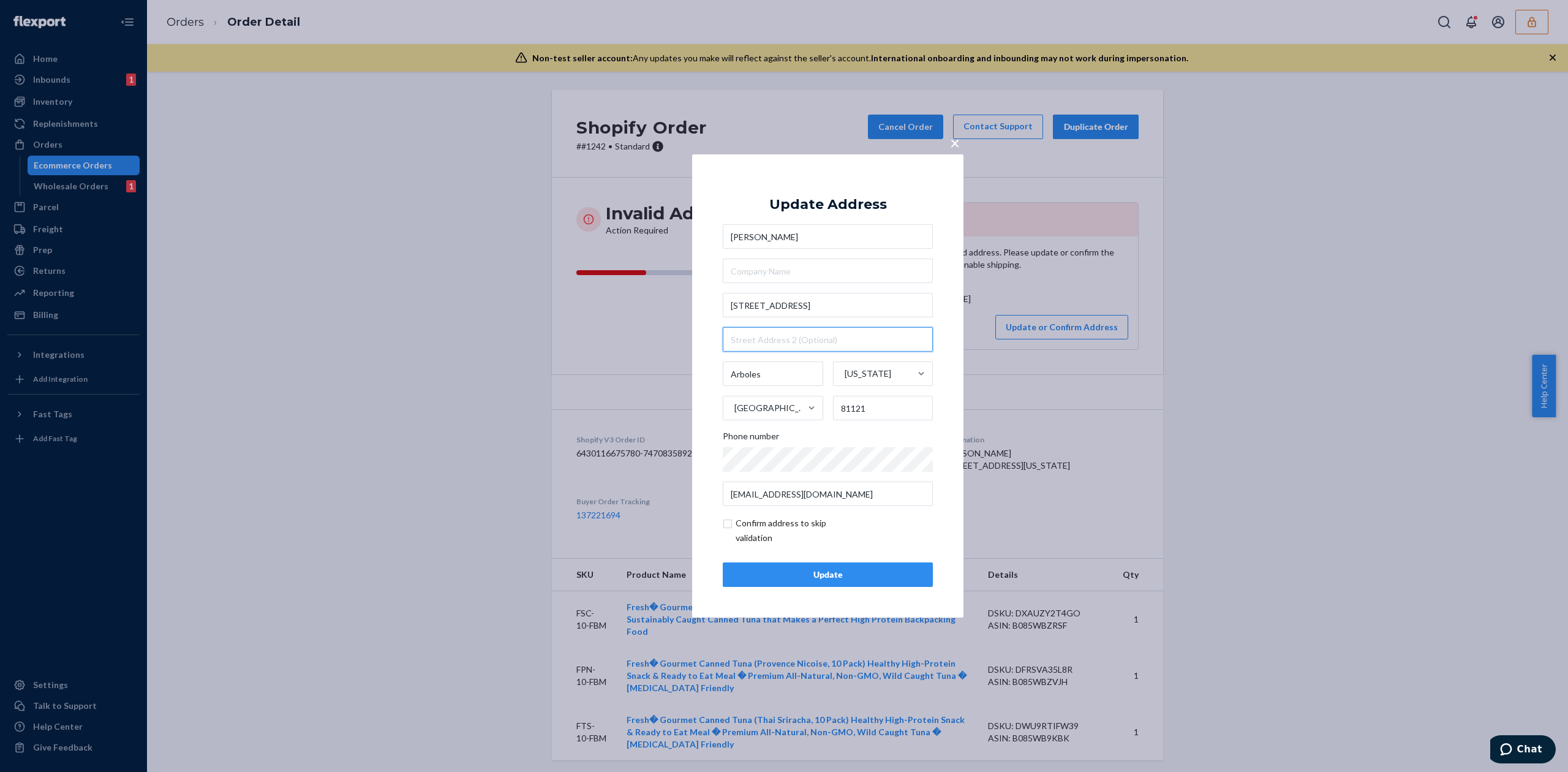
paste input "2001"
type input "2001"
click at [836, 581] on div "Update" at bounding box center [827, 574] width 189 height 12
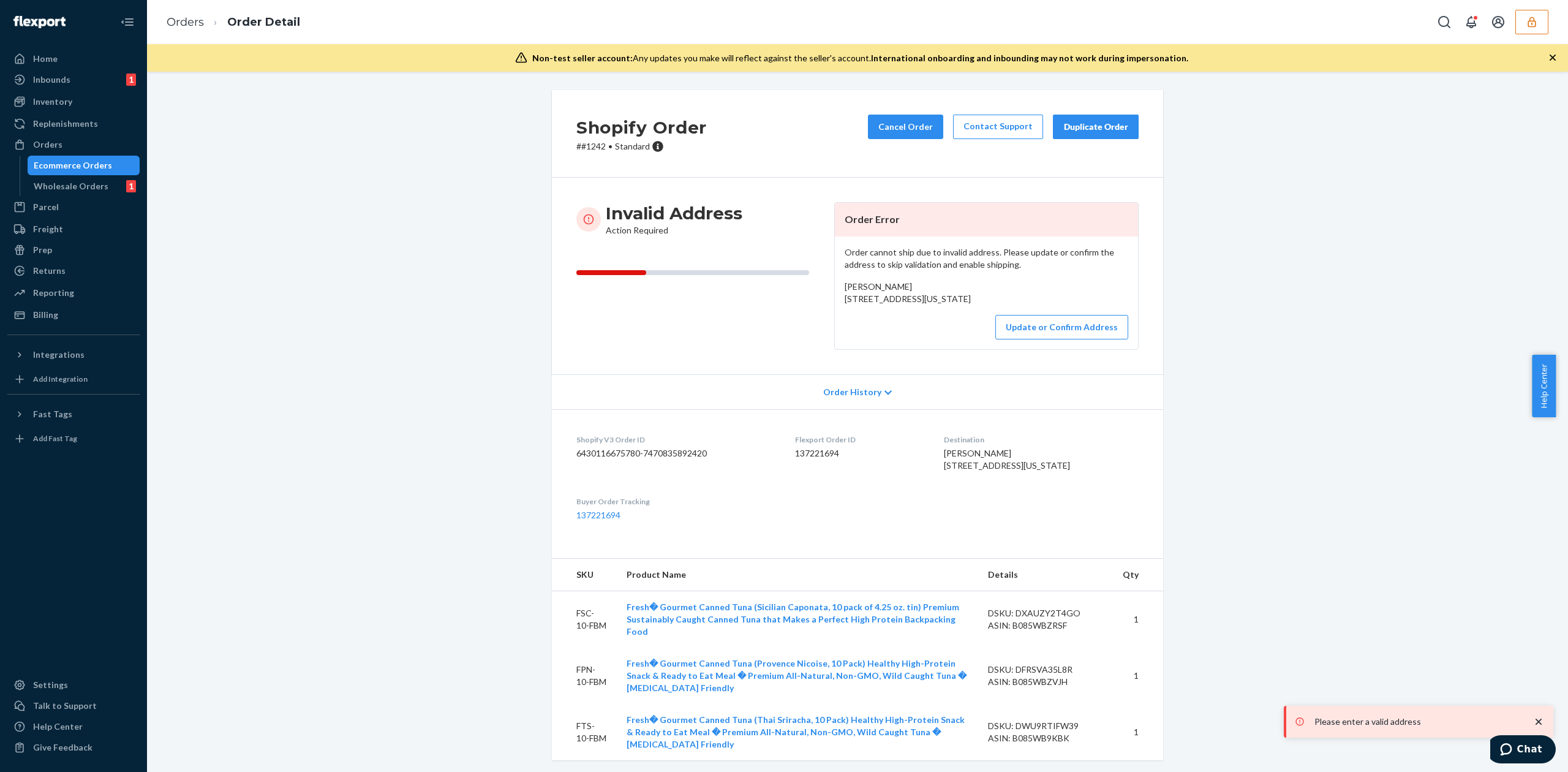
drag, startPoint x: 840, startPoint y: 300, endPoint x: 941, endPoint y: 309, distance: 101.4
click at [941, 305] on div "Travis Lukens 217 Summit dr #2001 Arboles, Colorado 81121 US" at bounding box center [986, 292] width 283 height 25
copy span "217 Summit dr #2001 Arboles, Colorado 81121"
click at [1061, 339] on button "Update or Confirm Address" at bounding box center [1062, 327] width 133 height 25
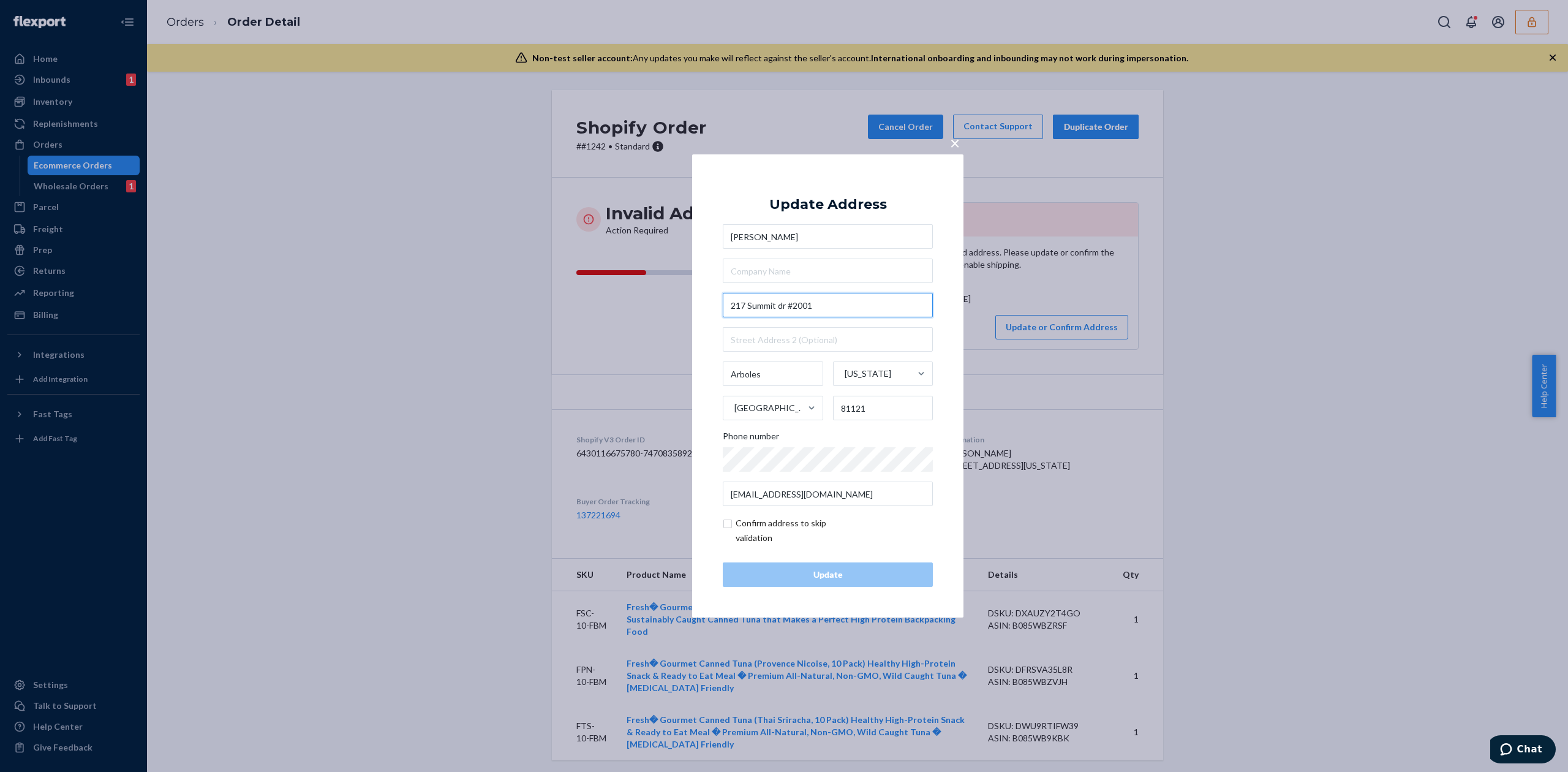
drag, startPoint x: 785, startPoint y: 303, endPoint x: 833, endPoint y: 303, distance: 48.0
click at [833, 303] on input "217 Summit dr #2001" at bounding box center [827, 305] width 210 height 25
type input "217 Summit dr"
click at [834, 213] on div "Update Address Travis Lukens 217 Summit dr Arboles Colorado United States 81121…" at bounding box center [827, 386] width 210 height 402
click at [788, 334] on input "text" at bounding box center [827, 339] width 210 height 25
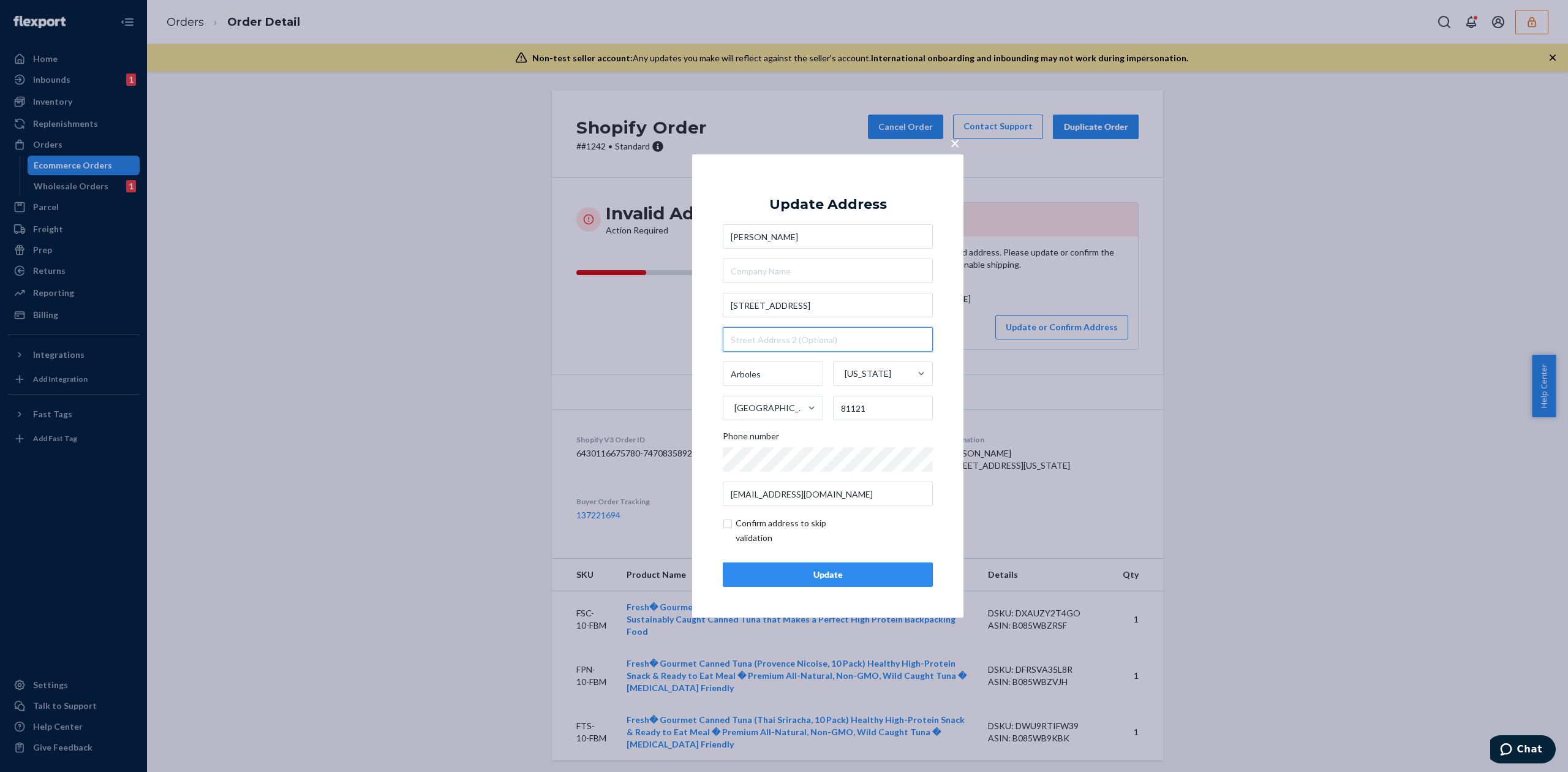
paste input "#2001"
type input "#2001"
click at [777, 374] on input "Arboles" at bounding box center [773, 373] width 100 height 25
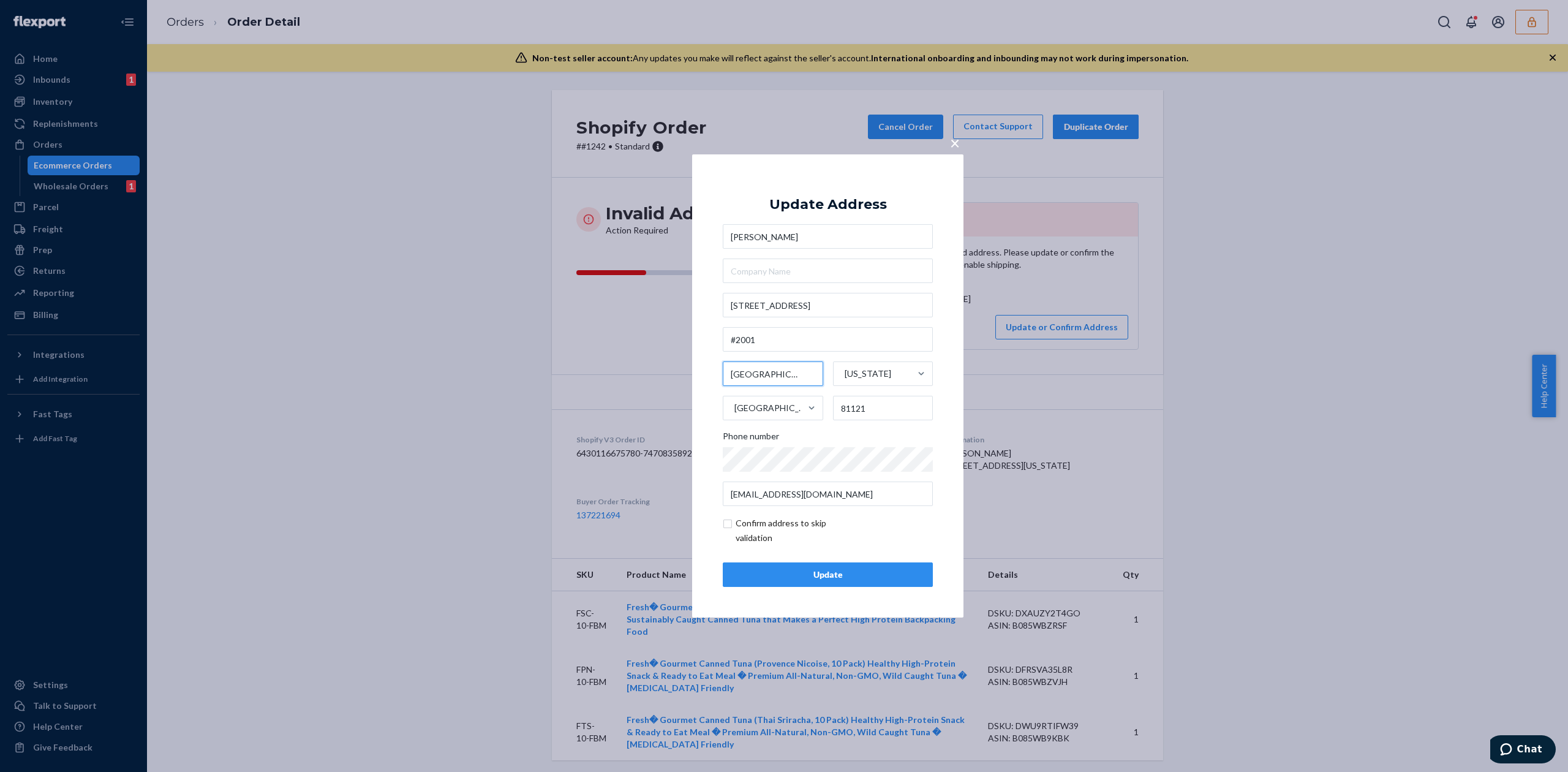
type input "Pagosa Springs"
drag, startPoint x: 856, startPoint y: 407, endPoint x: 876, endPoint y: 408, distance: 20.0
click at [876, 407] on input "81121" at bounding box center [883, 407] width 100 height 25
type input "81147"
click at [861, 195] on div "Update Address Travis Lukens 217 Summit dr #2001 Pagosa Springs Colorado United…" at bounding box center [827, 386] width 210 height 402
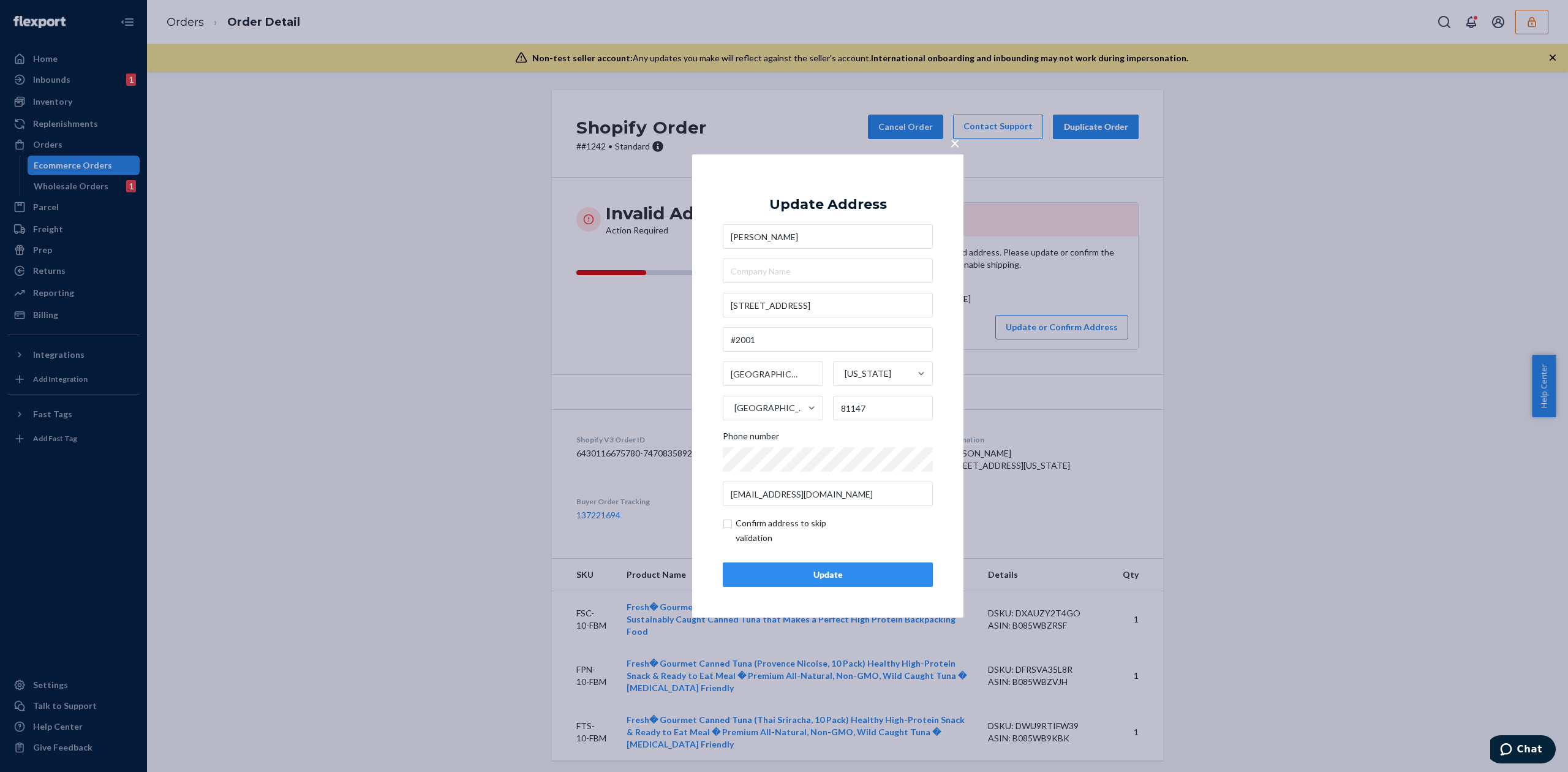
click at [861, 583] on button "Update" at bounding box center [827, 574] width 210 height 25
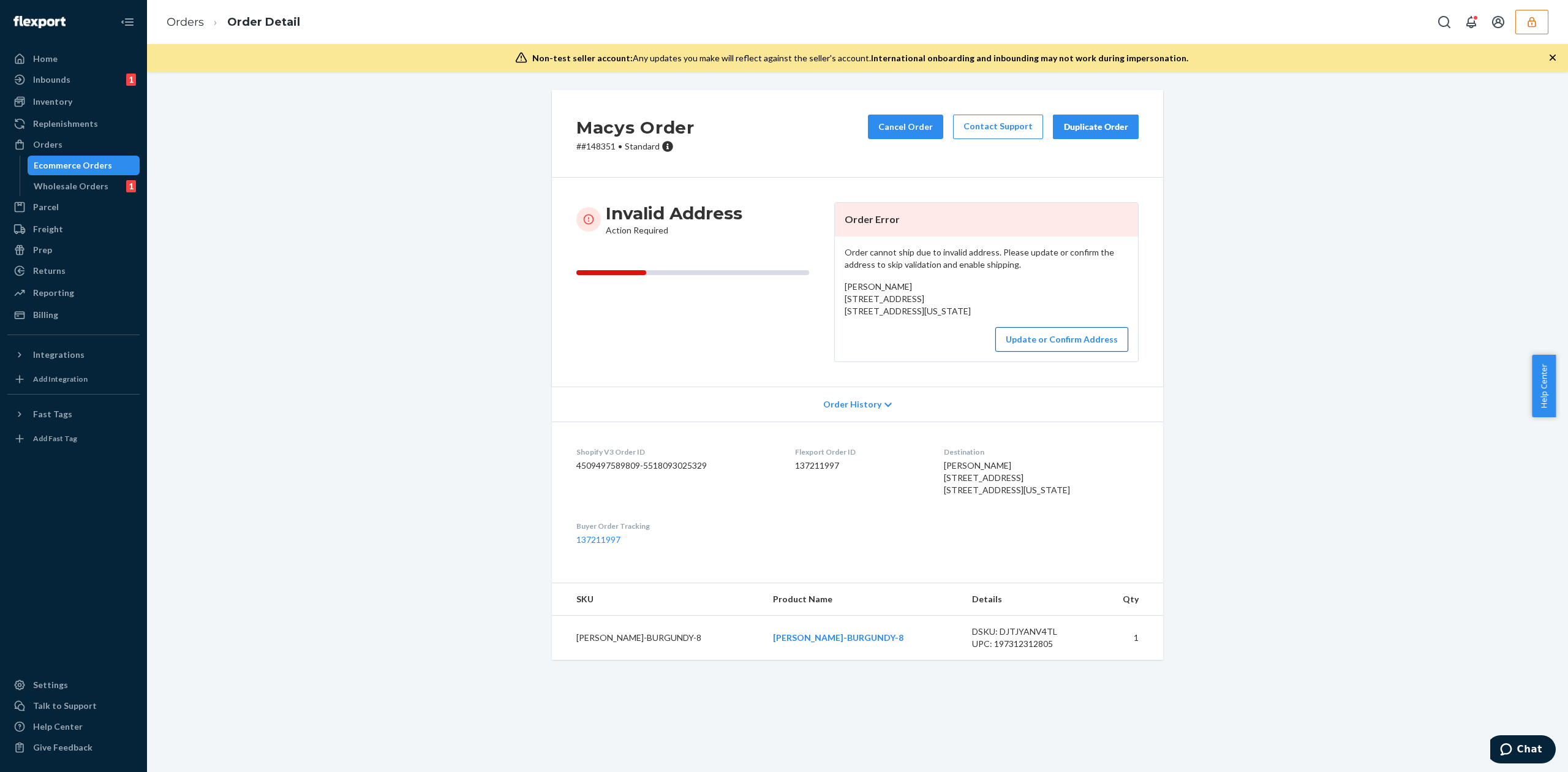
click at [1047, 351] on button "Update or Confirm Address" at bounding box center [1062, 339] width 133 height 25
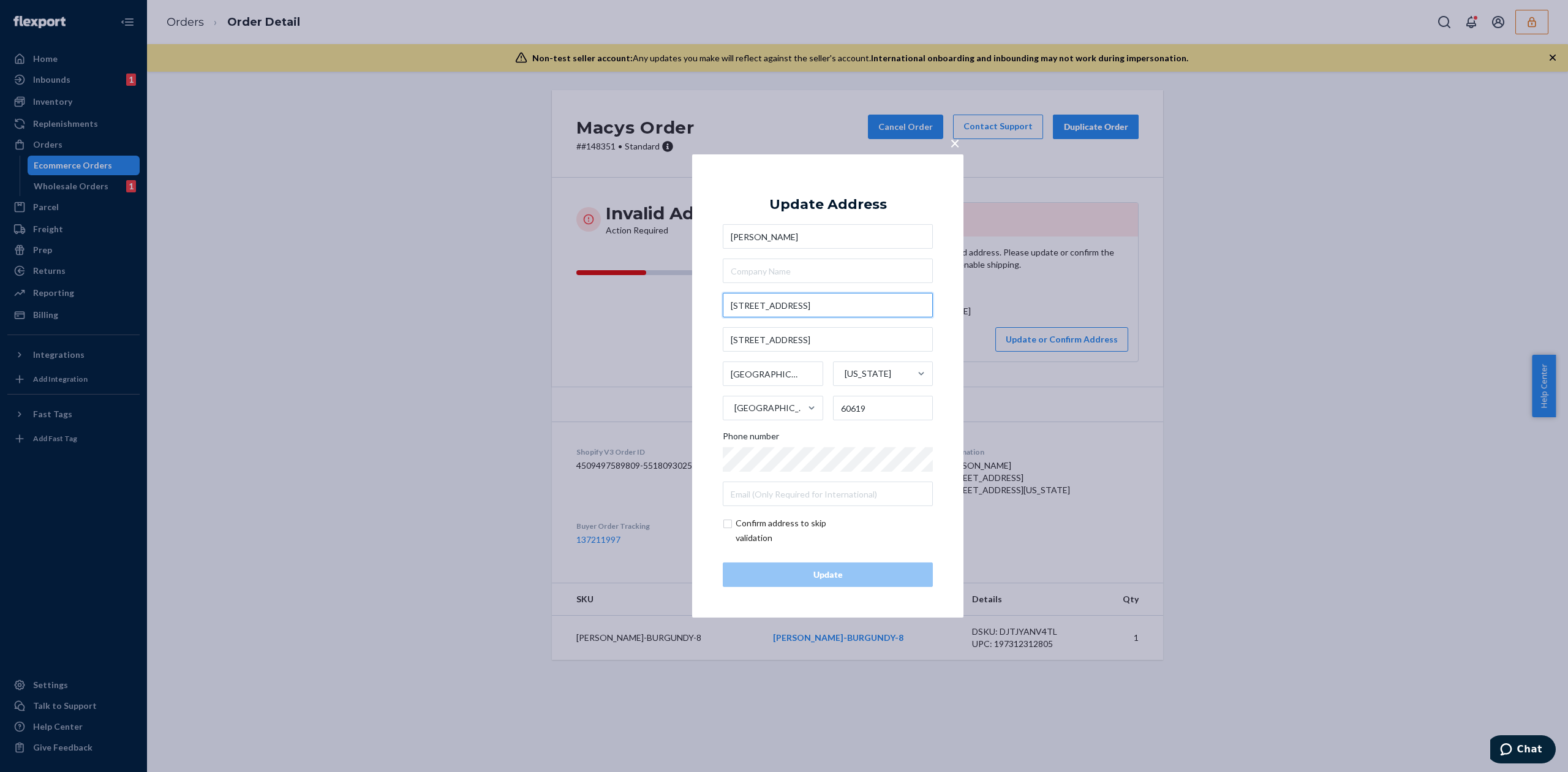
click at [753, 305] on input "[STREET_ADDRESS]" at bounding box center [827, 305] width 210 height 25
click at [830, 303] on input "[STREET_ADDRESS]" at bounding box center [827, 305] width 210 height 25
type input "[STREET_ADDRESS]"
click at [806, 167] on div "× Update Address [PERSON_NAME] [STREET_ADDRESS] [STREET_ADDRESS] [STREET_ADDRES…" at bounding box center [827, 386] width 271 height 463
click at [813, 339] on input "[STREET_ADDRESS]" at bounding box center [827, 339] width 210 height 25
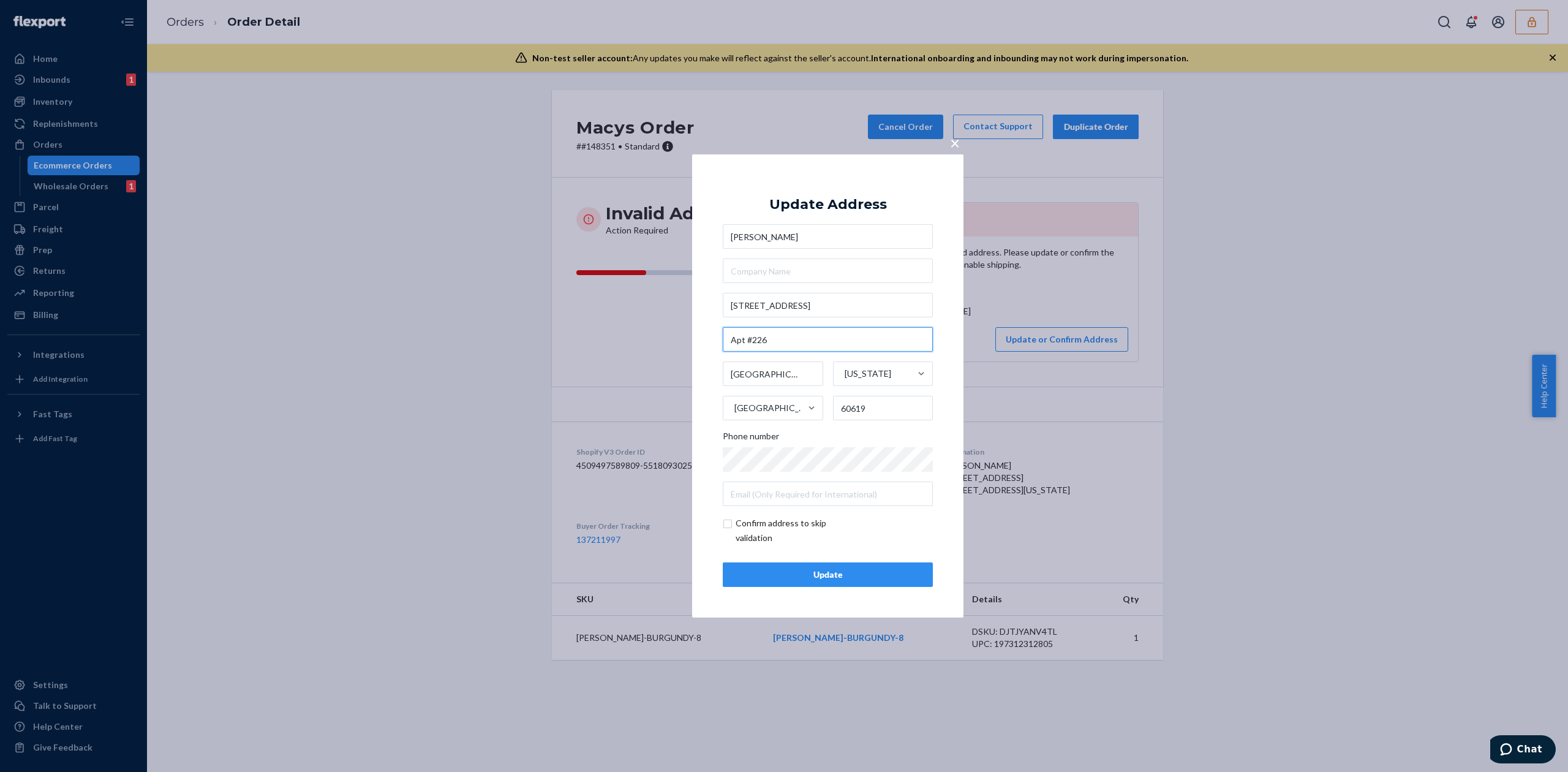
type input "Apt #226"
click at [775, 522] on input "checkbox" at bounding box center [794, 530] width 142 height 29
checkbox input "true"
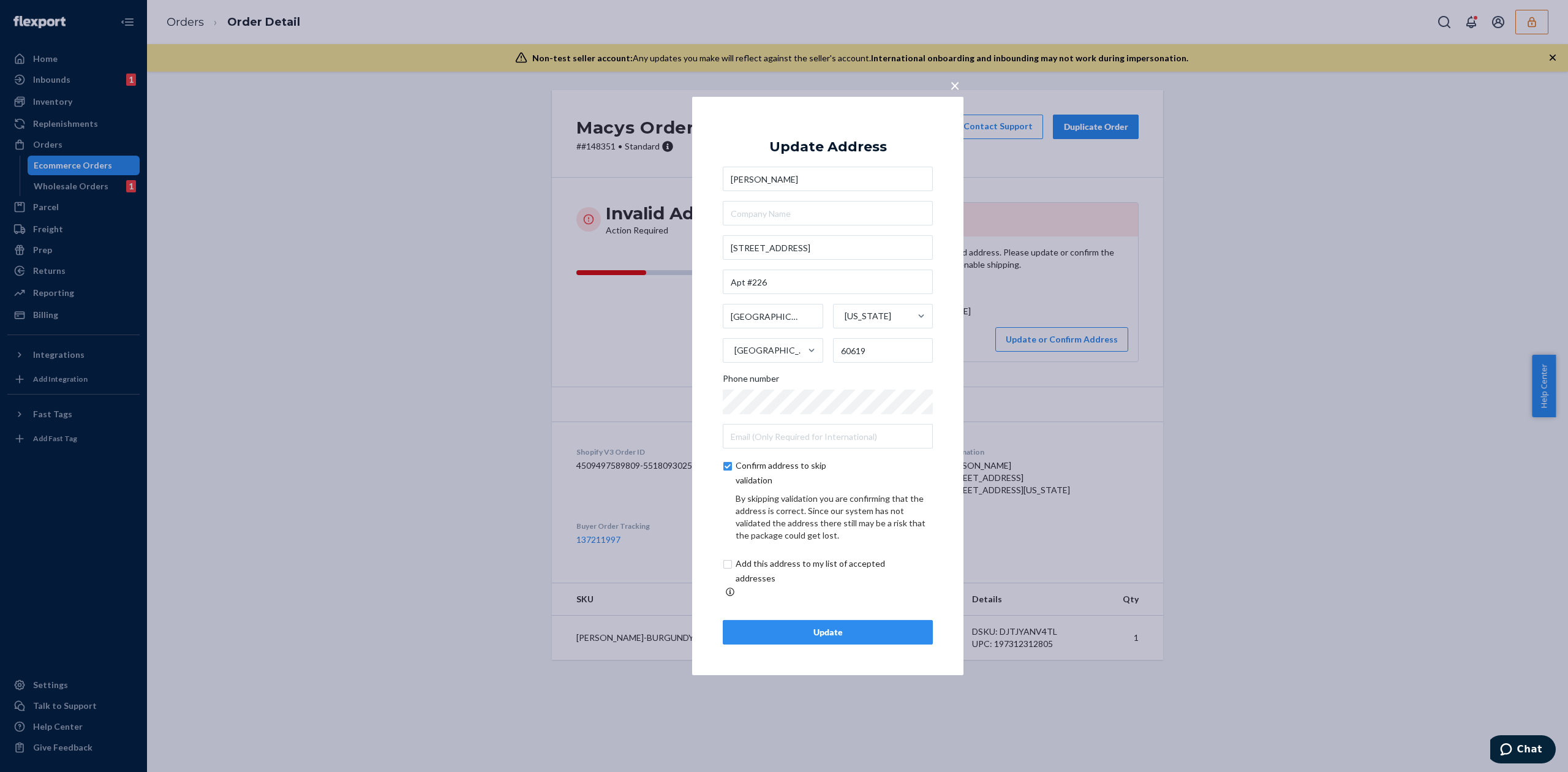
click at [850, 620] on button "Update" at bounding box center [827, 632] width 210 height 25
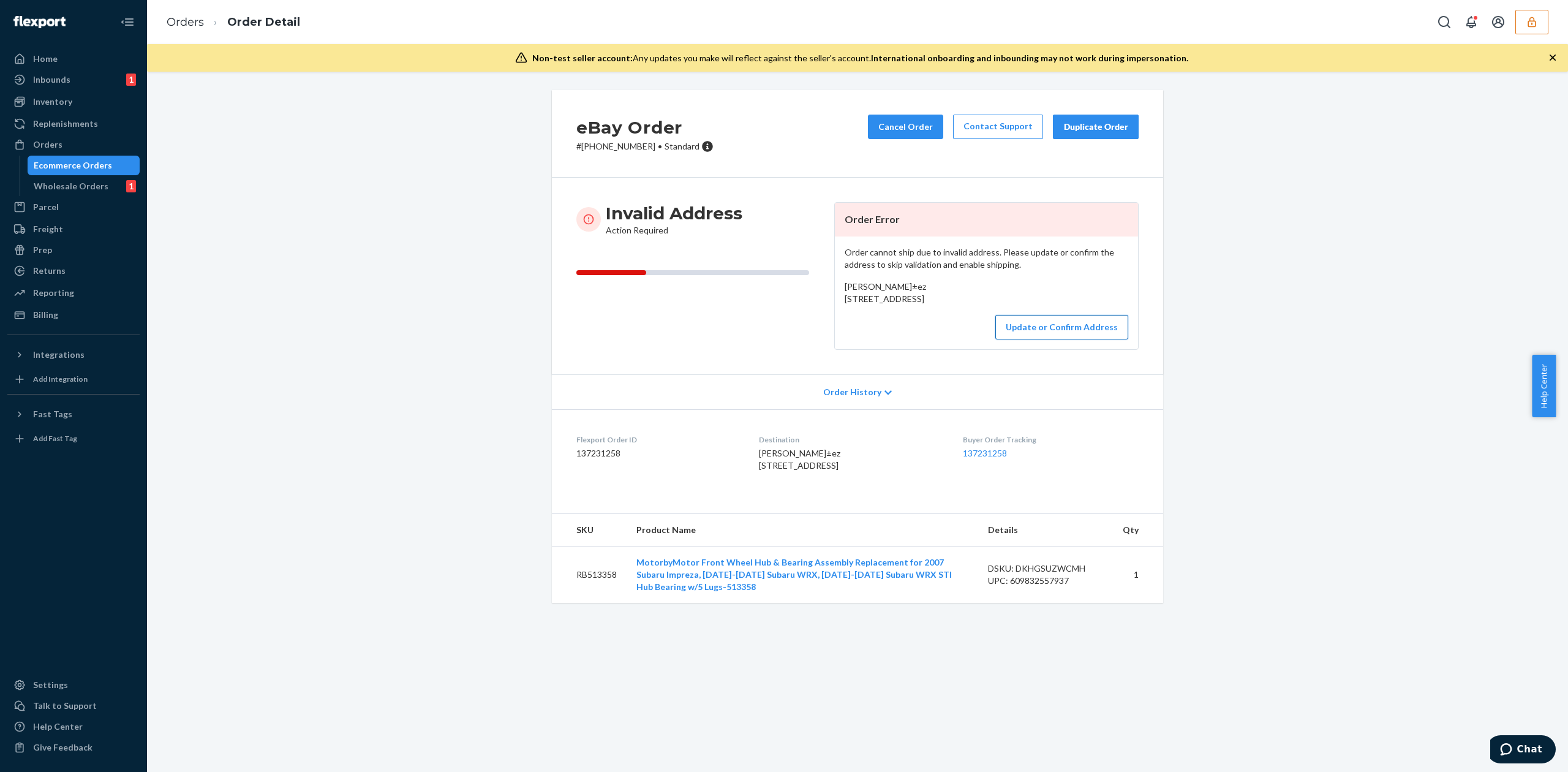
click at [1074, 339] on button "Update or Confirm Address" at bounding box center [1062, 327] width 133 height 25
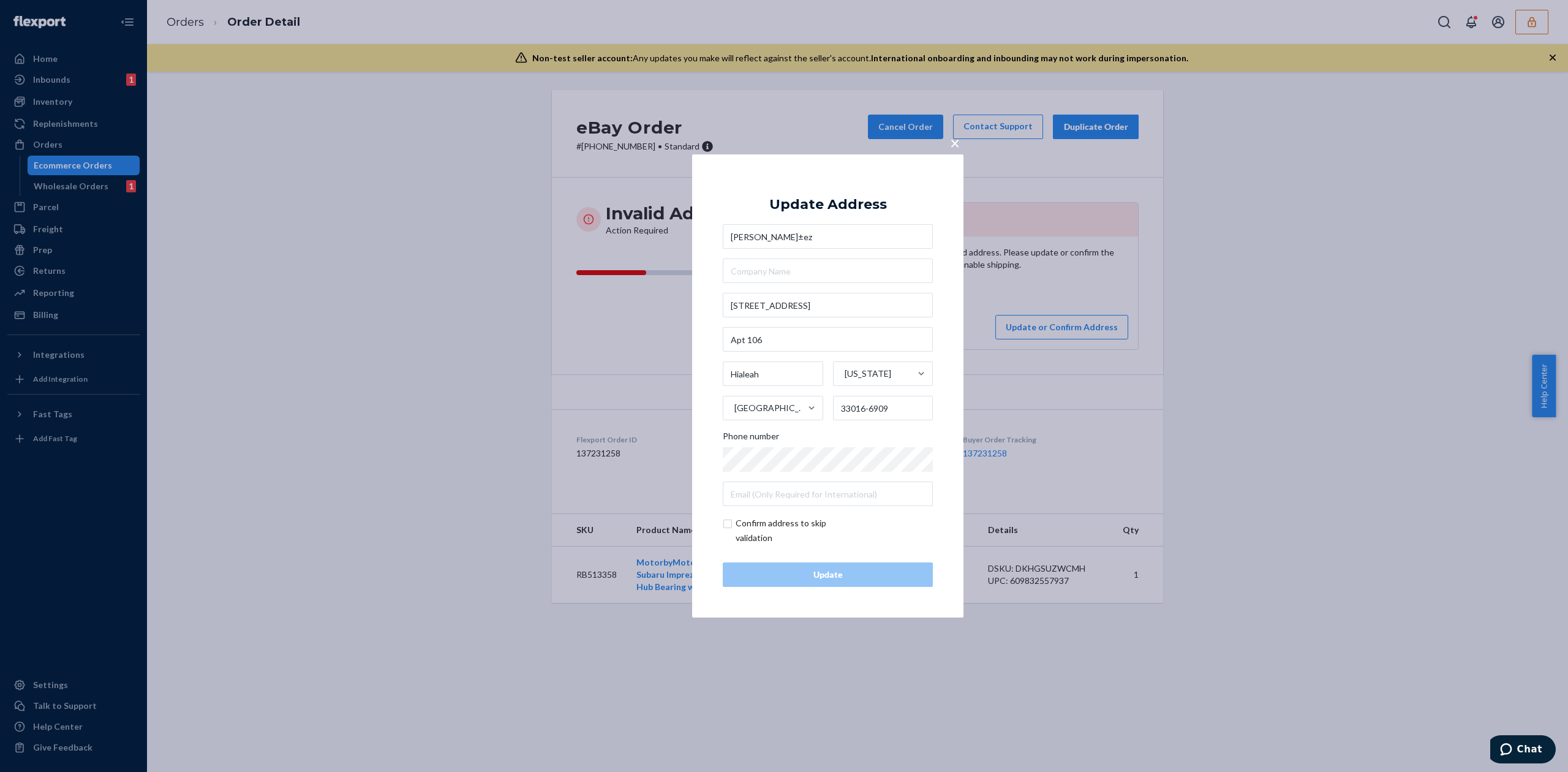
click at [792, 238] on input "[PERSON_NAME]±ez" at bounding box center [827, 236] width 210 height 25
type input "[PERSON_NAME]"
click at [836, 204] on div "Update Address" at bounding box center [827, 205] width 117 height 15
click at [836, 569] on div "Update" at bounding box center [827, 574] width 189 height 12
